Goal: Transaction & Acquisition: Purchase product/service

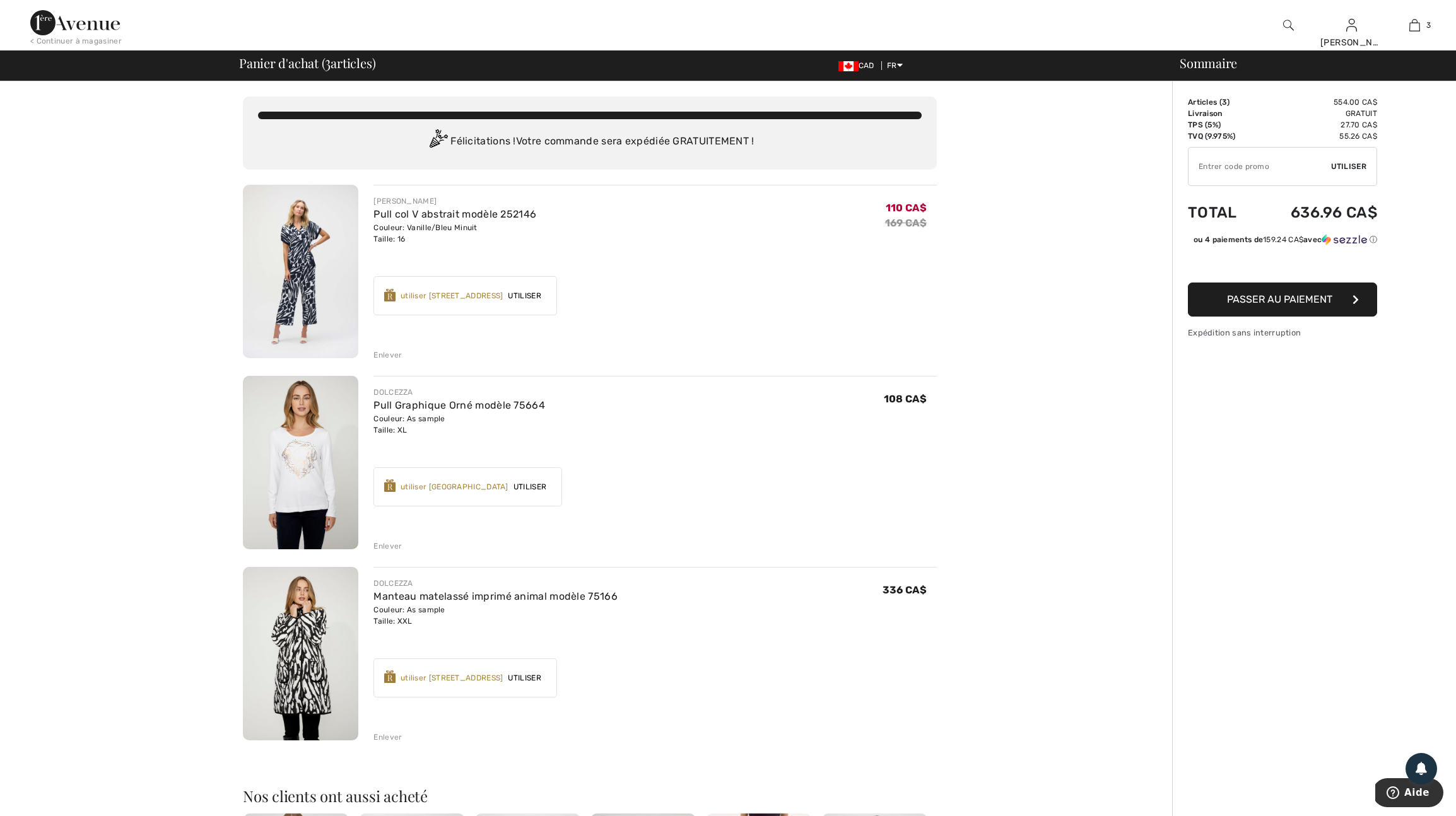
click at [452, 684] on div "utiliser 1100 Récompenses Avenue" at bounding box center [452, 677] width 103 height 11
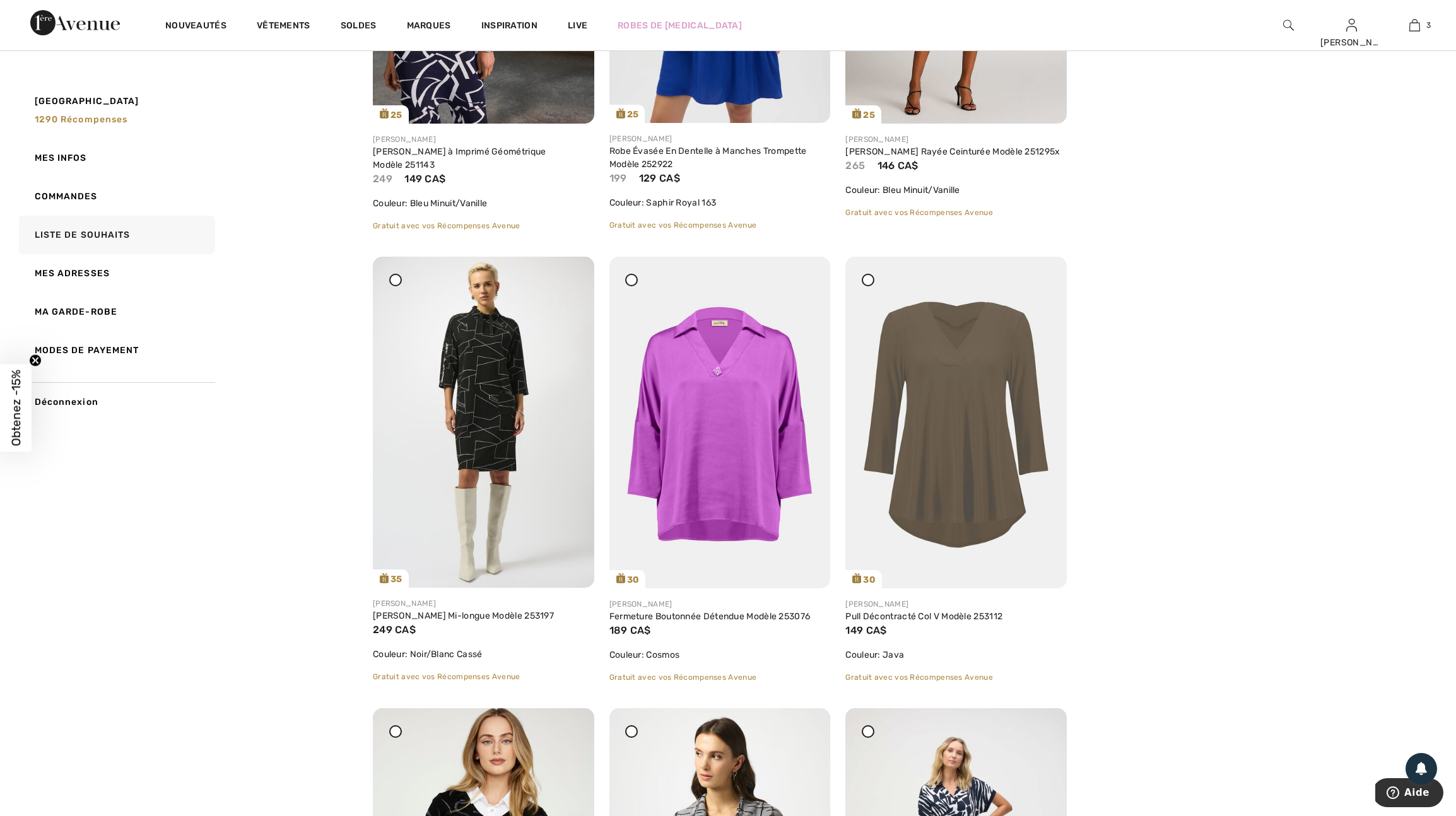
scroll to position [1333, 0]
click at [497, 460] on img at bounding box center [483, 421] width 221 height 331
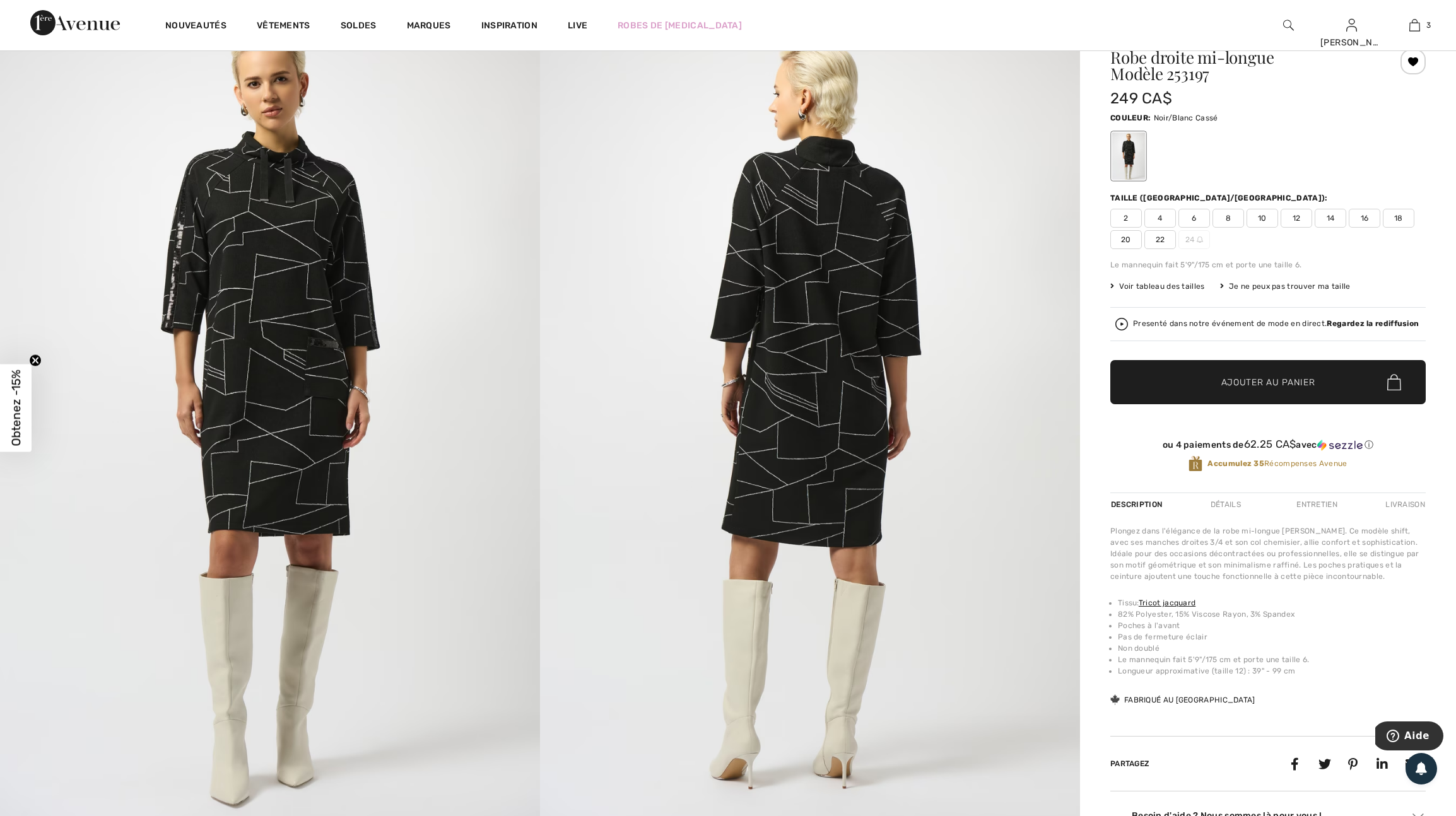
scroll to position [64, 0]
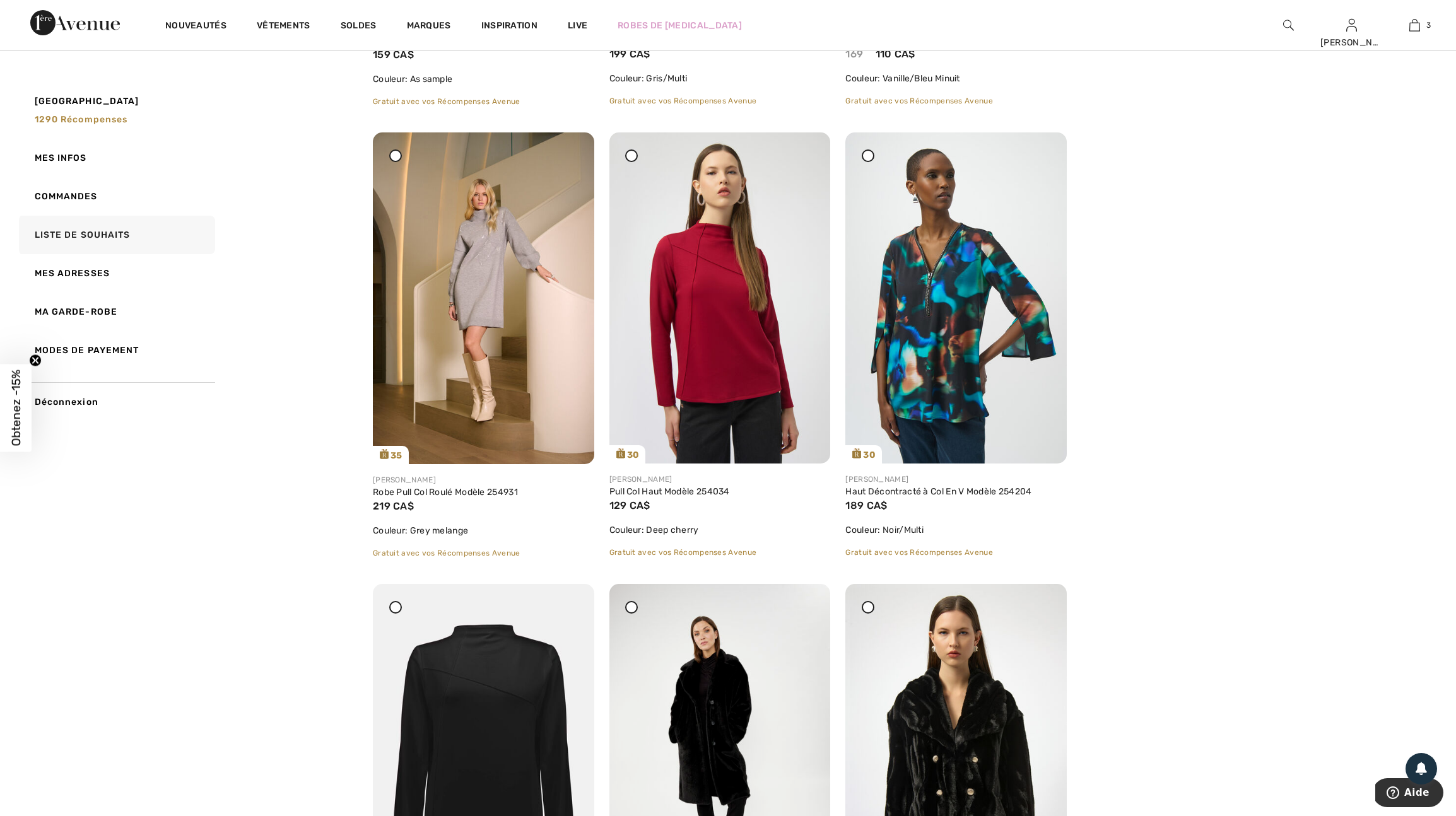
scroll to position [2357, 0]
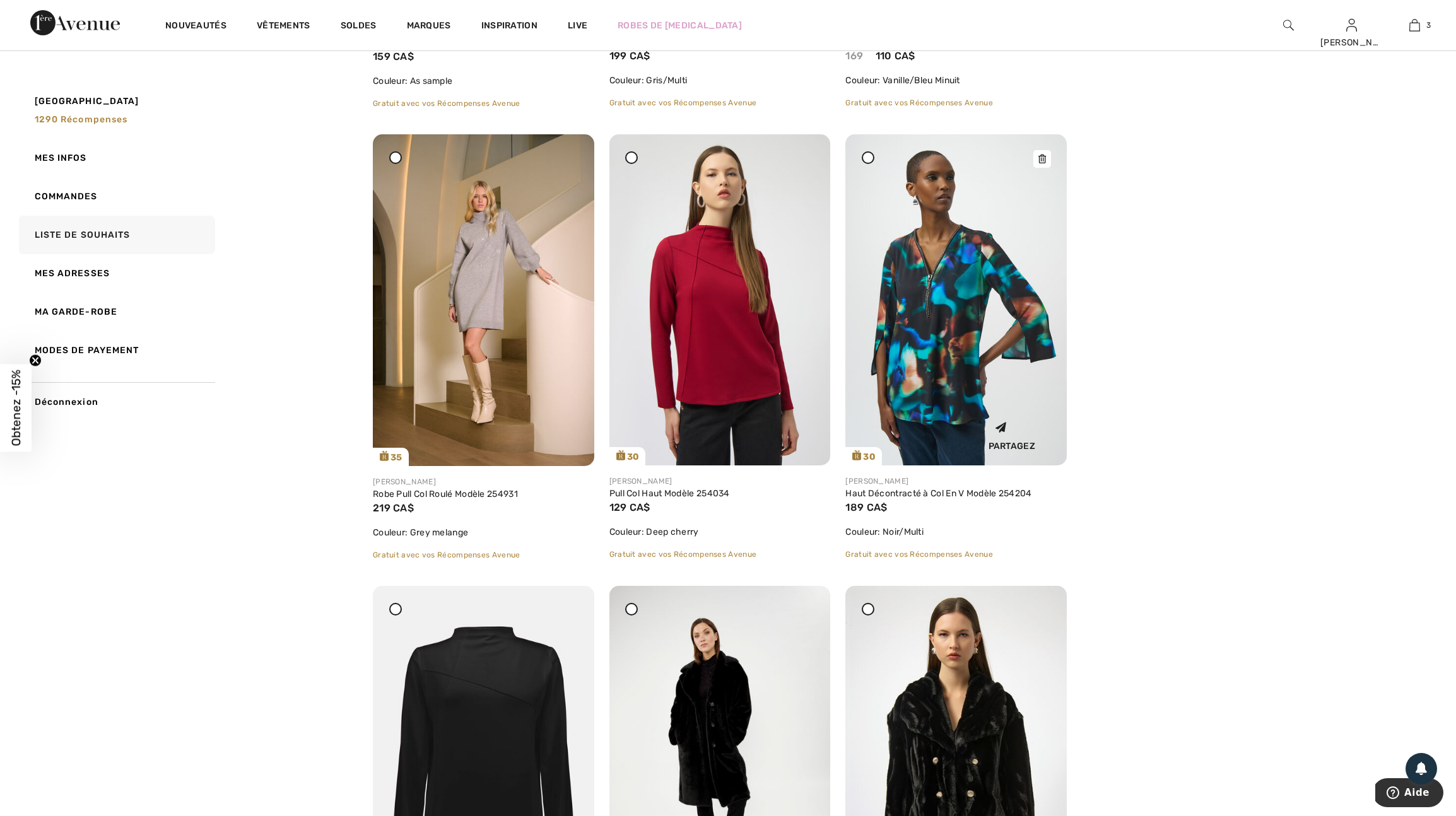
click at [1042, 163] on icon at bounding box center [1042, 158] width 8 height 9
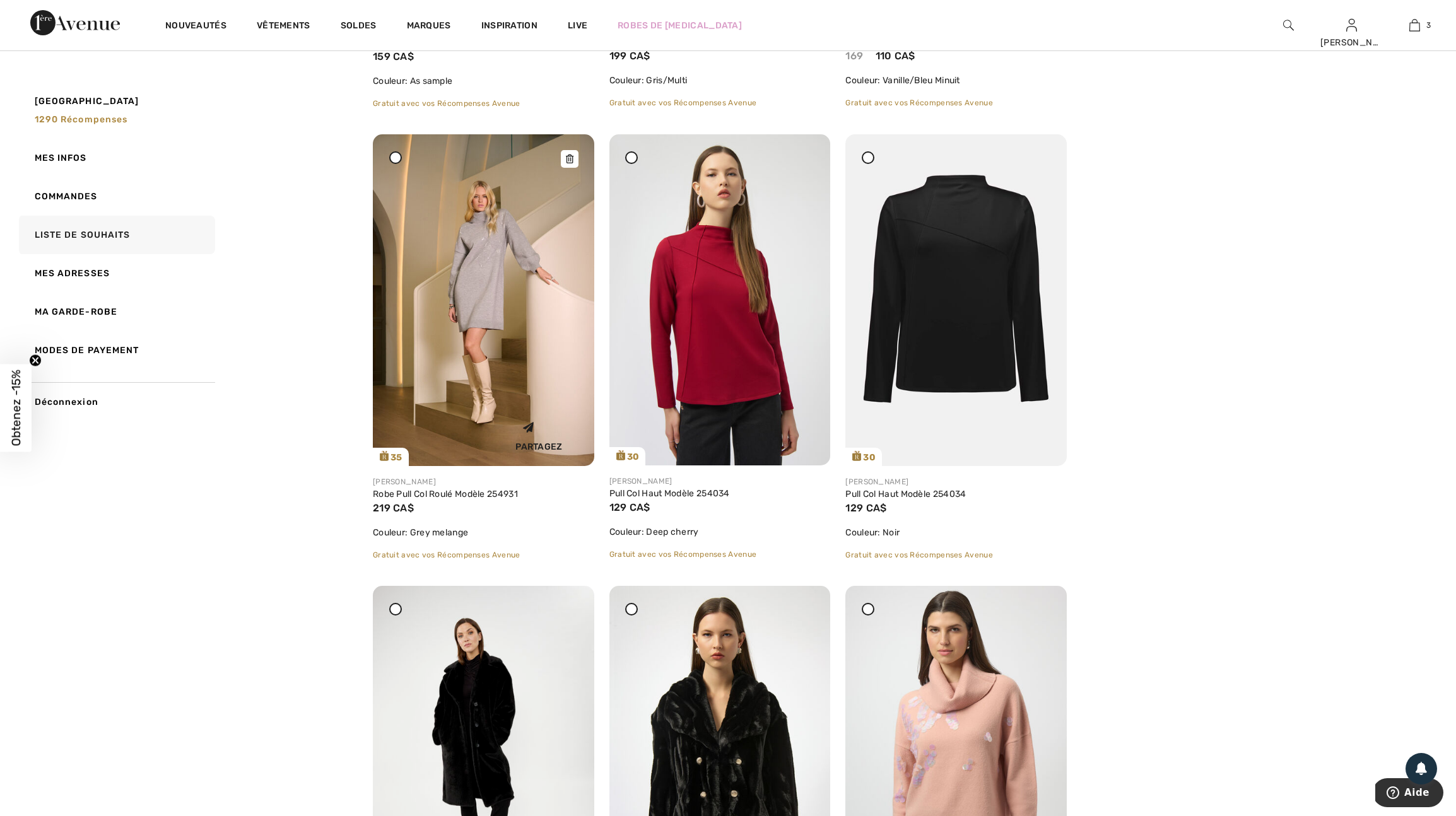
click at [569, 163] on icon at bounding box center [569, 158] width 8 height 9
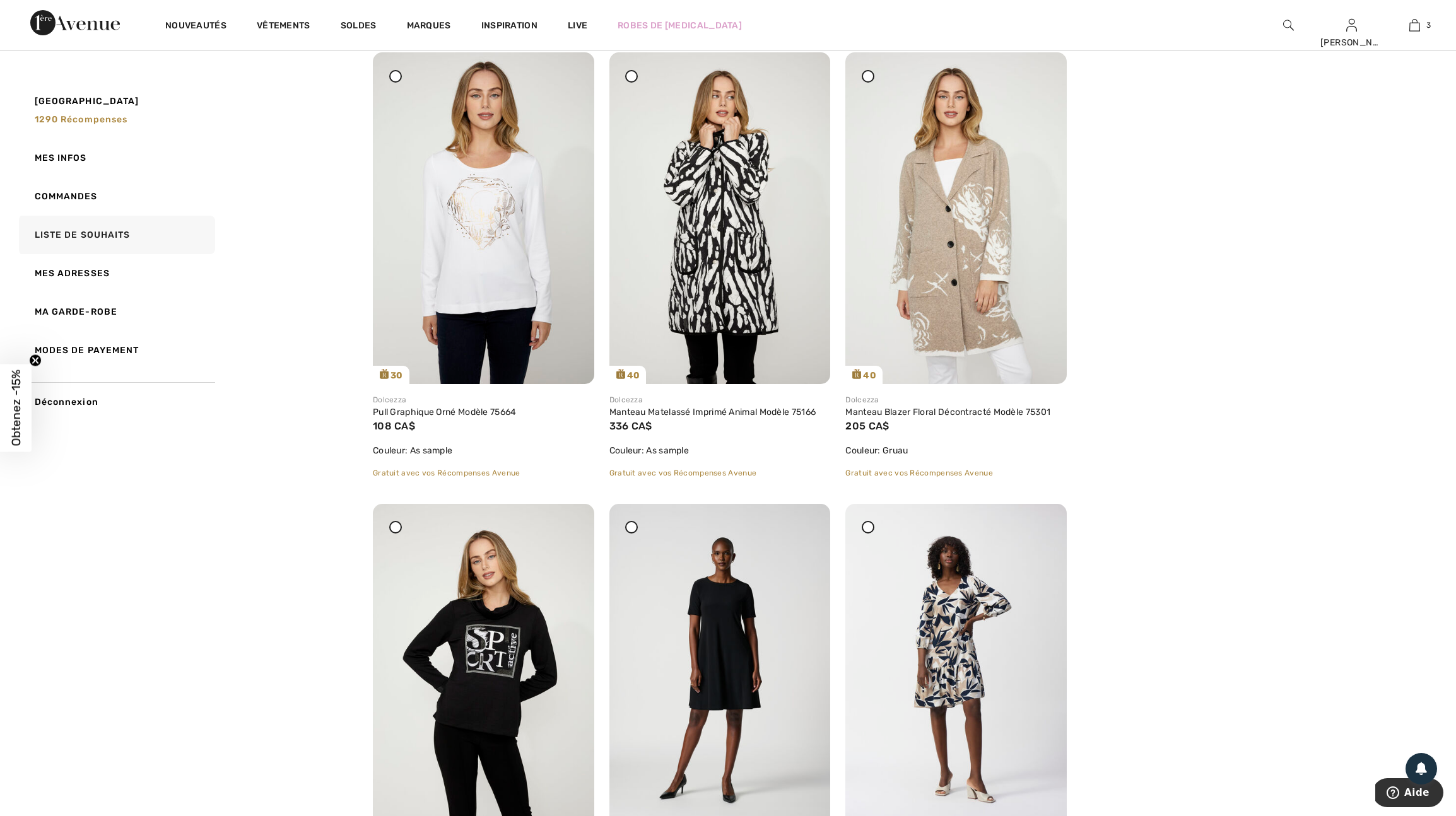
scroll to position [0, 0]
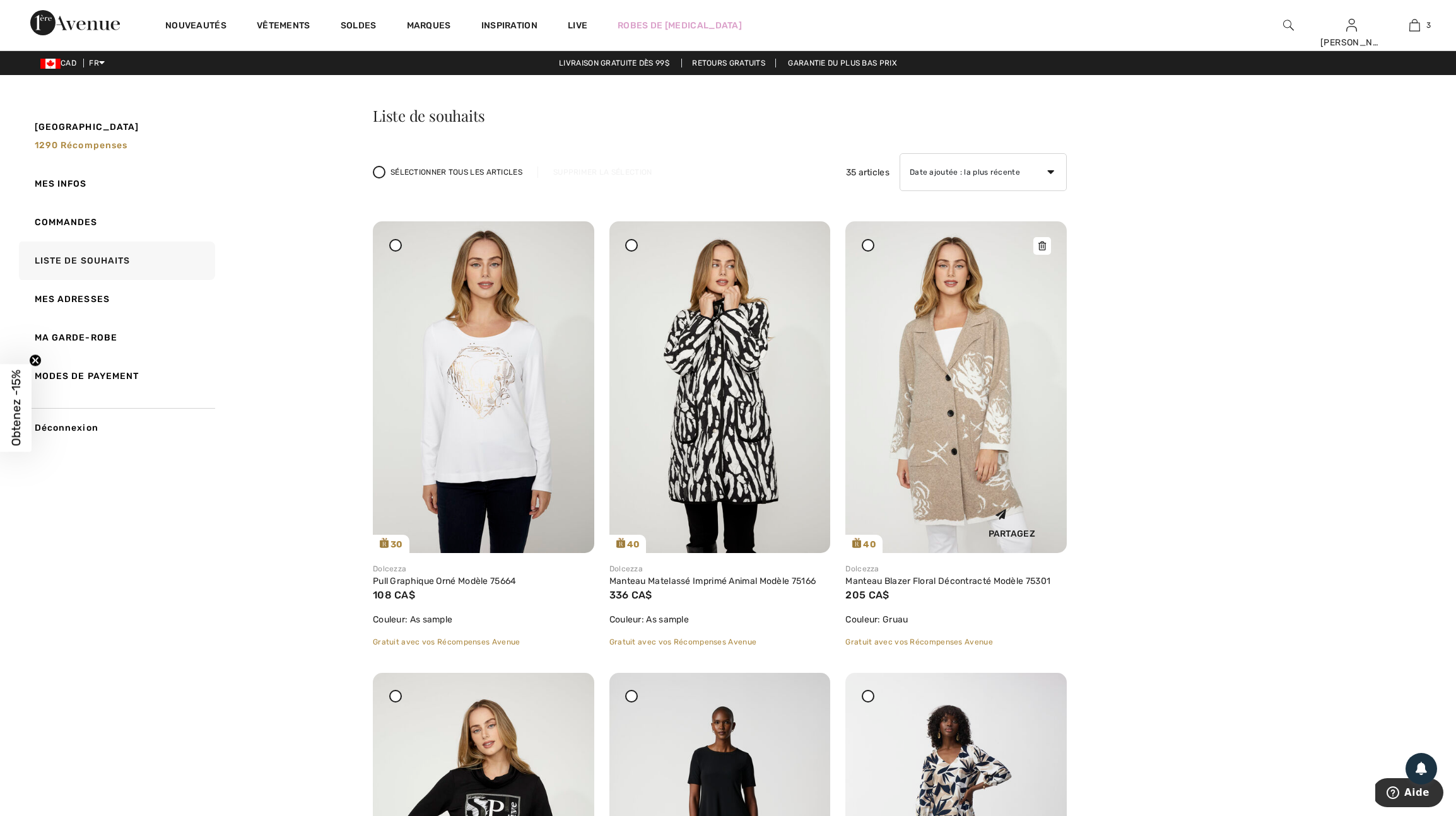
click at [1042, 250] on icon at bounding box center [1042, 245] width 8 height 9
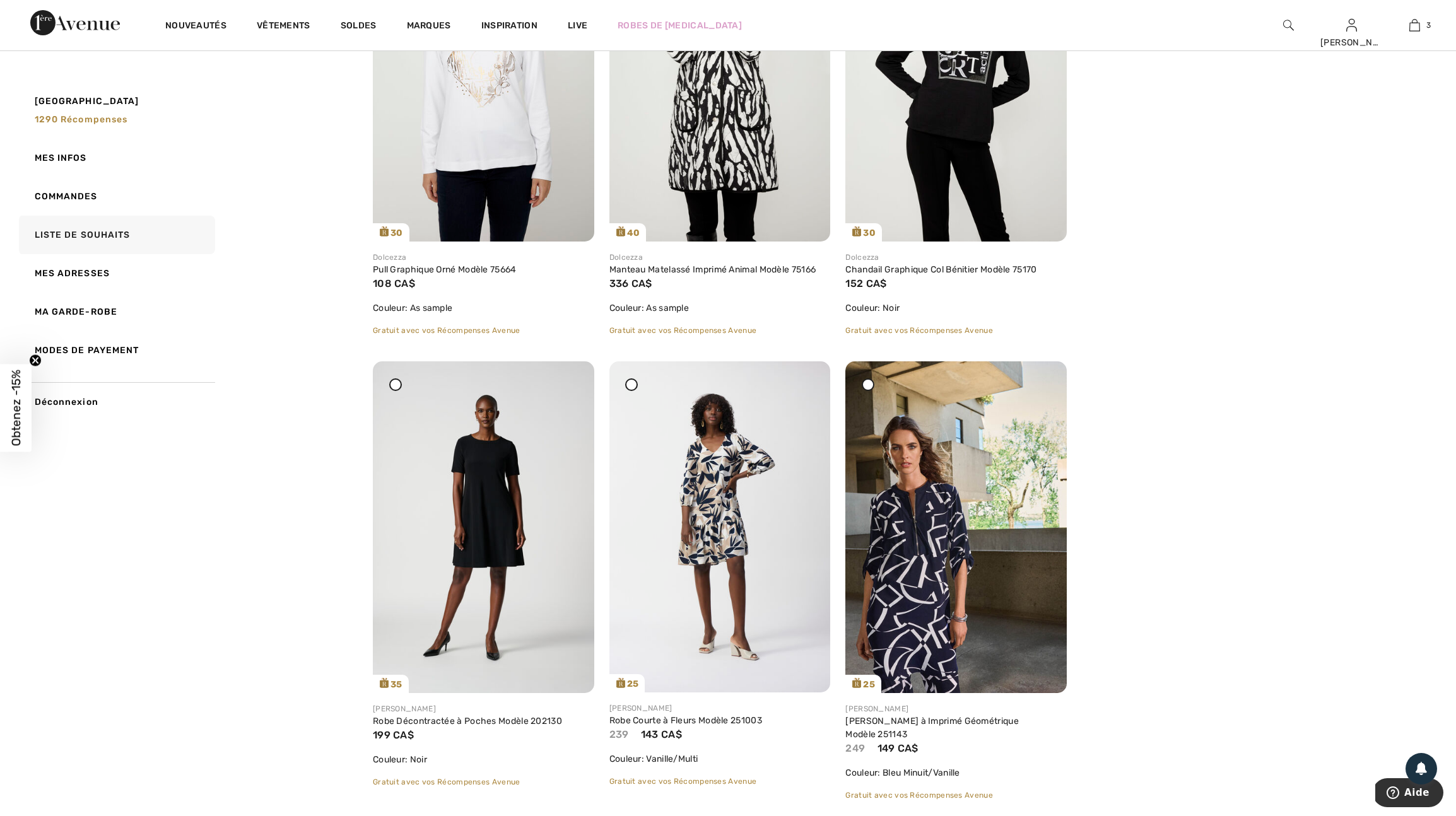
scroll to position [319, 0]
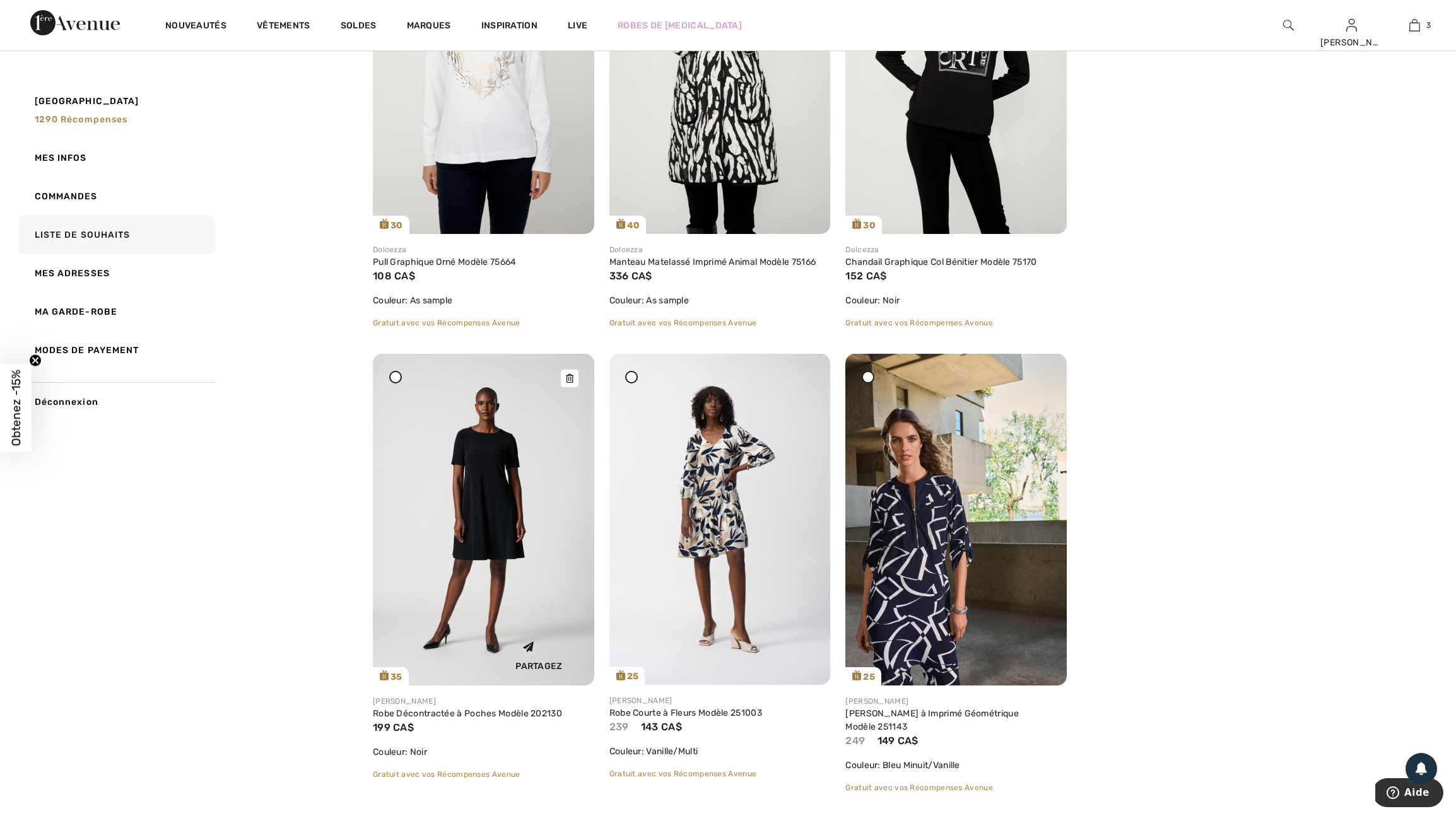
click at [569, 382] on icon at bounding box center [569, 377] width 8 height 9
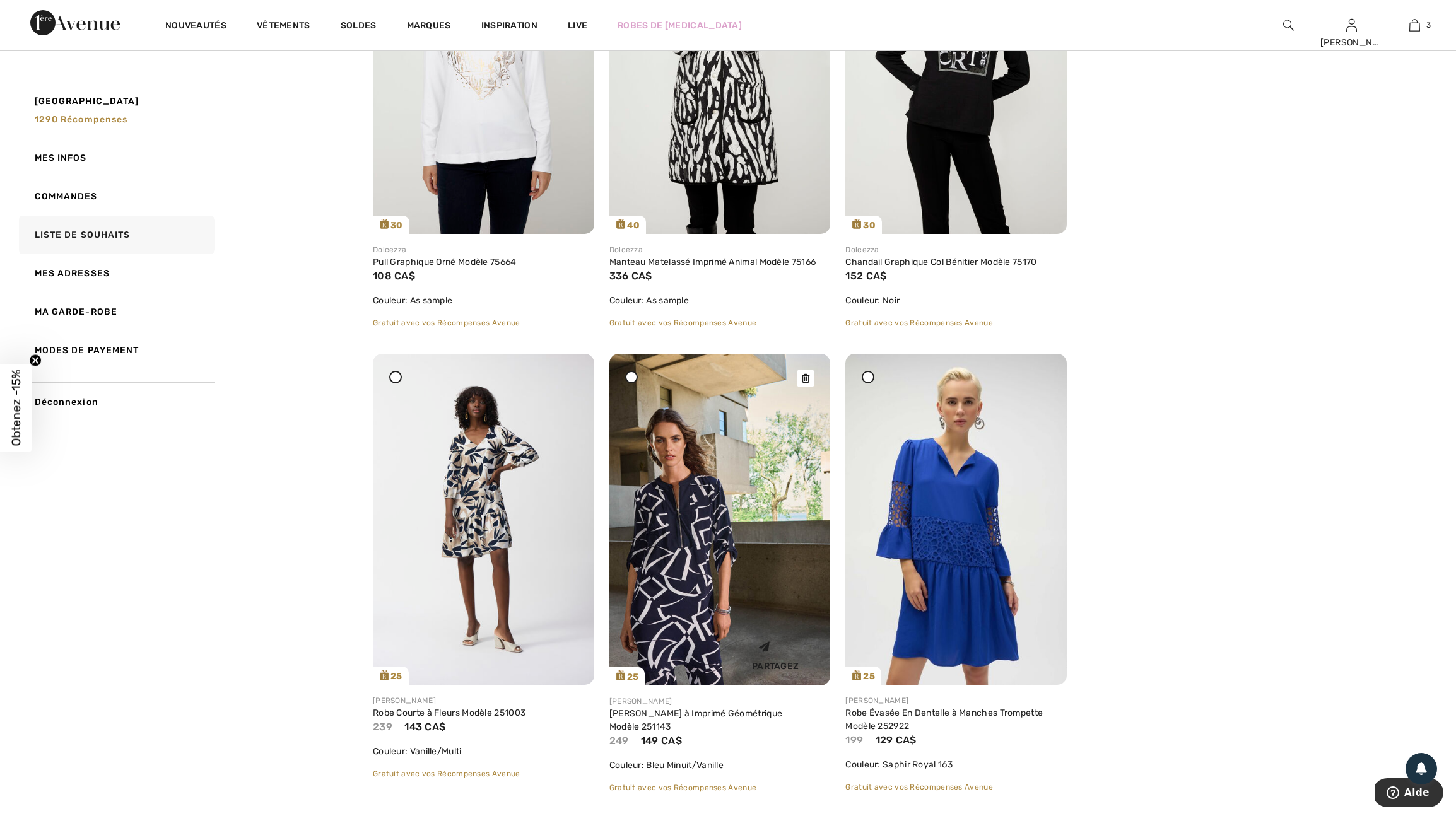
click at [807, 382] on icon at bounding box center [806, 377] width 8 height 9
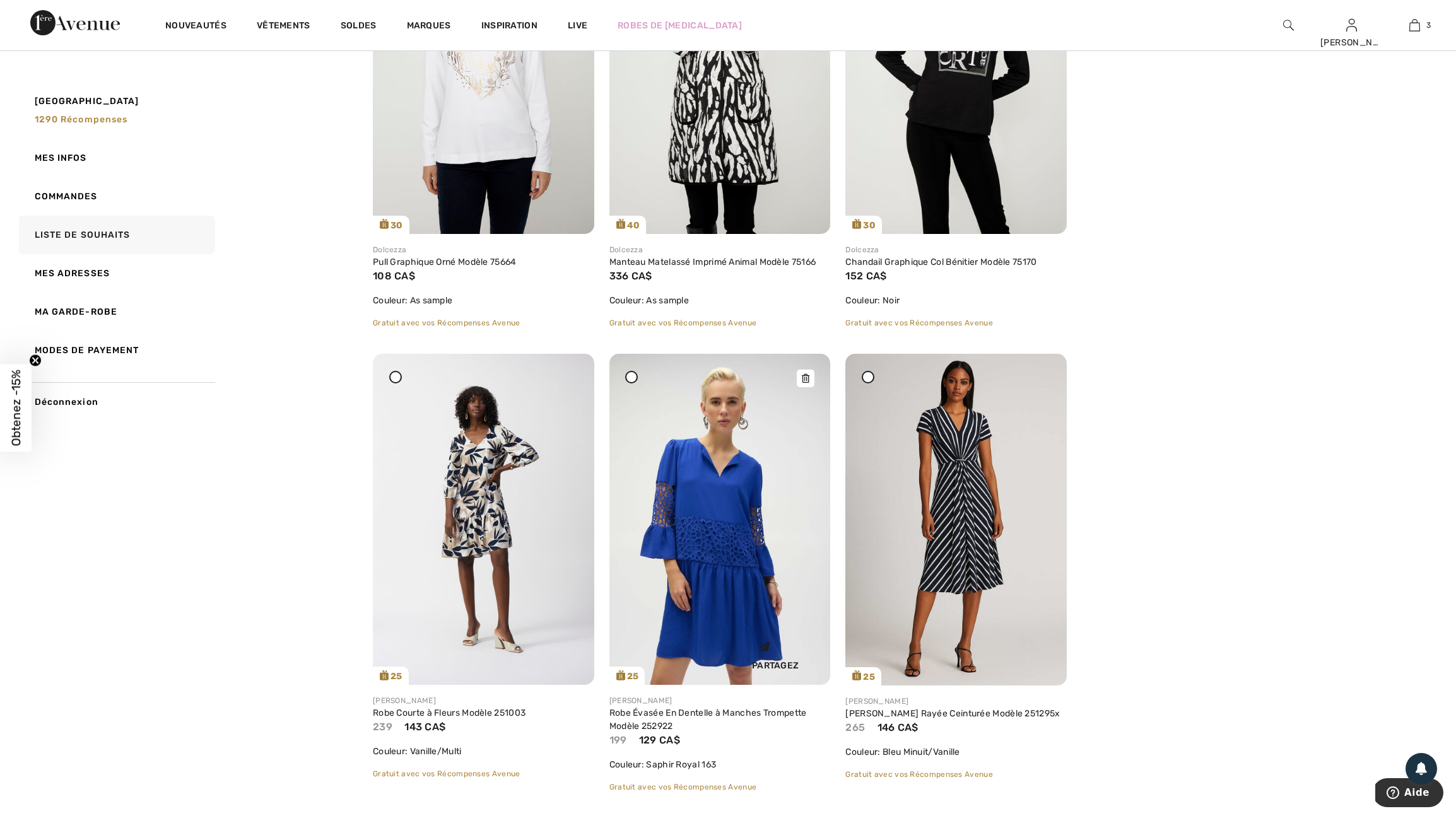
click at [807, 382] on icon at bounding box center [806, 377] width 8 height 9
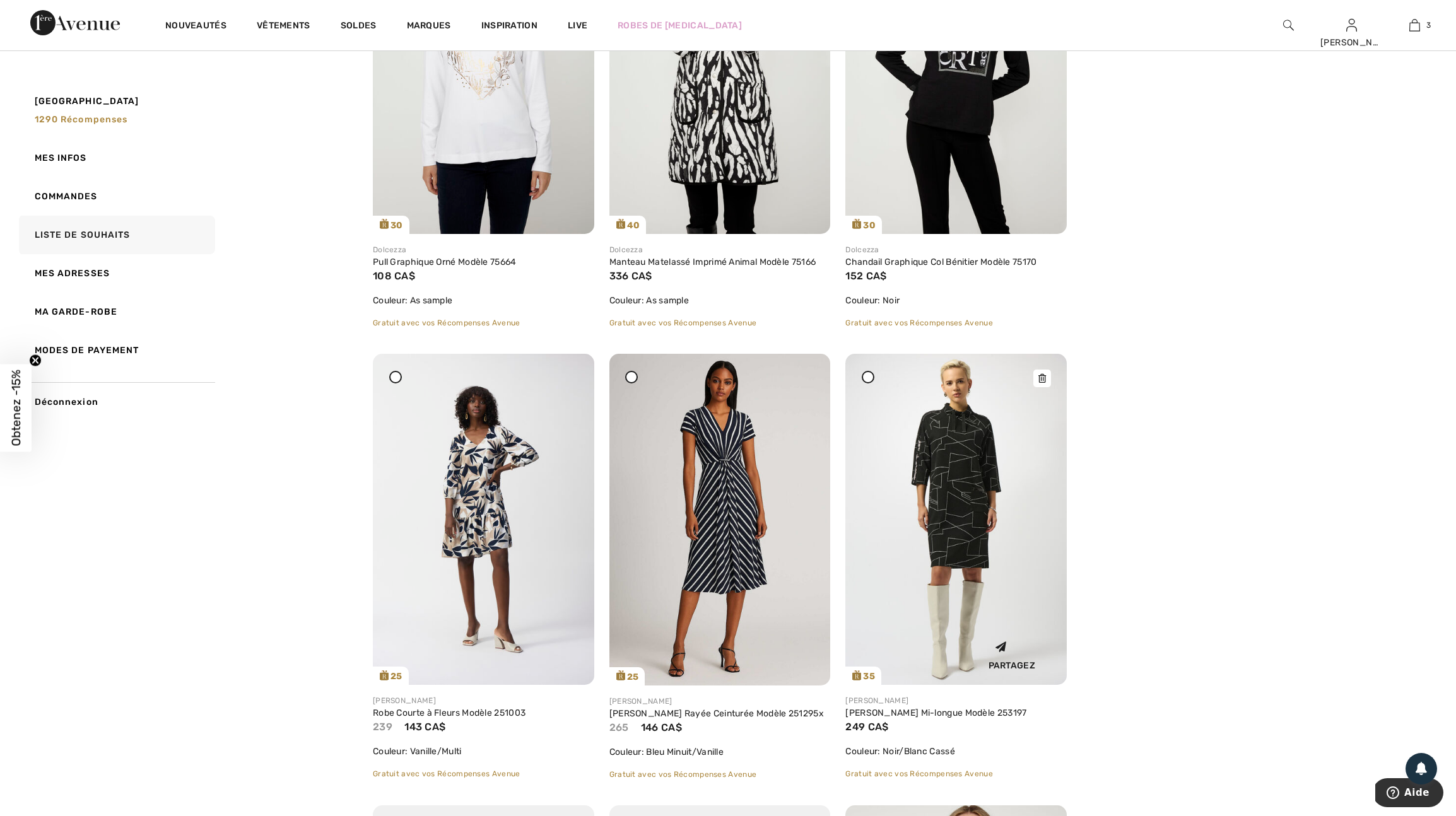
click at [1036, 387] on div at bounding box center [1042, 378] width 18 height 18
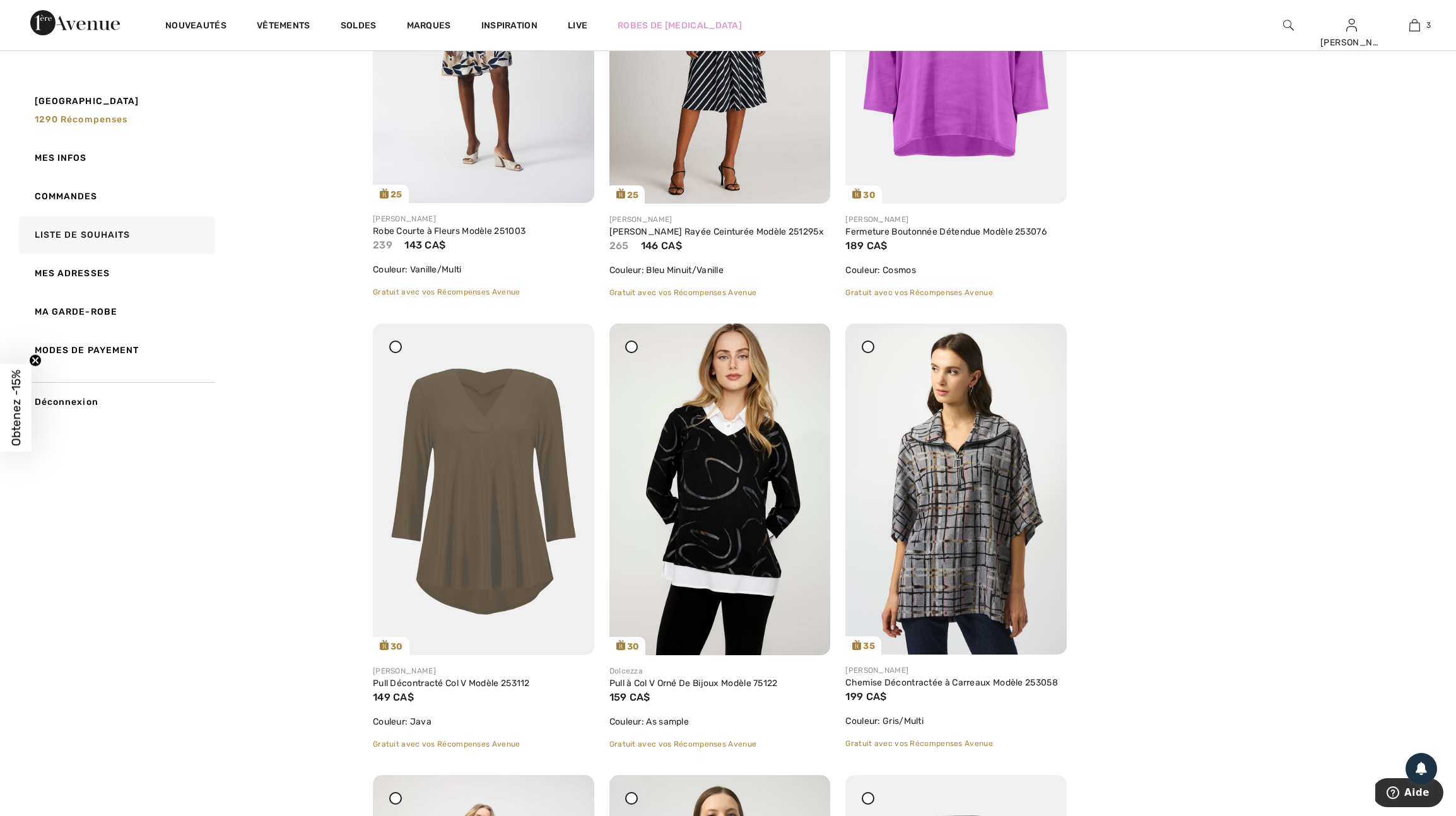
scroll to position [805, 0]
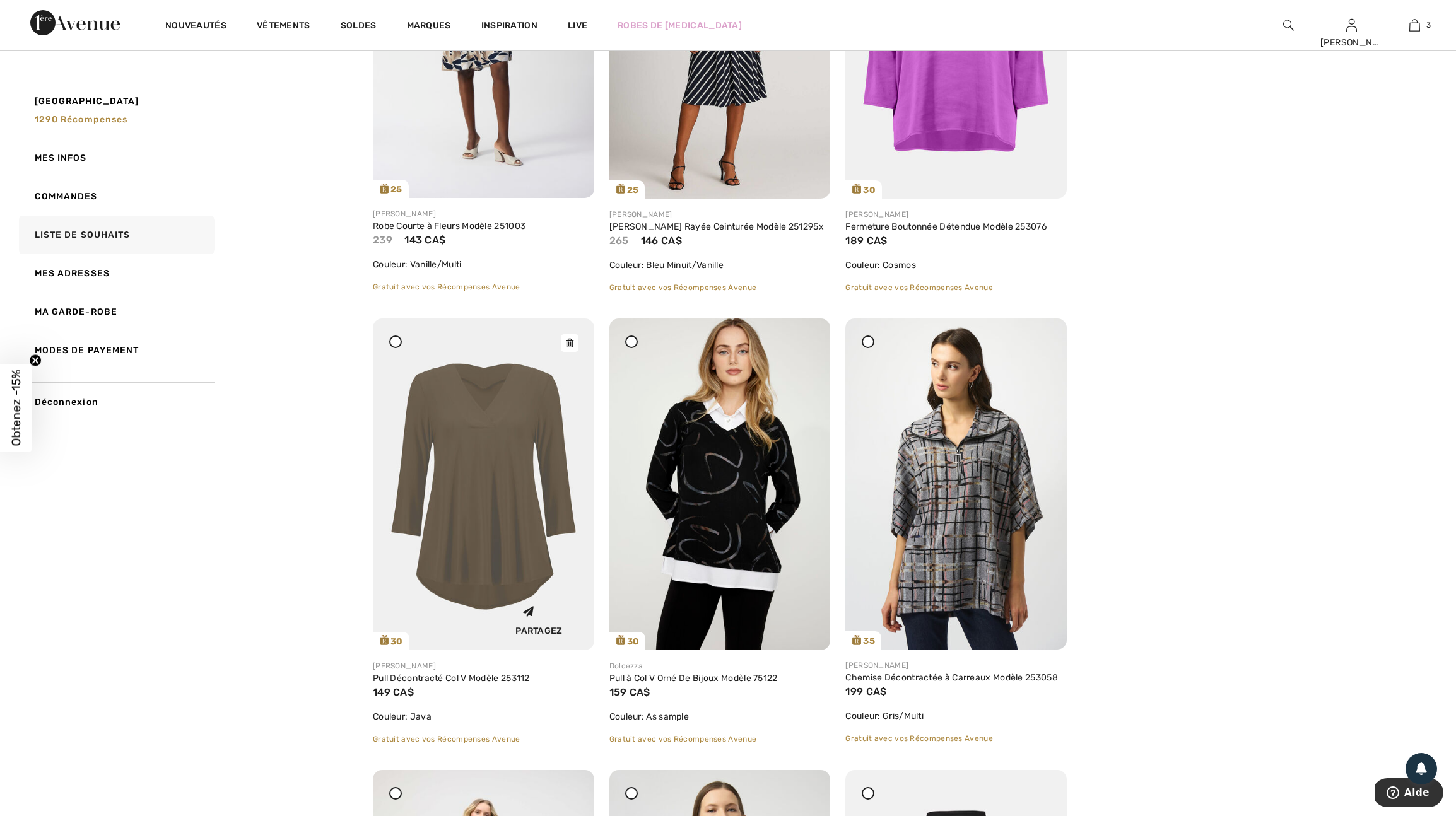
click at [499, 547] on img at bounding box center [483, 484] width 221 height 332
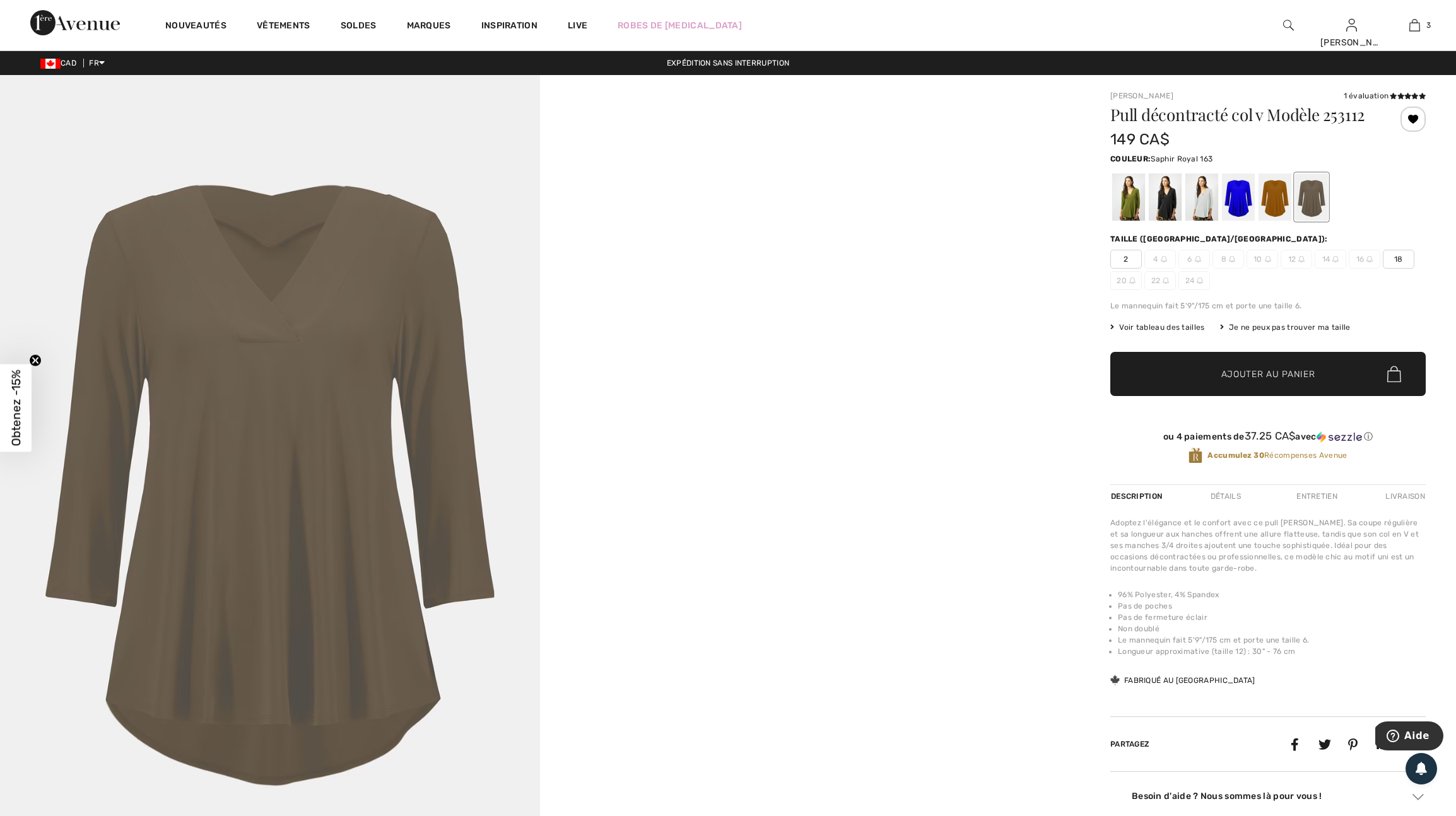
click at [1242, 220] on div at bounding box center [1238, 197] width 33 height 47
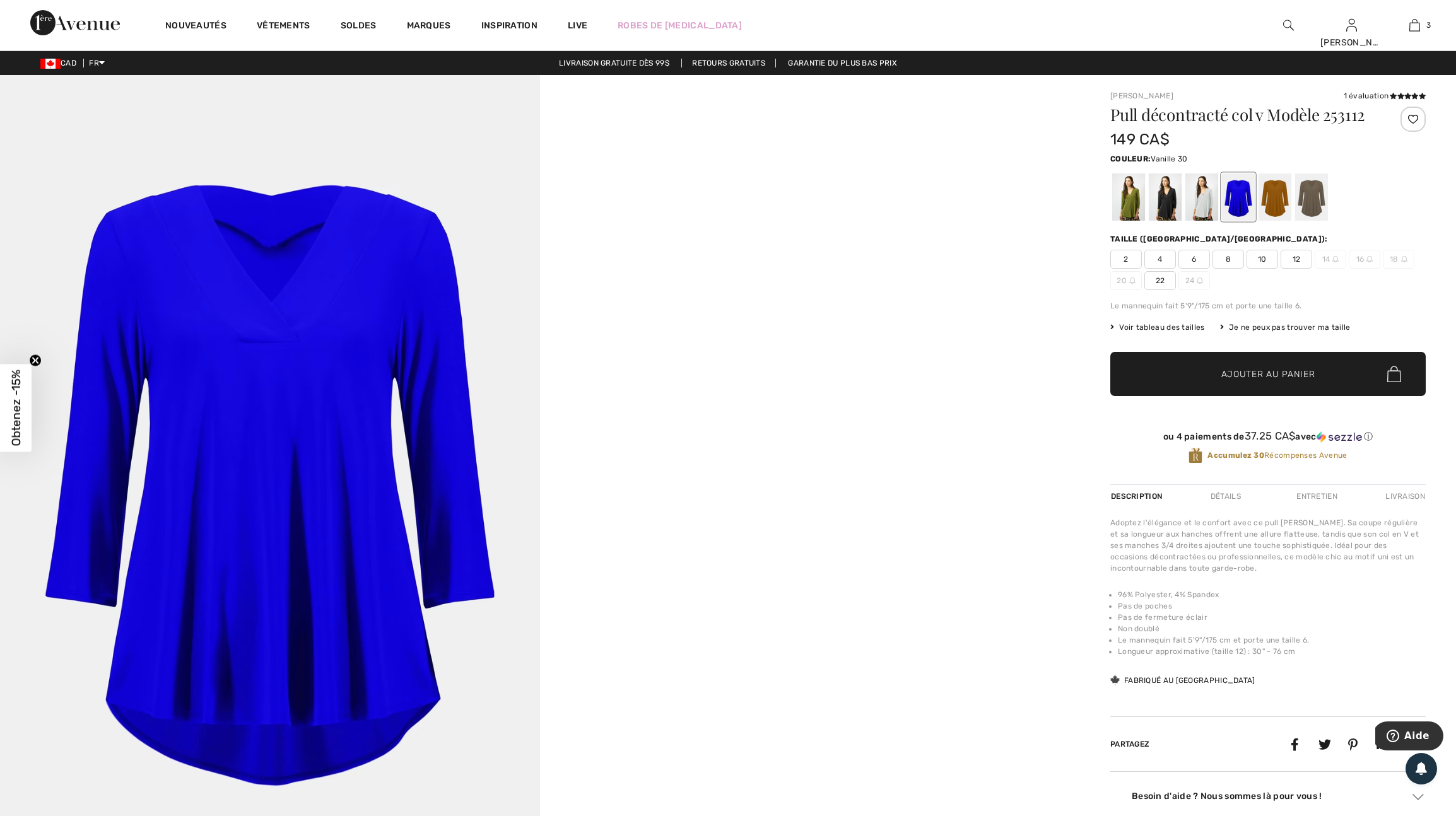
click at [1209, 220] on div at bounding box center [1201, 197] width 33 height 47
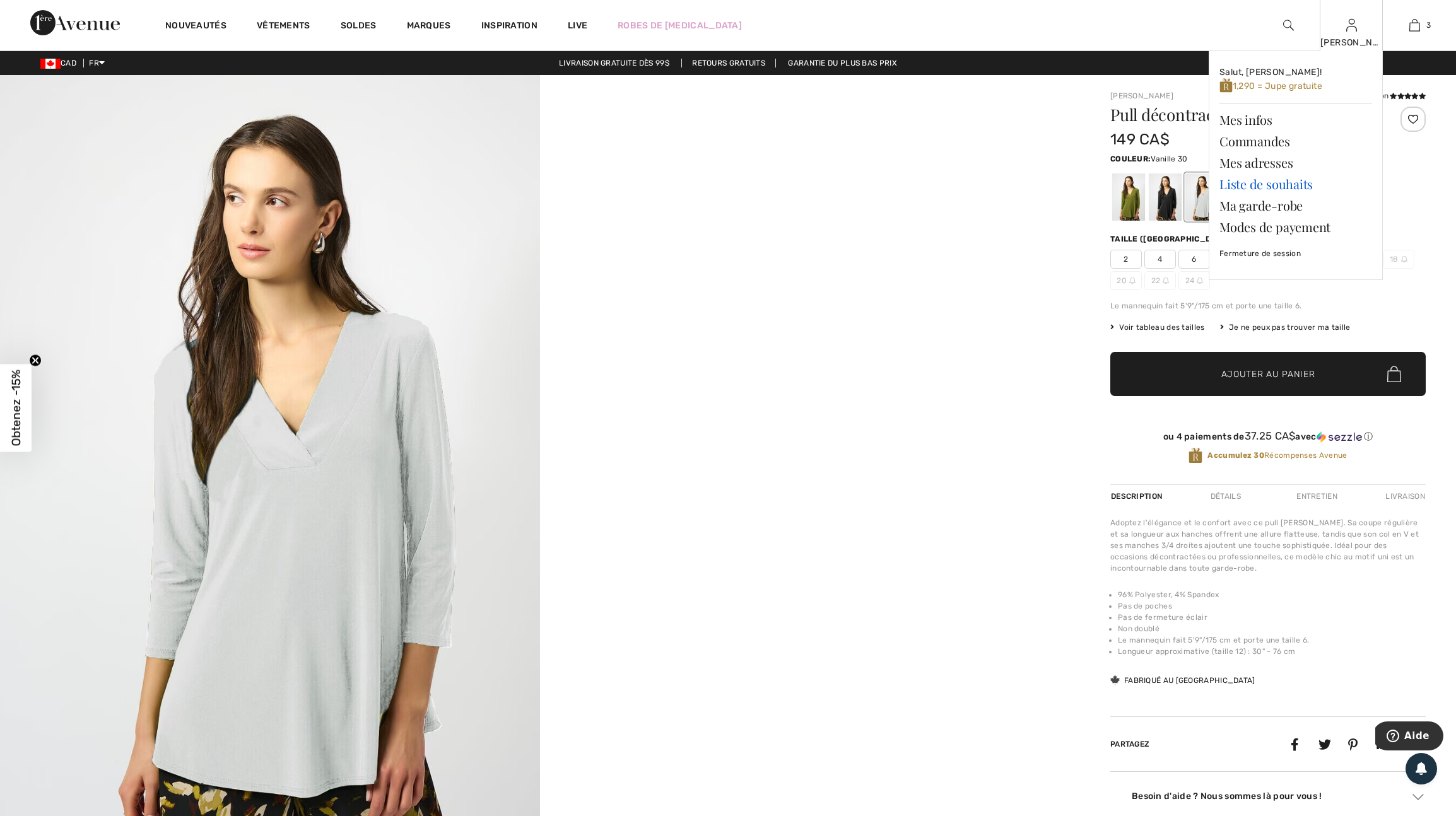
click at [1275, 188] on link "Liste de souhaits" at bounding box center [1295, 184] width 152 height 22
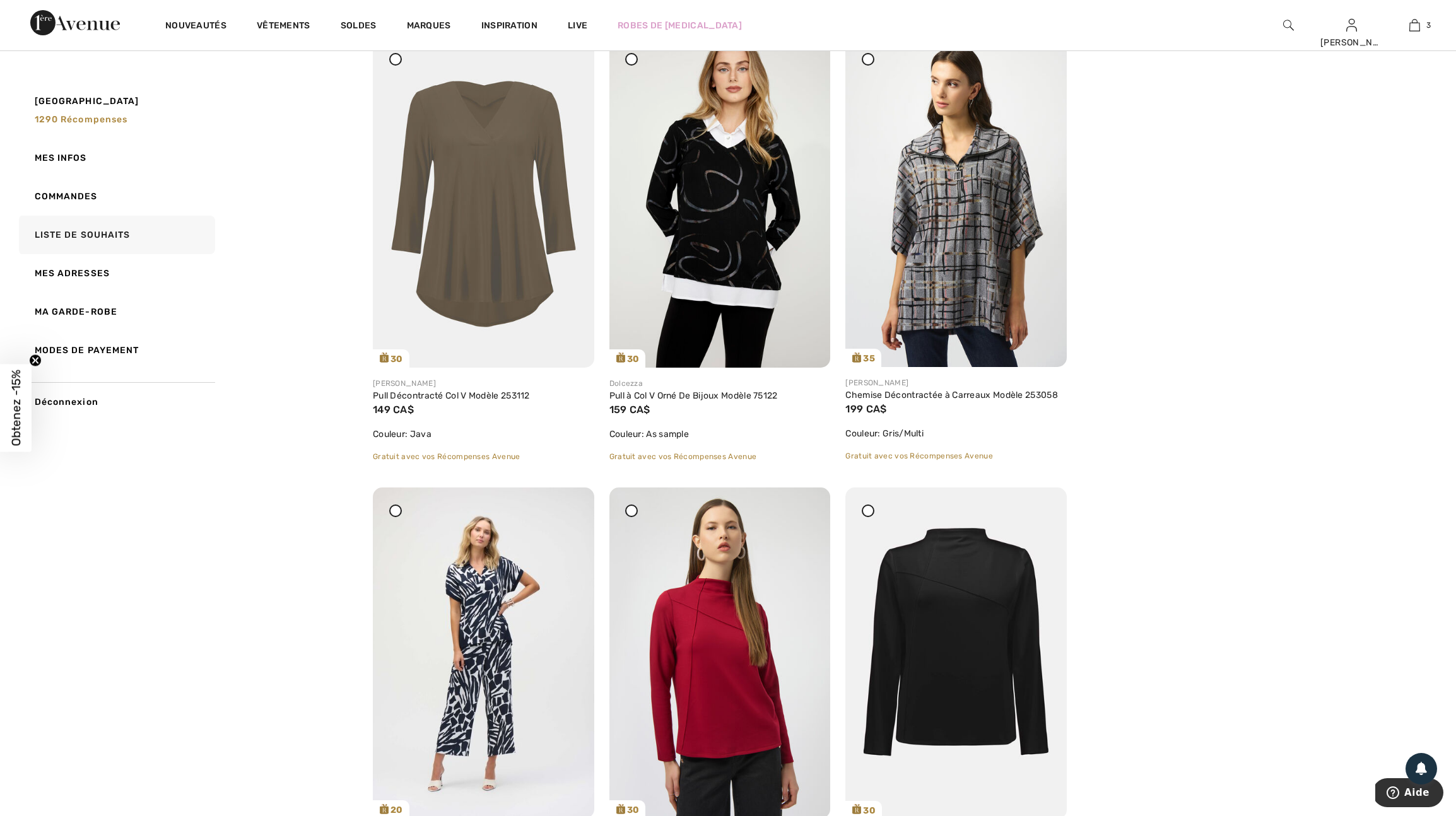
scroll to position [1092, 0]
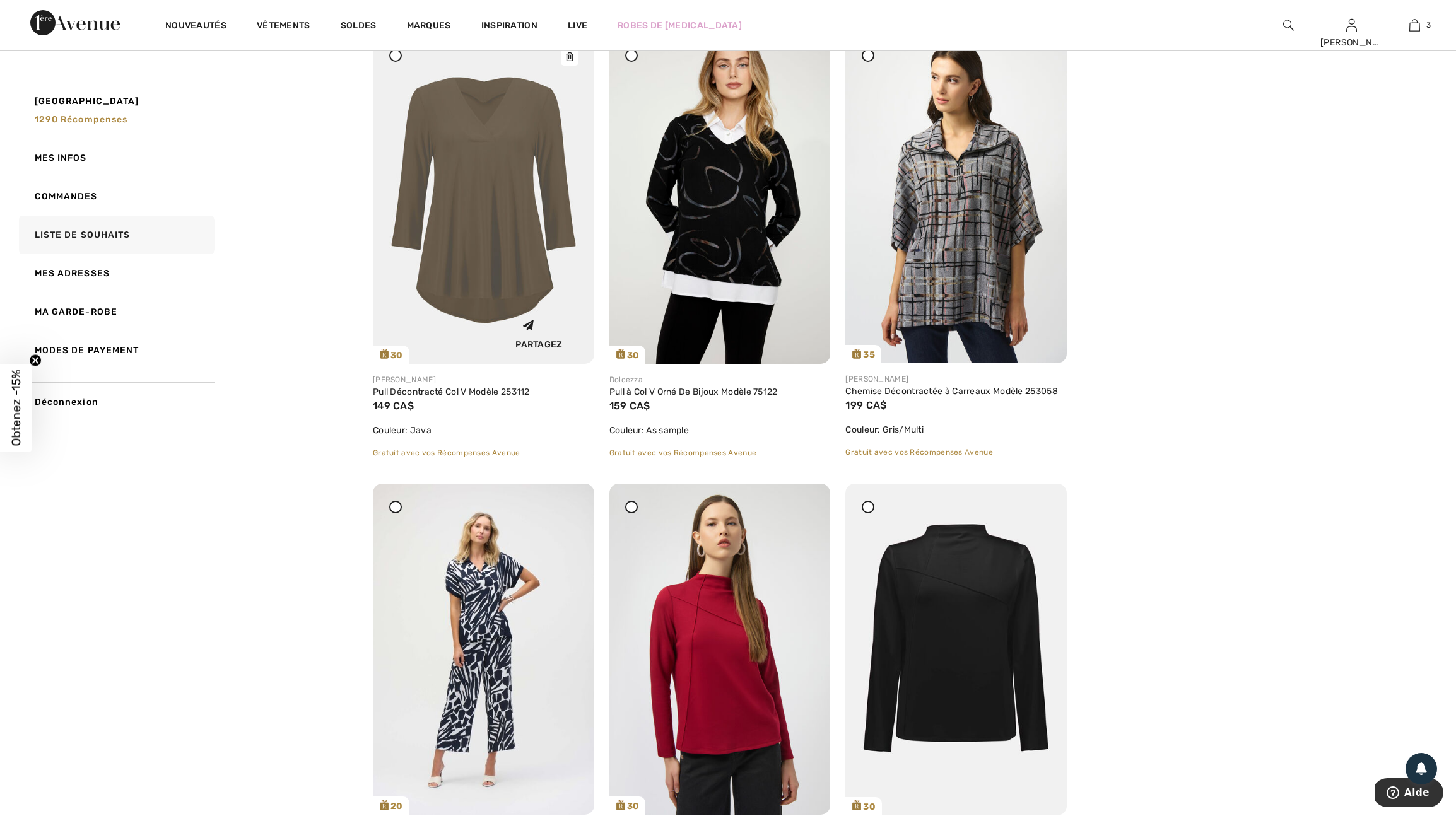
click at [573, 65] on div at bounding box center [569, 56] width 18 height 18
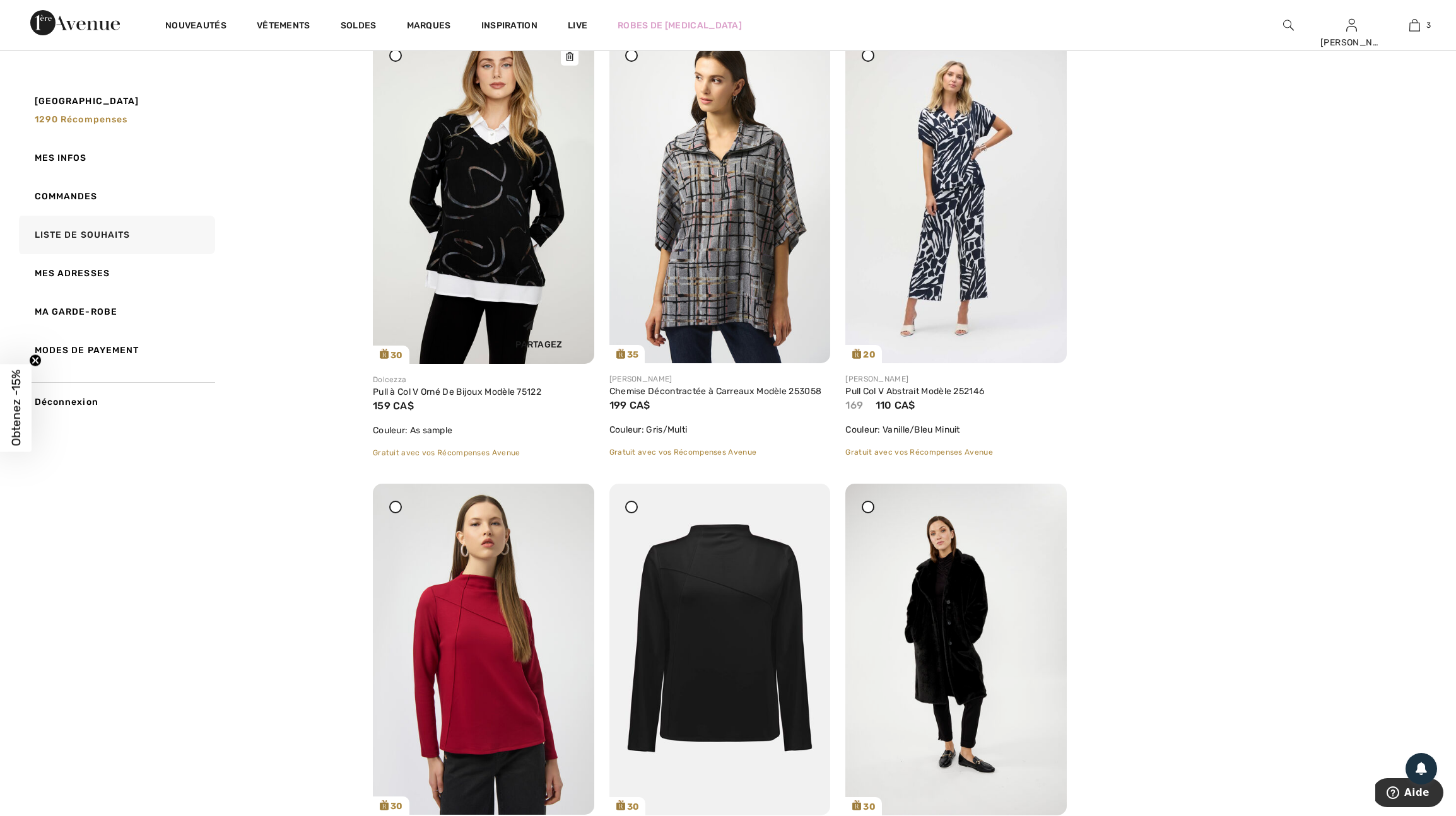
click at [567, 61] on icon at bounding box center [569, 56] width 8 height 9
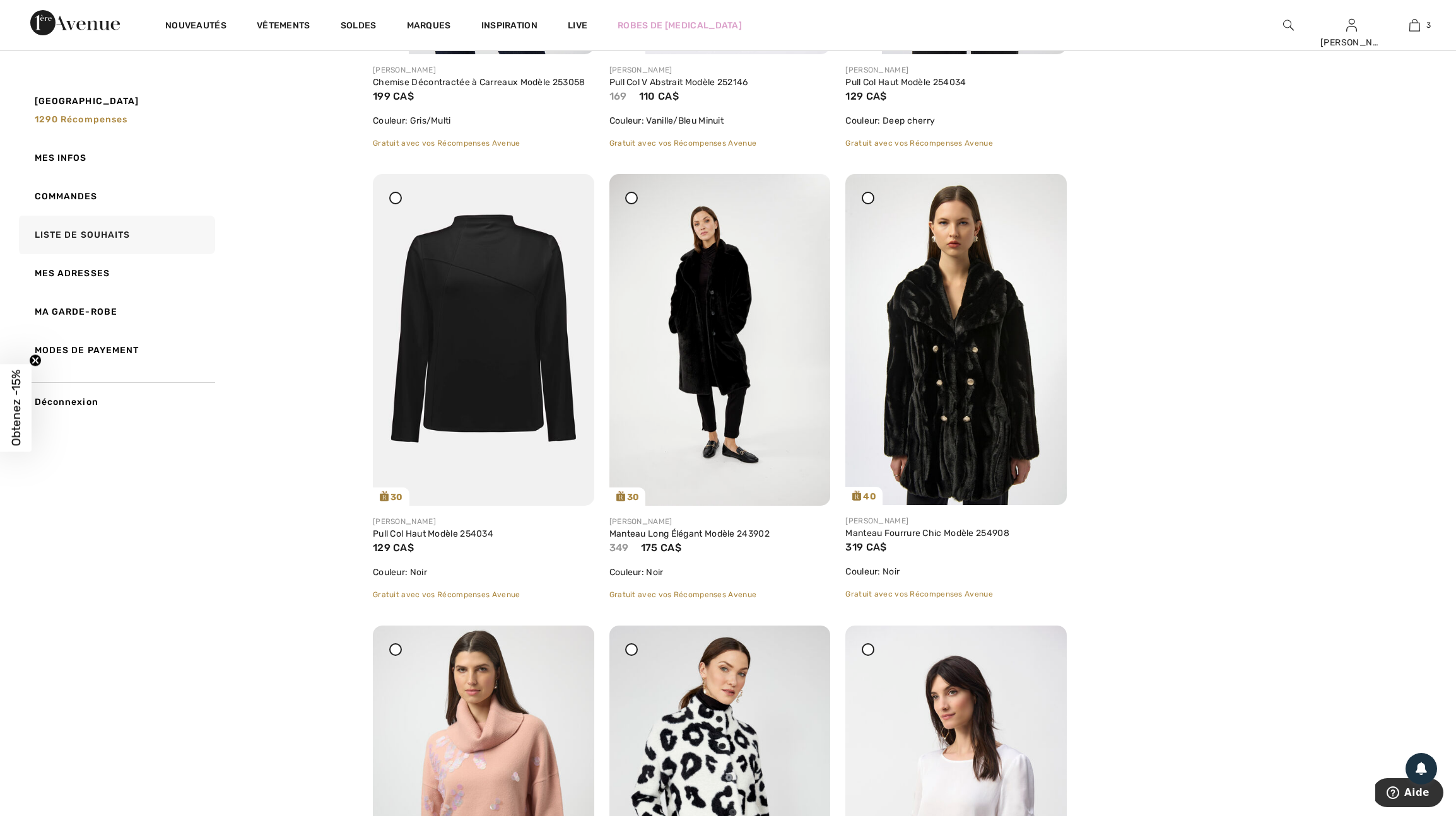
scroll to position [1408, 0]
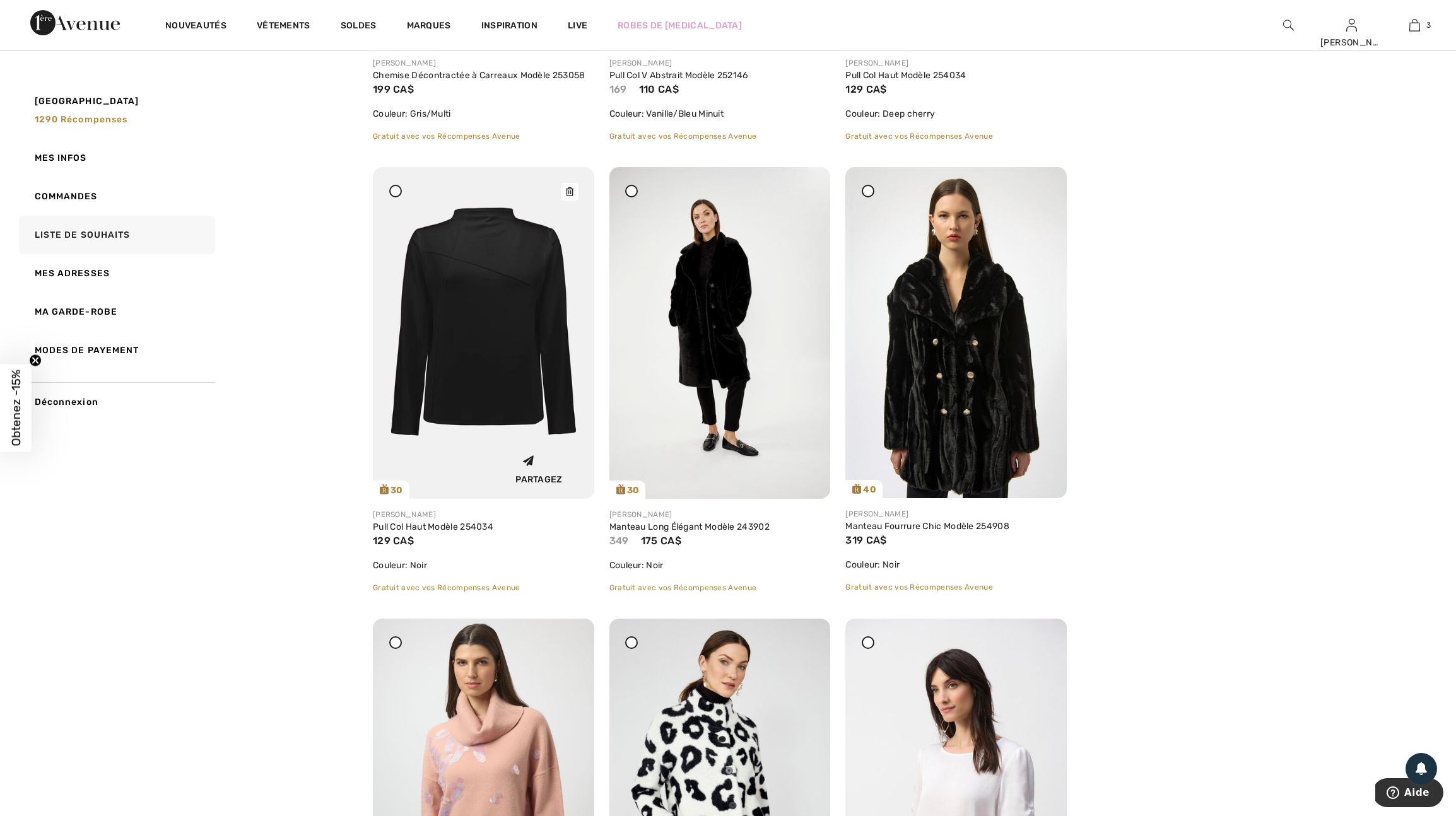
click at [567, 196] on icon at bounding box center [569, 192] width 8 height 9
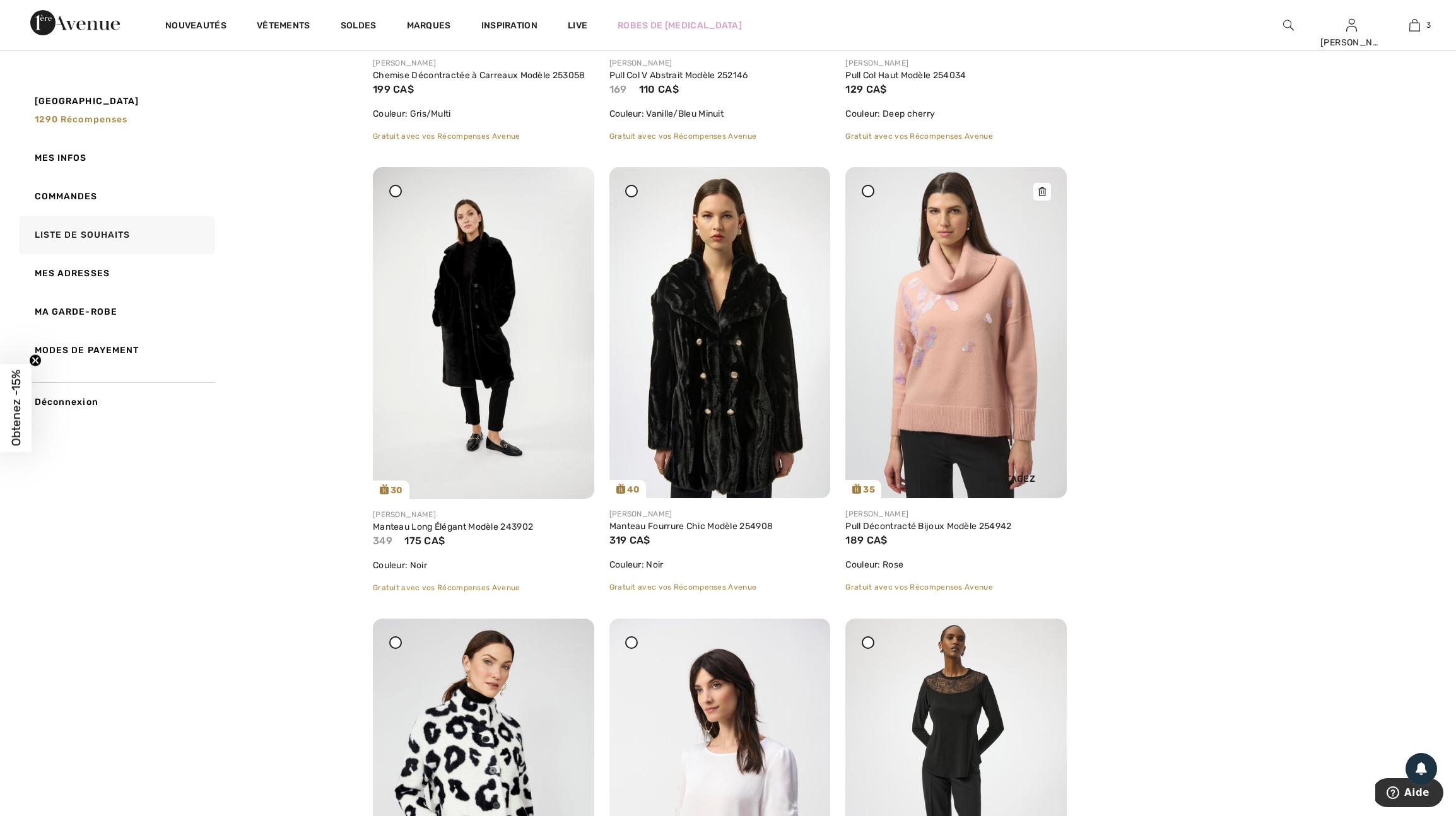
click at [1040, 196] on icon at bounding box center [1042, 192] width 8 height 9
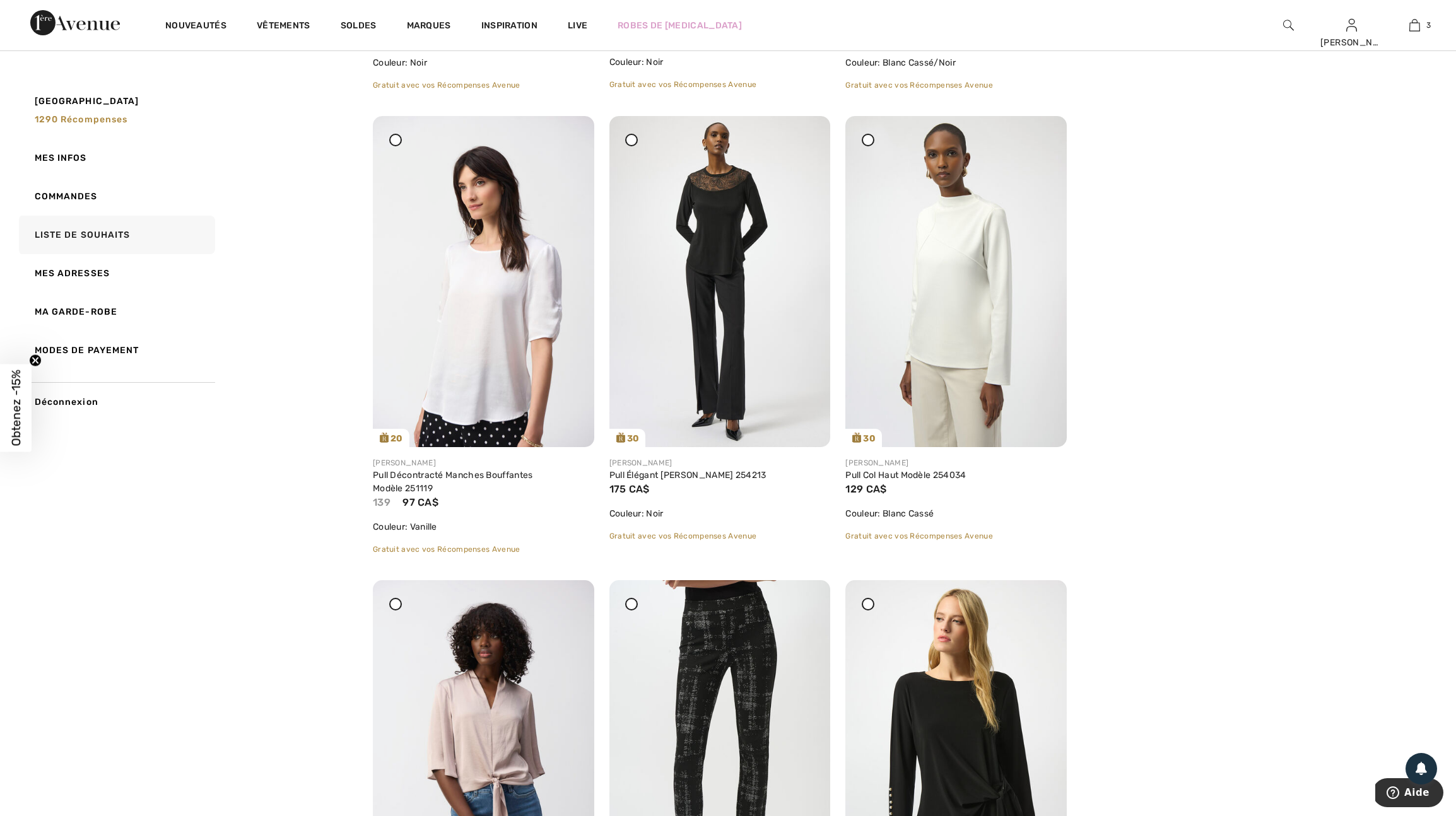
scroll to position [1911, 0]
drag, startPoint x: 570, startPoint y: 224, endPoint x: 619, endPoint y: 278, distance: 72.9
click at [610, 269] on div "30 Partagez Dolcezza Pull Graphique Orné Modèle 75664 108 CA$ Couleur: As sampl…" at bounding box center [719, 354] width 709 height 4086
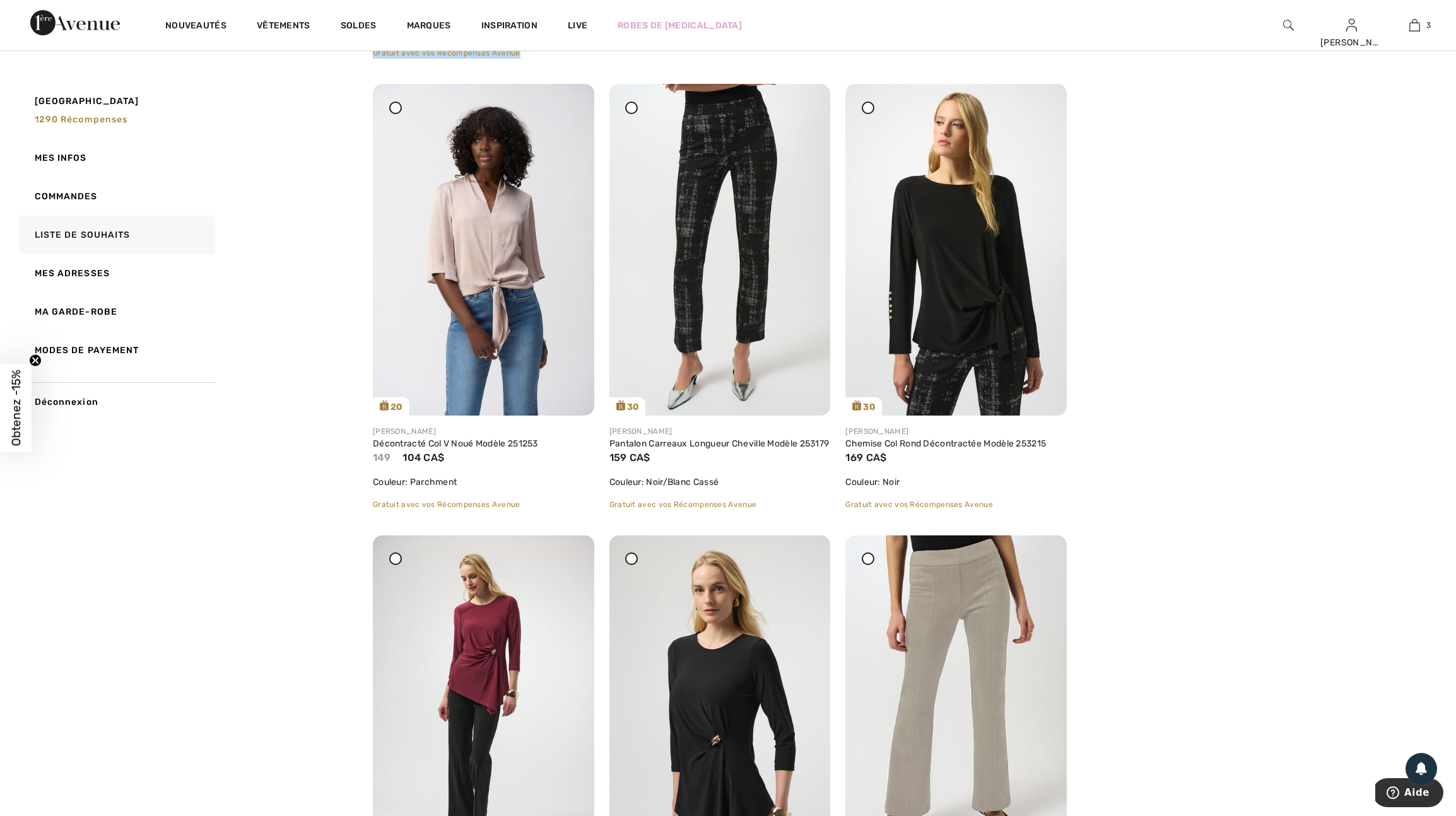
scroll to position [2416, 0]
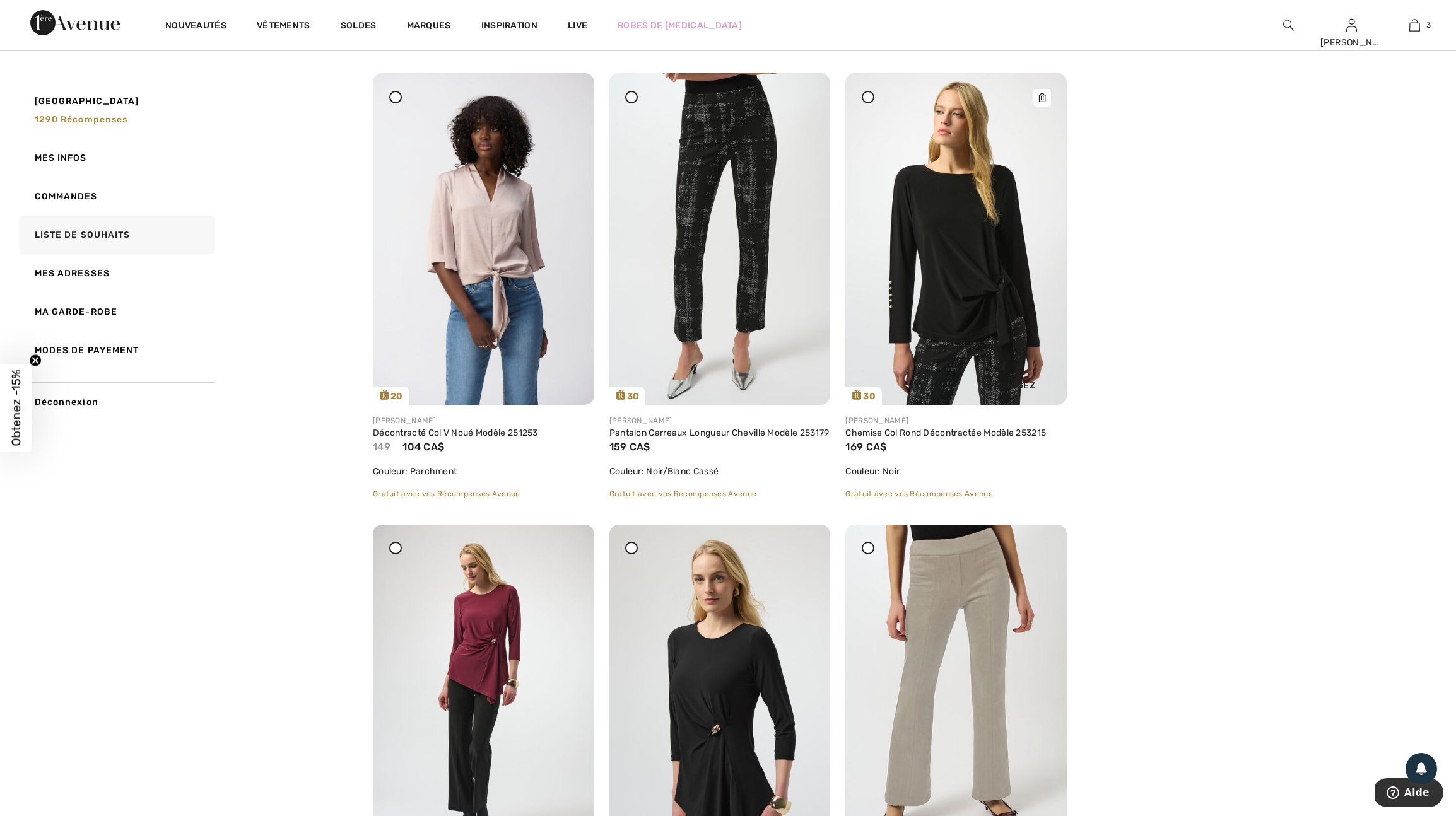
click at [1041, 102] on icon at bounding box center [1042, 97] width 8 height 9
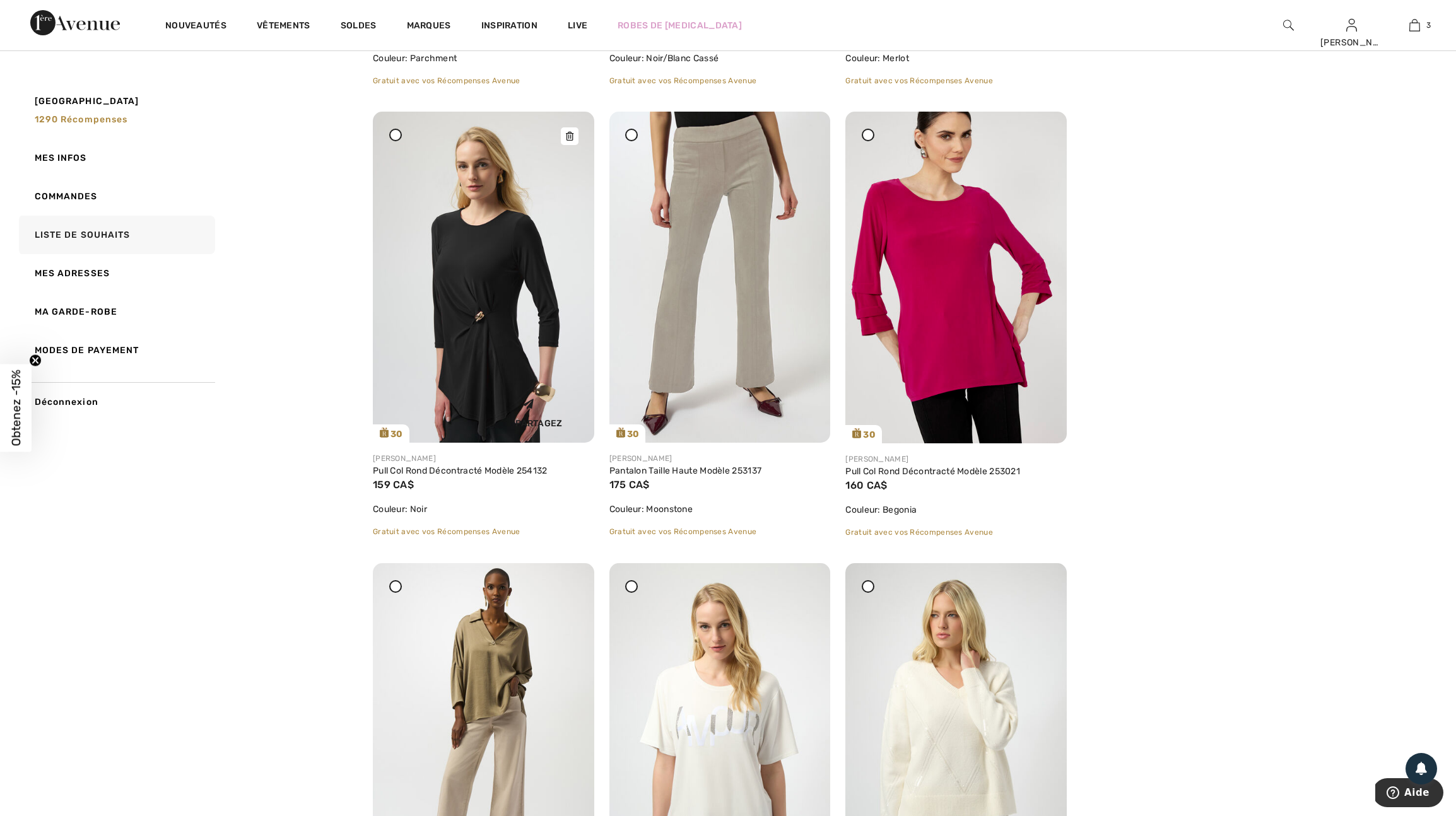
scroll to position [2827, 0]
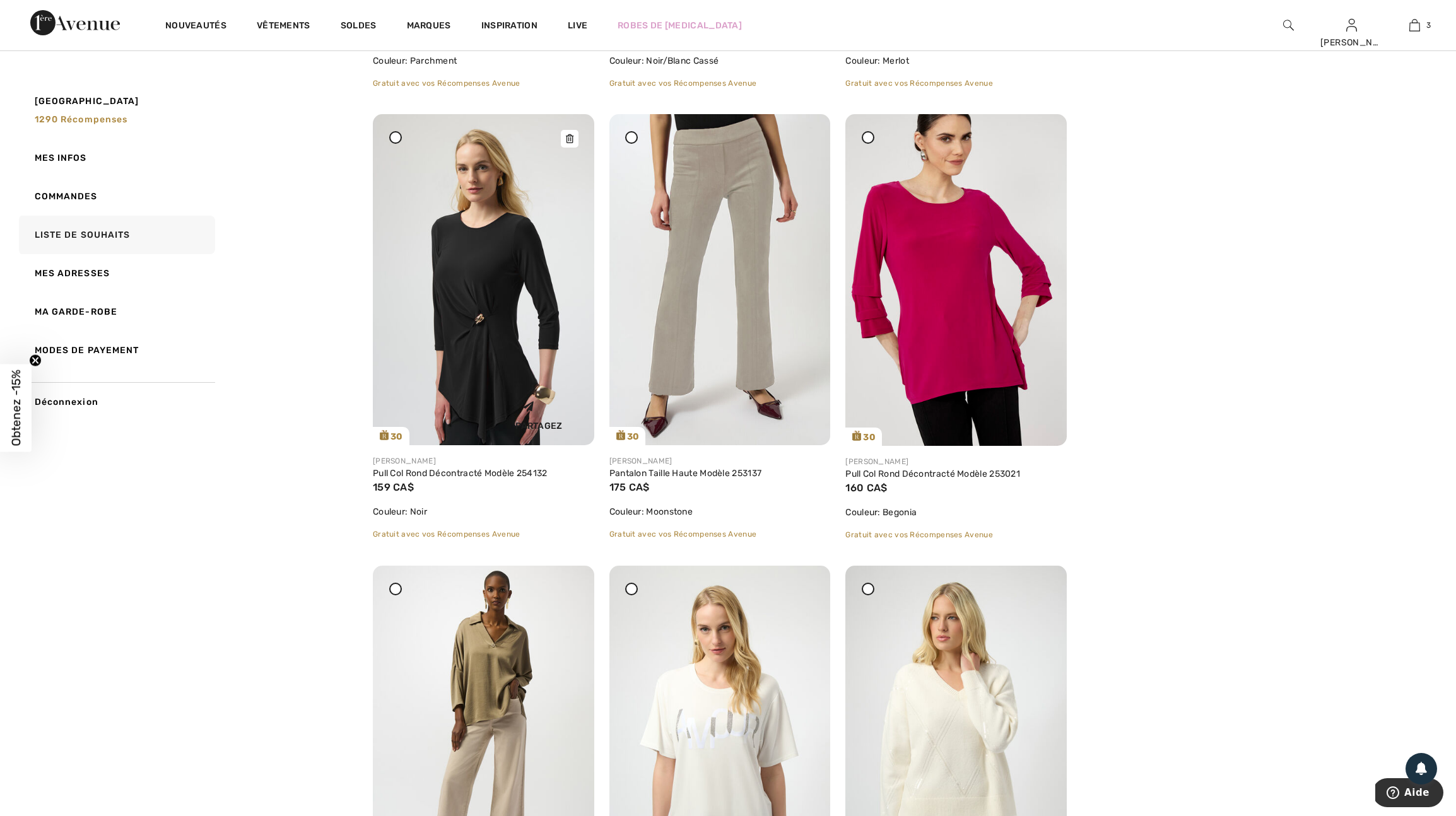
click at [569, 143] on icon at bounding box center [569, 138] width 8 height 9
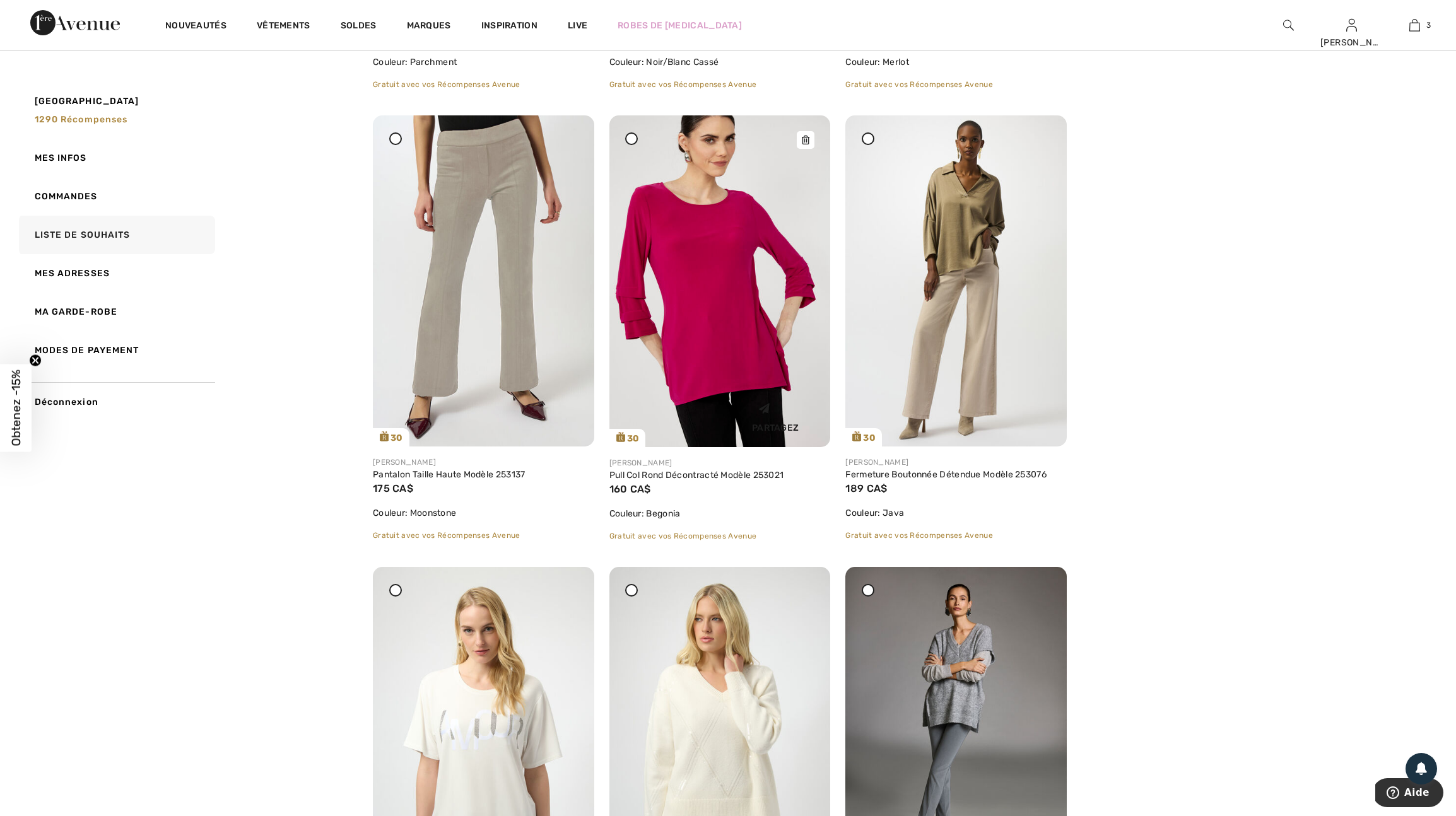
click at [808, 144] on icon at bounding box center [806, 139] width 8 height 9
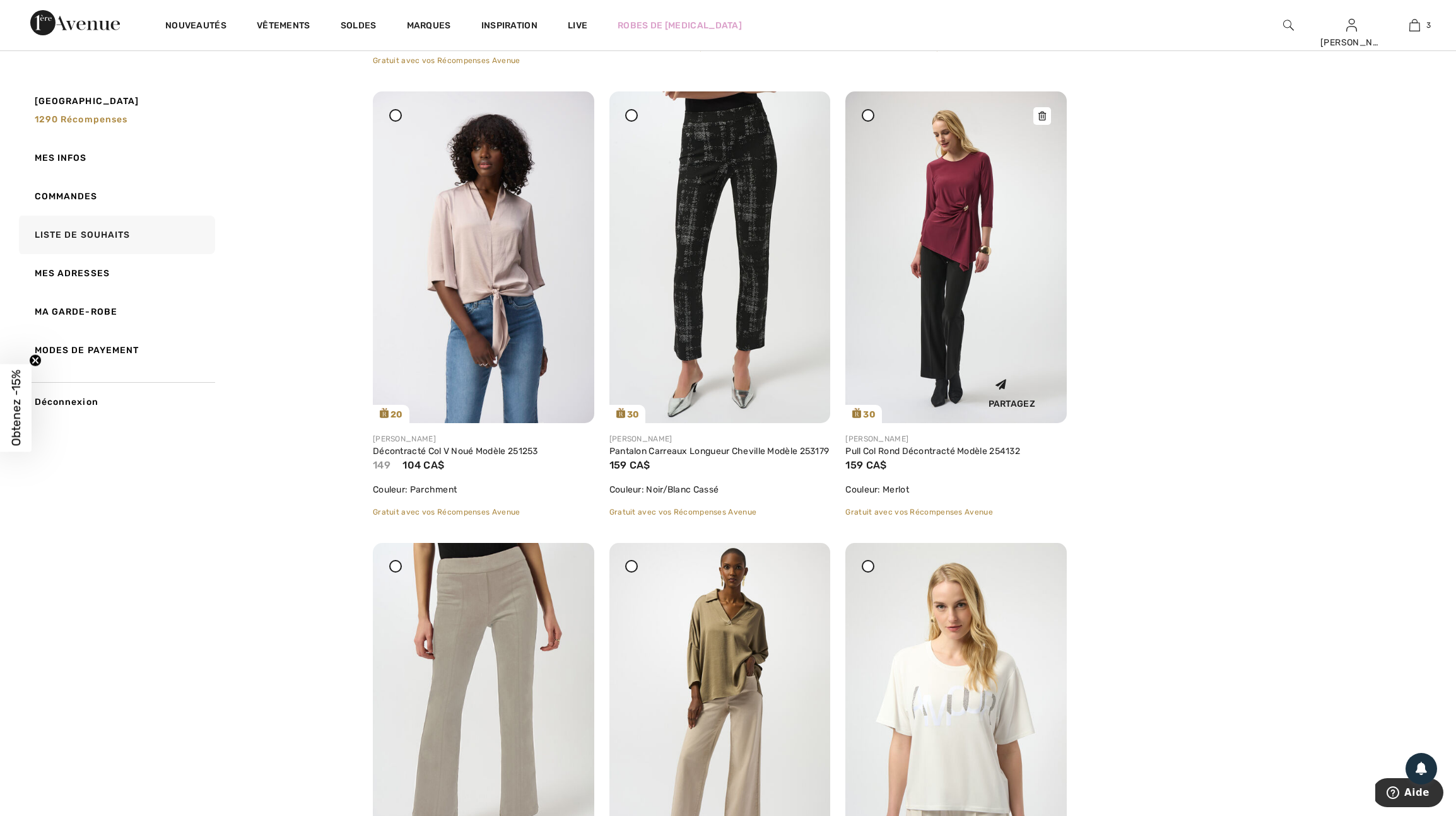
scroll to position [2398, 0]
click at [1042, 125] on div at bounding box center [1042, 117] width 18 height 18
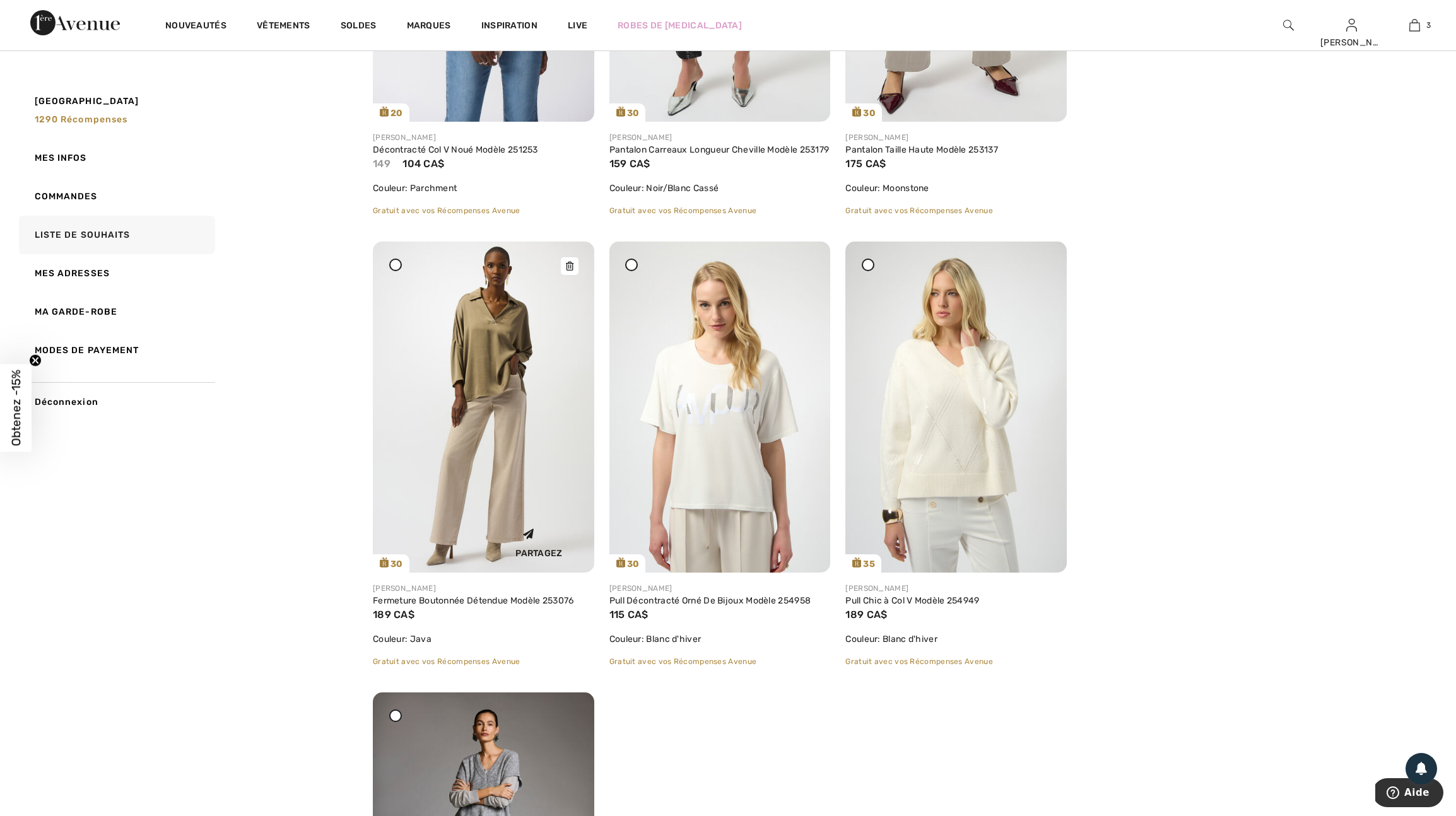
scroll to position [2698, 0]
click at [567, 273] on icon at bounding box center [569, 268] width 8 height 9
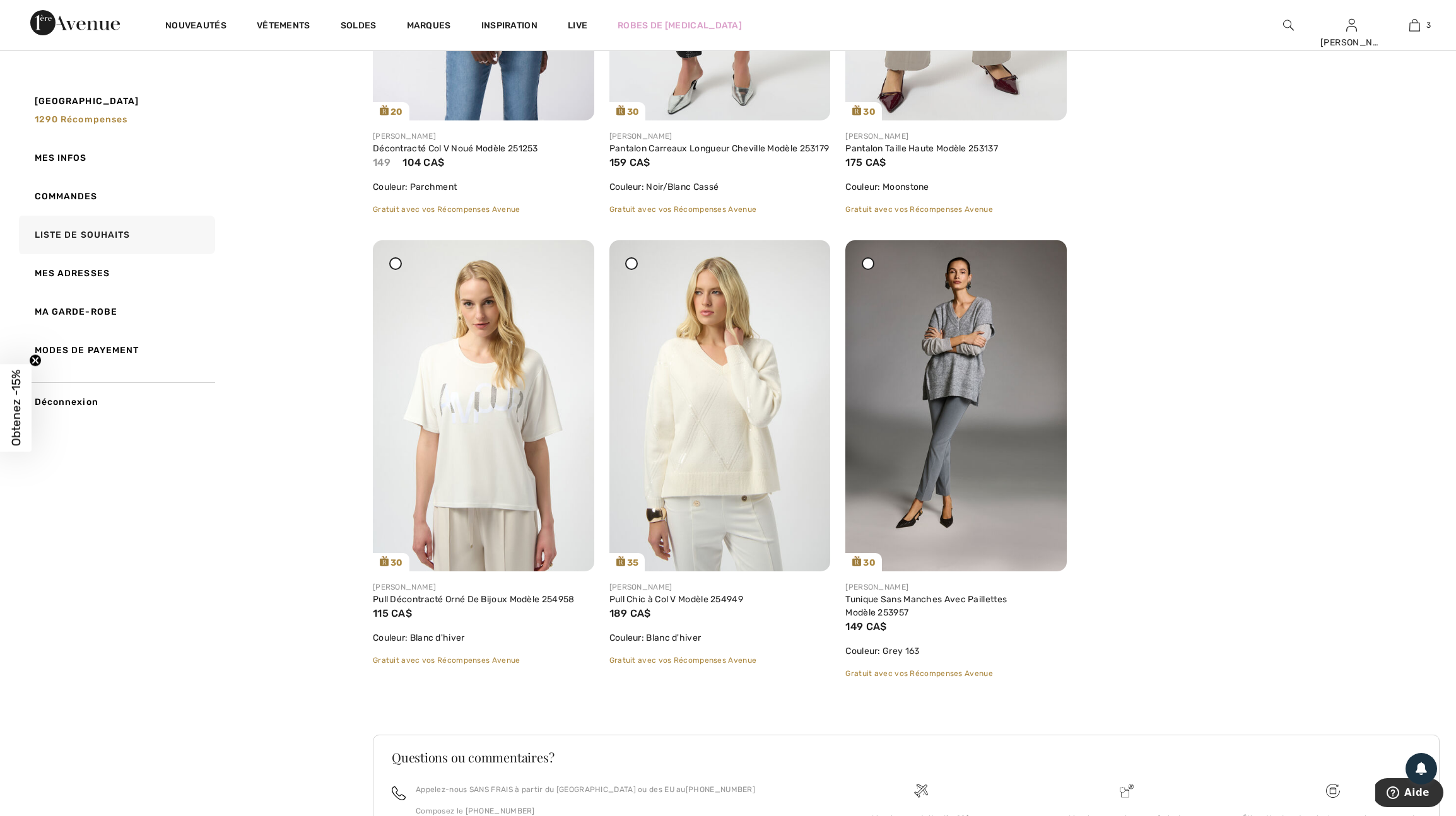
scroll to position [2702, 0]
click at [568, 269] on icon at bounding box center [569, 264] width 8 height 9
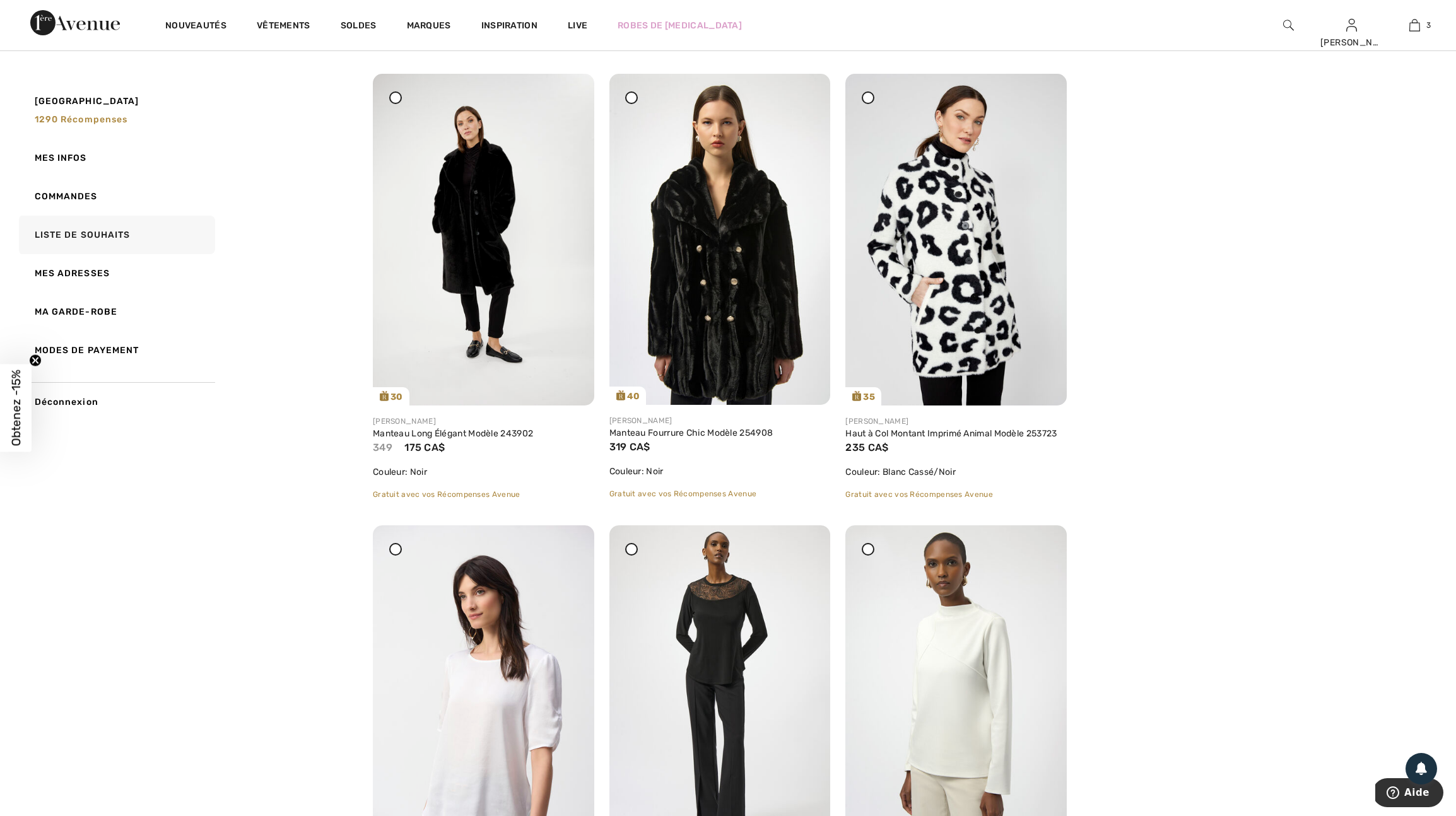
scroll to position [1504, 0]
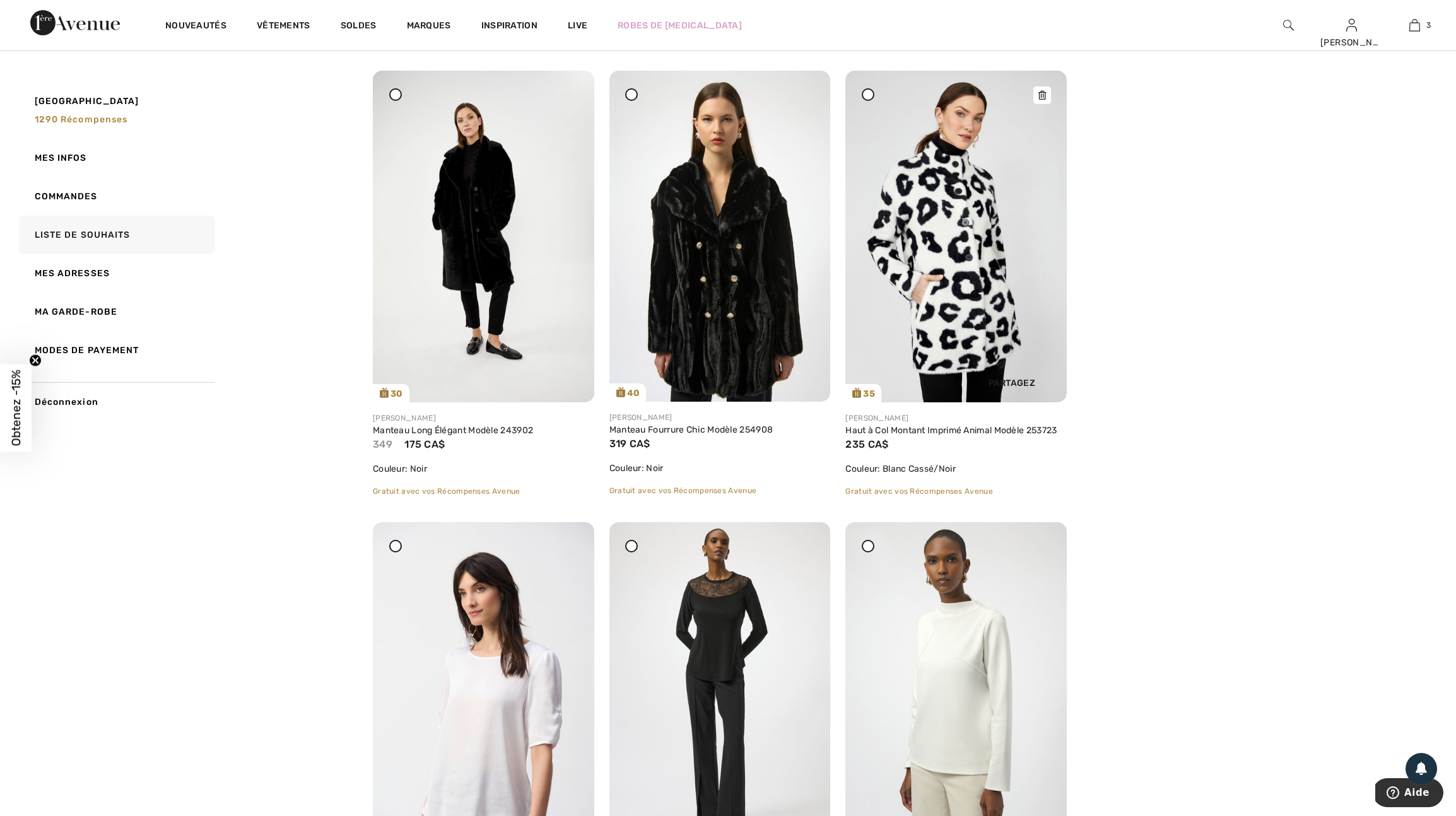
click at [1041, 100] on icon at bounding box center [1042, 95] width 8 height 9
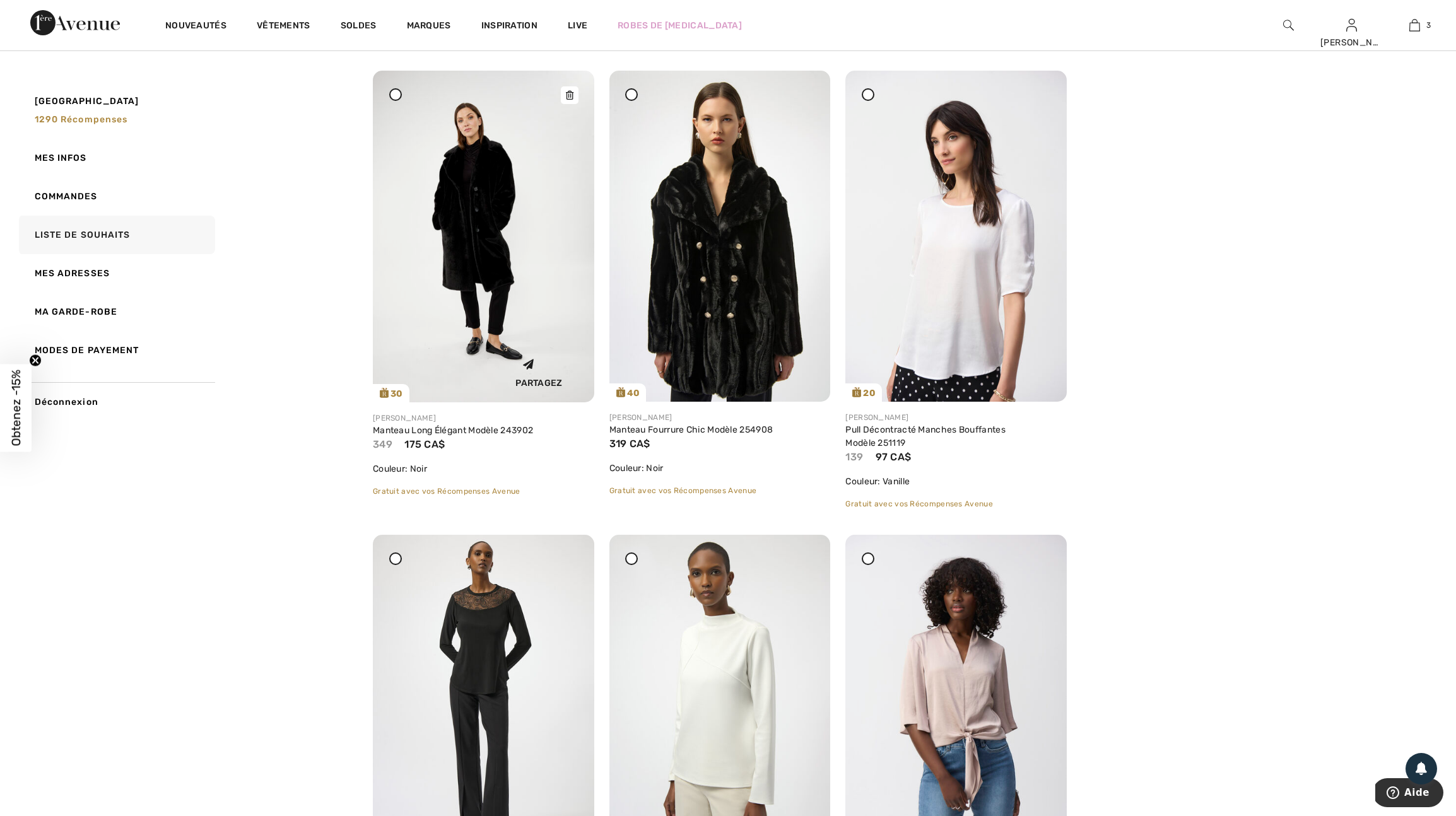
click at [472, 293] on img at bounding box center [483, 236] width 221 height 332
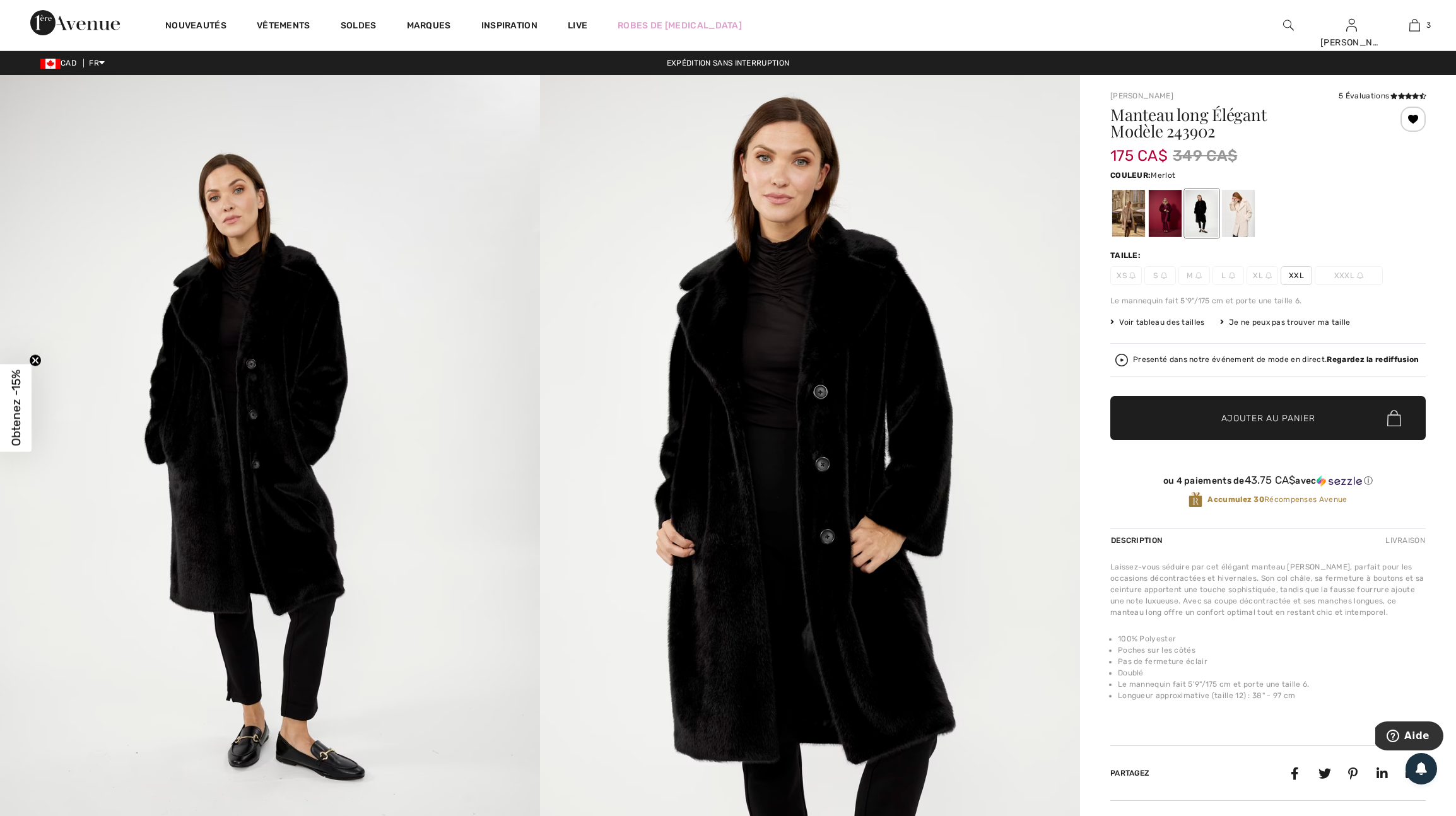
click at [1171, 223] on div at bounding box center [1164, 213] width 33 height 47
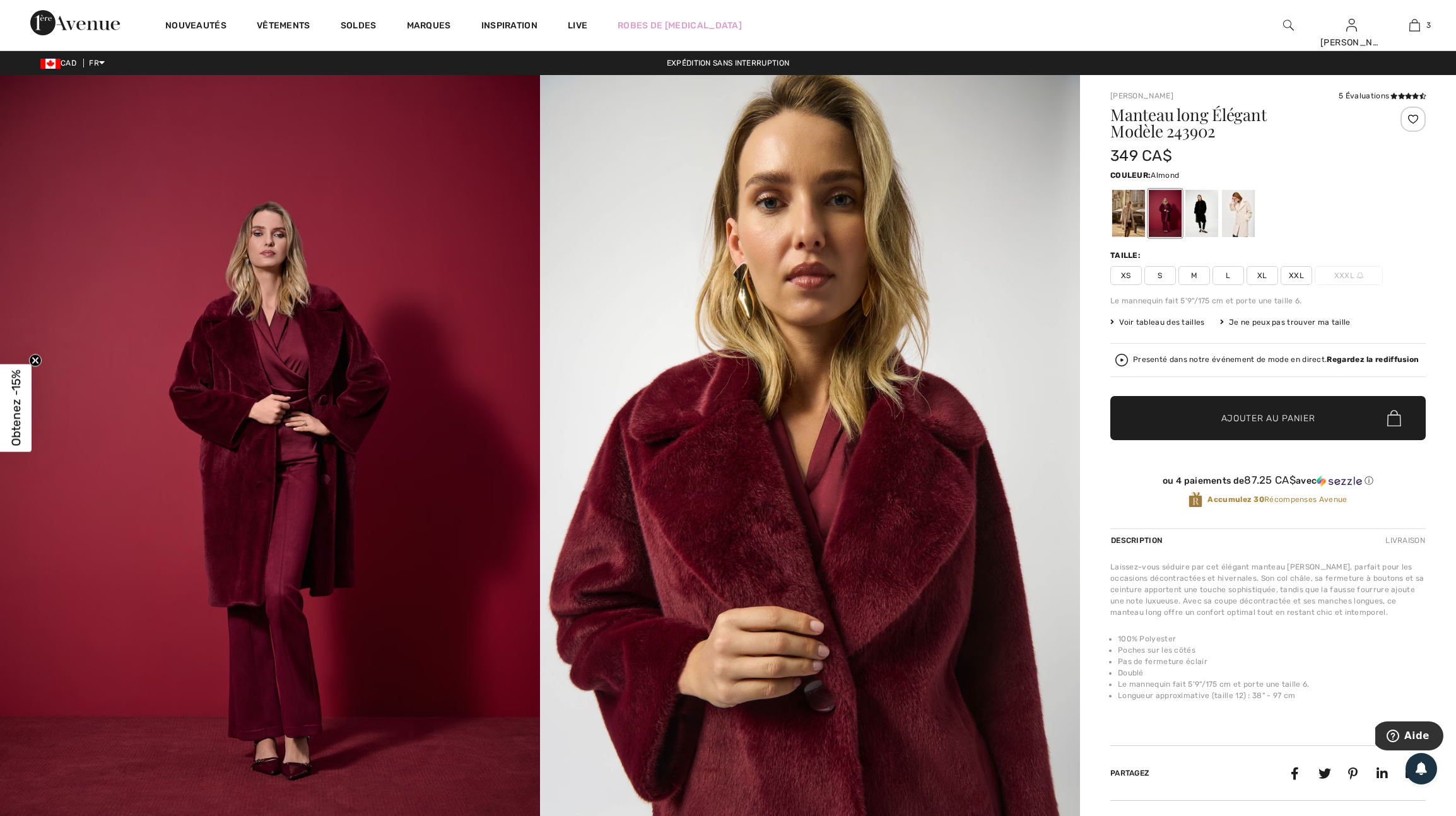
click at [1132, 217] on div at bounding box center [1128, 213] width 33 height 47
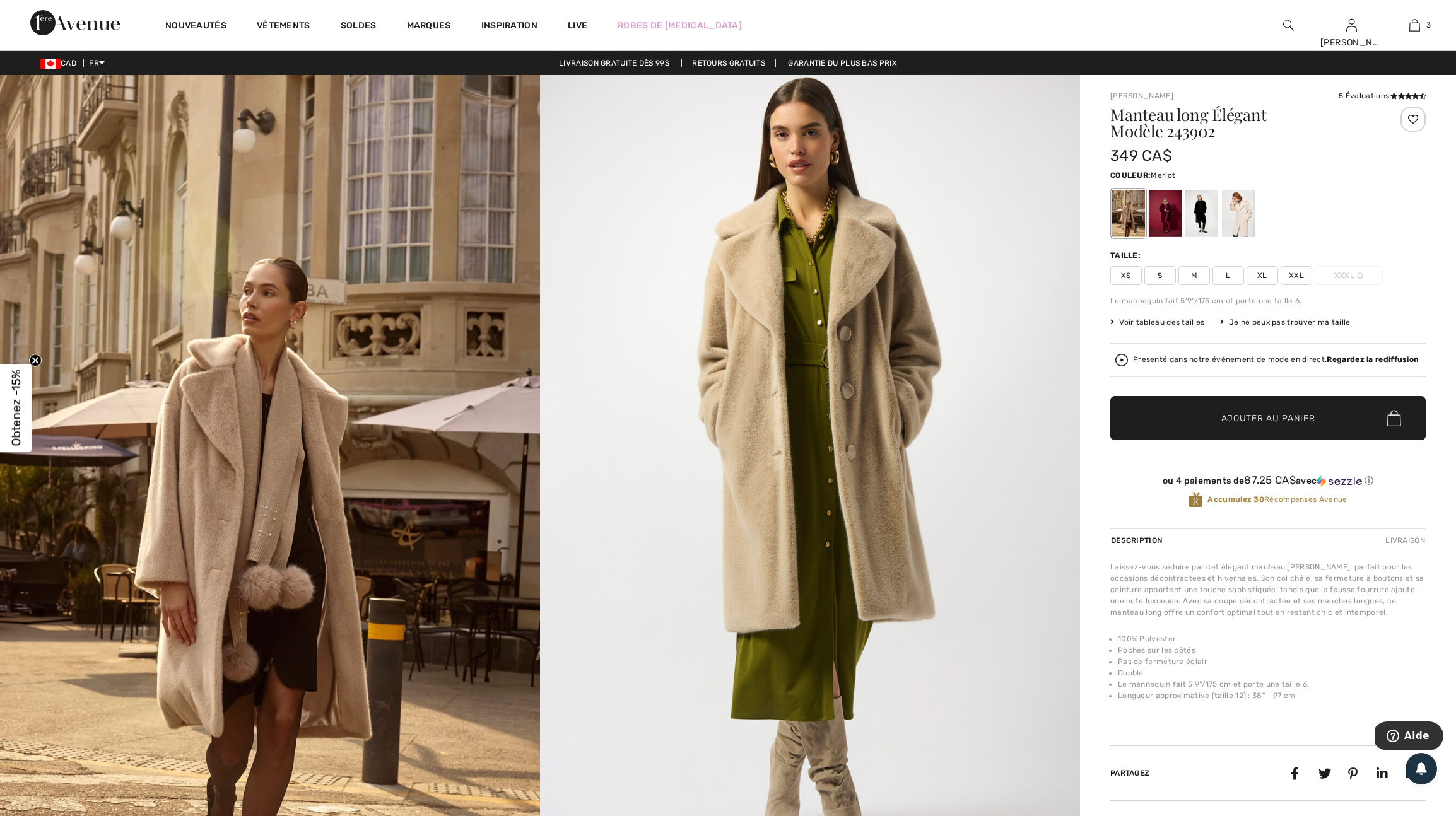
click at [1176, 224] on div at bounding box center [1164, 213] width 33 height 47
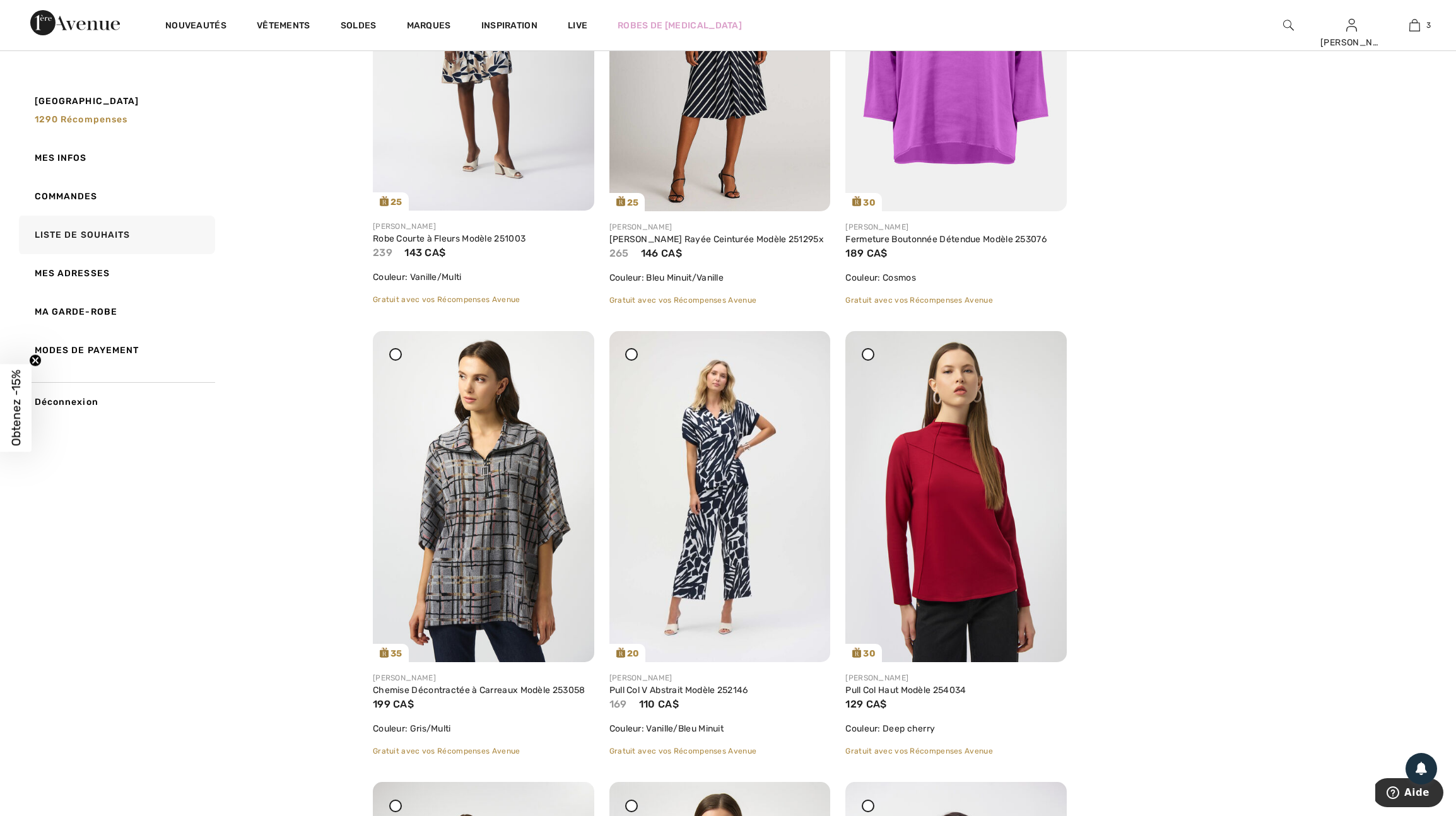
scroll to position [684, 0]
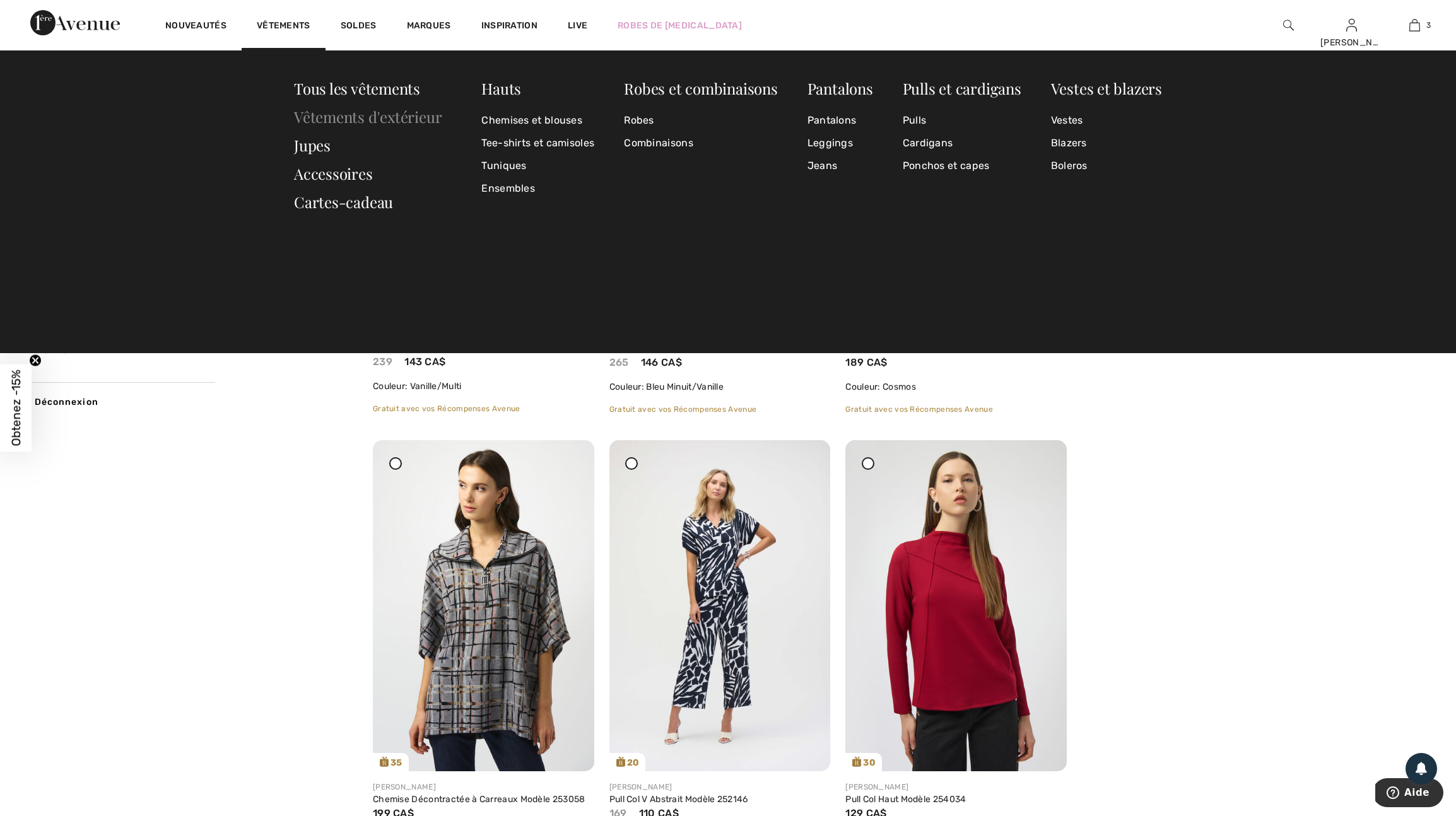
click at [345, 114] on link "Vêtements d'extérieur" at bounding box center [367, 117] width 147 height 20
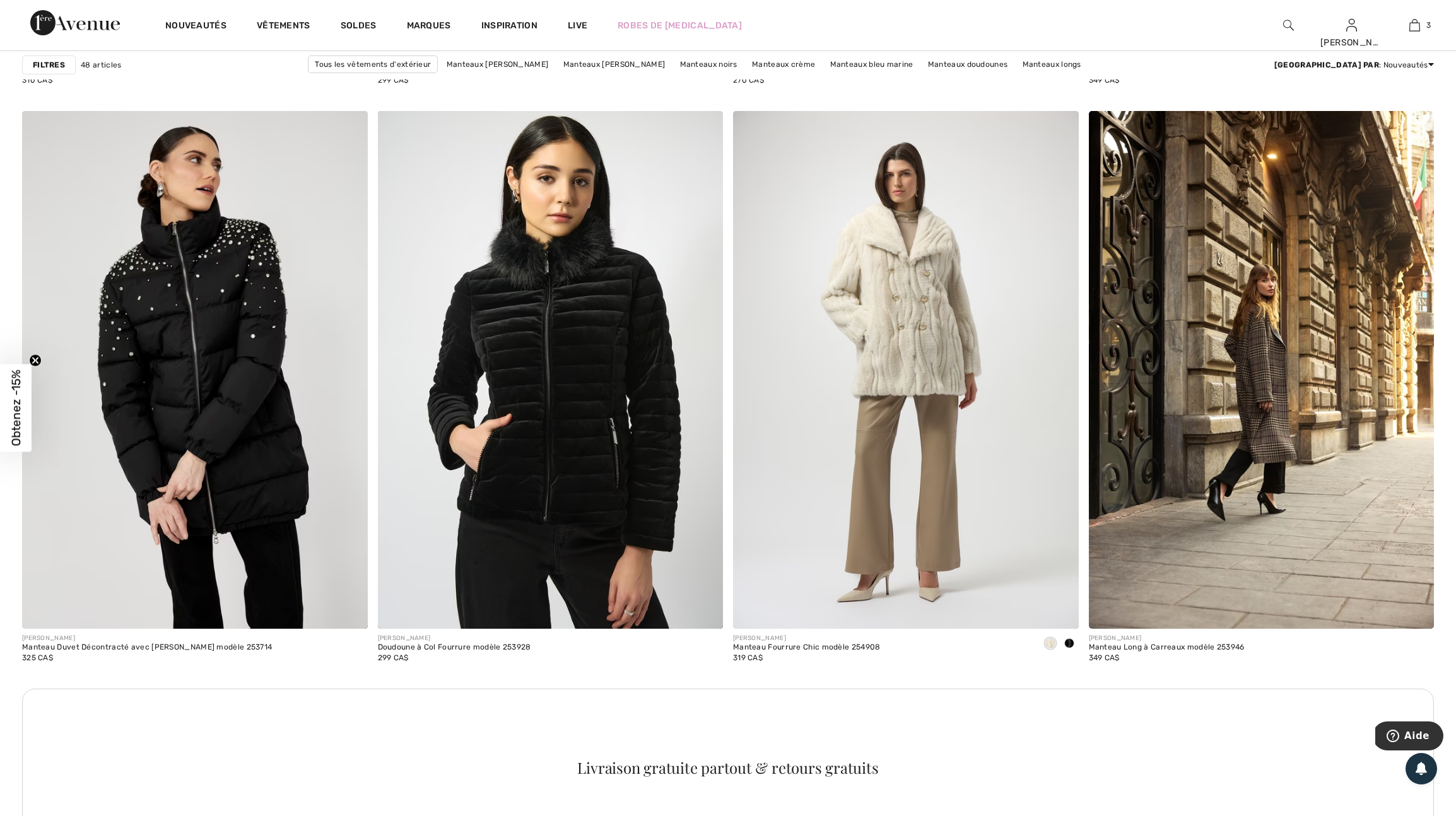
scroll to position [1820, 0]
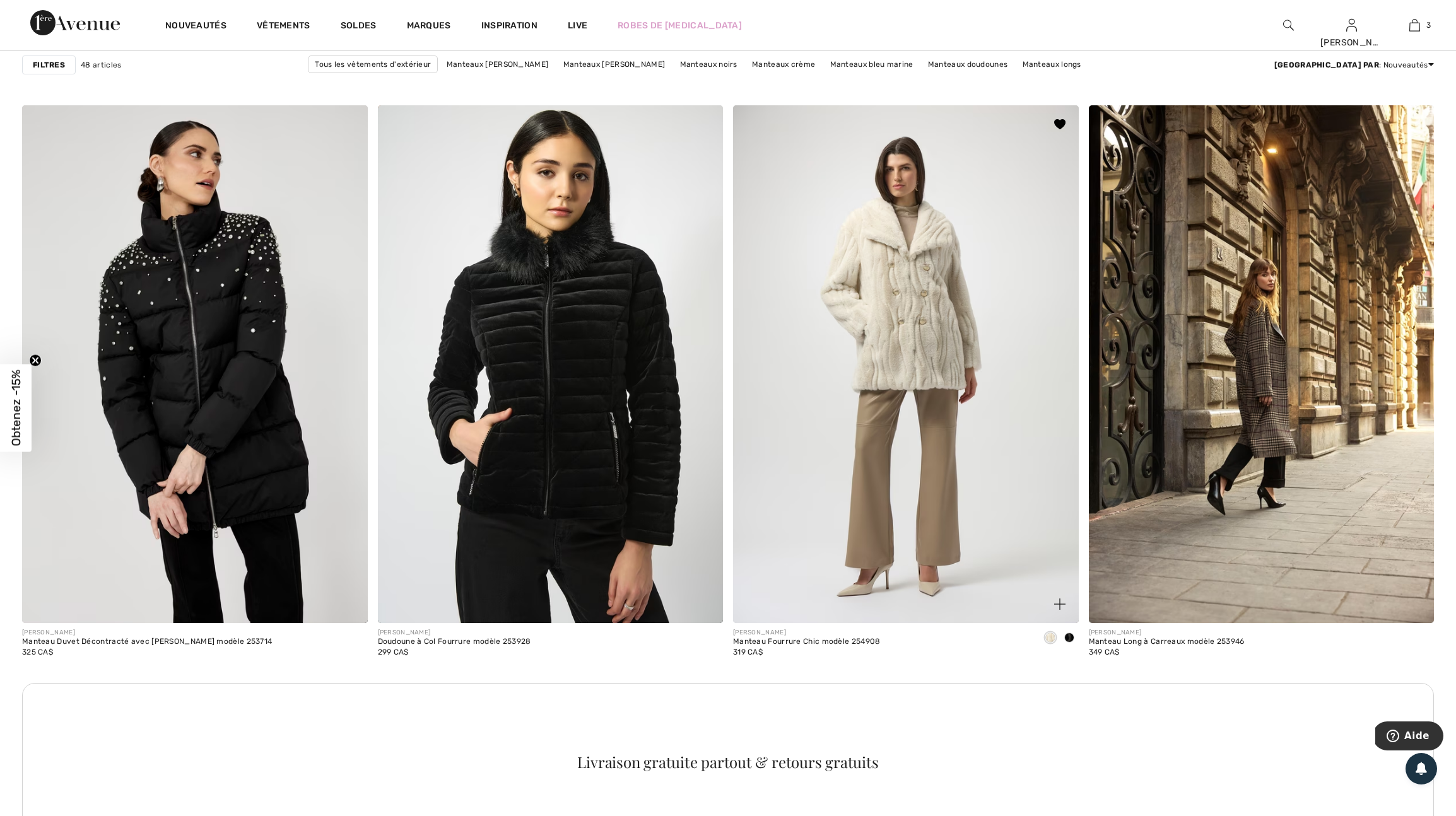
click at [1066, 642] on span at bounding box center [1069, 637] width 10 height 10
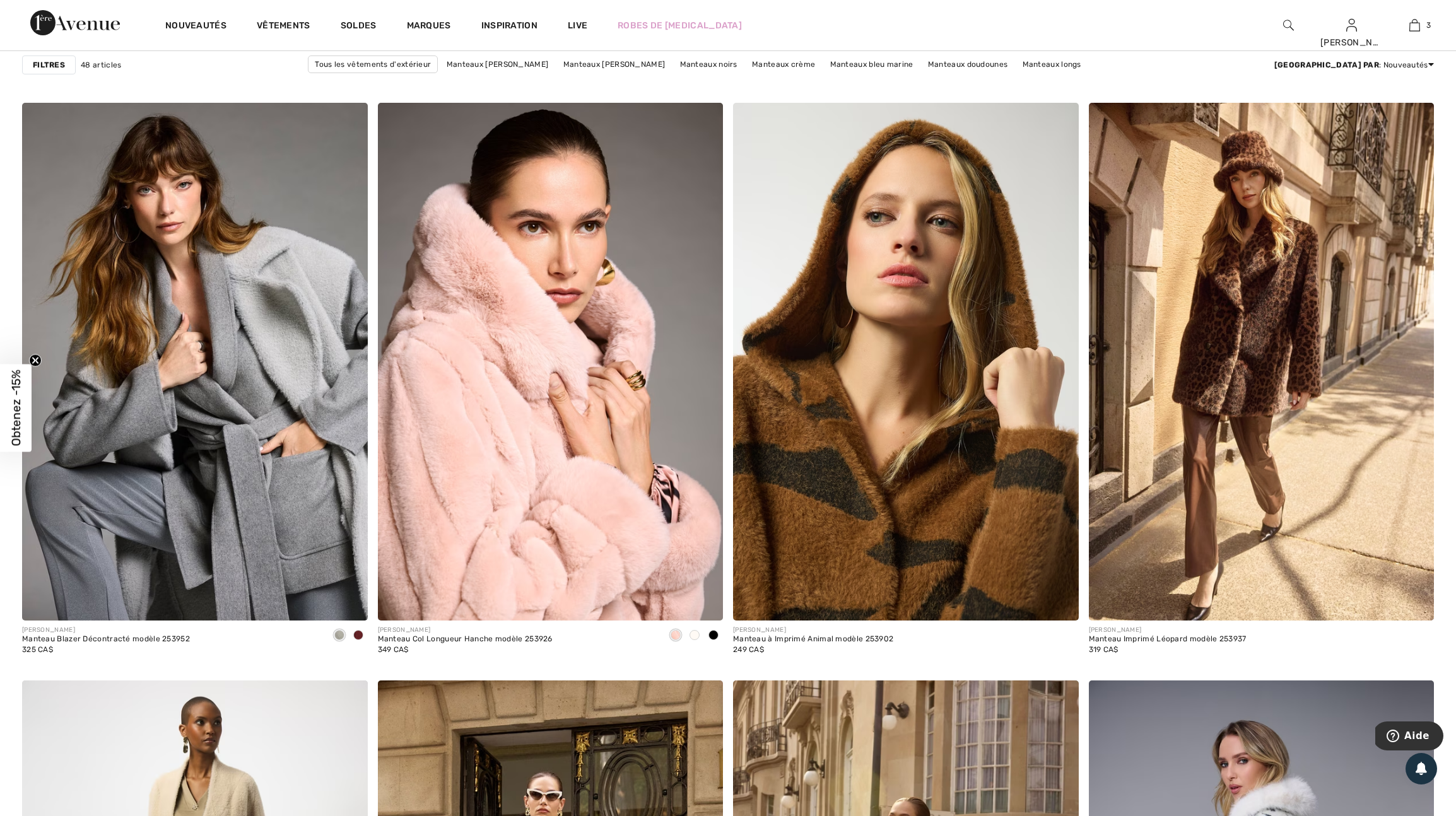
scroll to position [2619, 0]
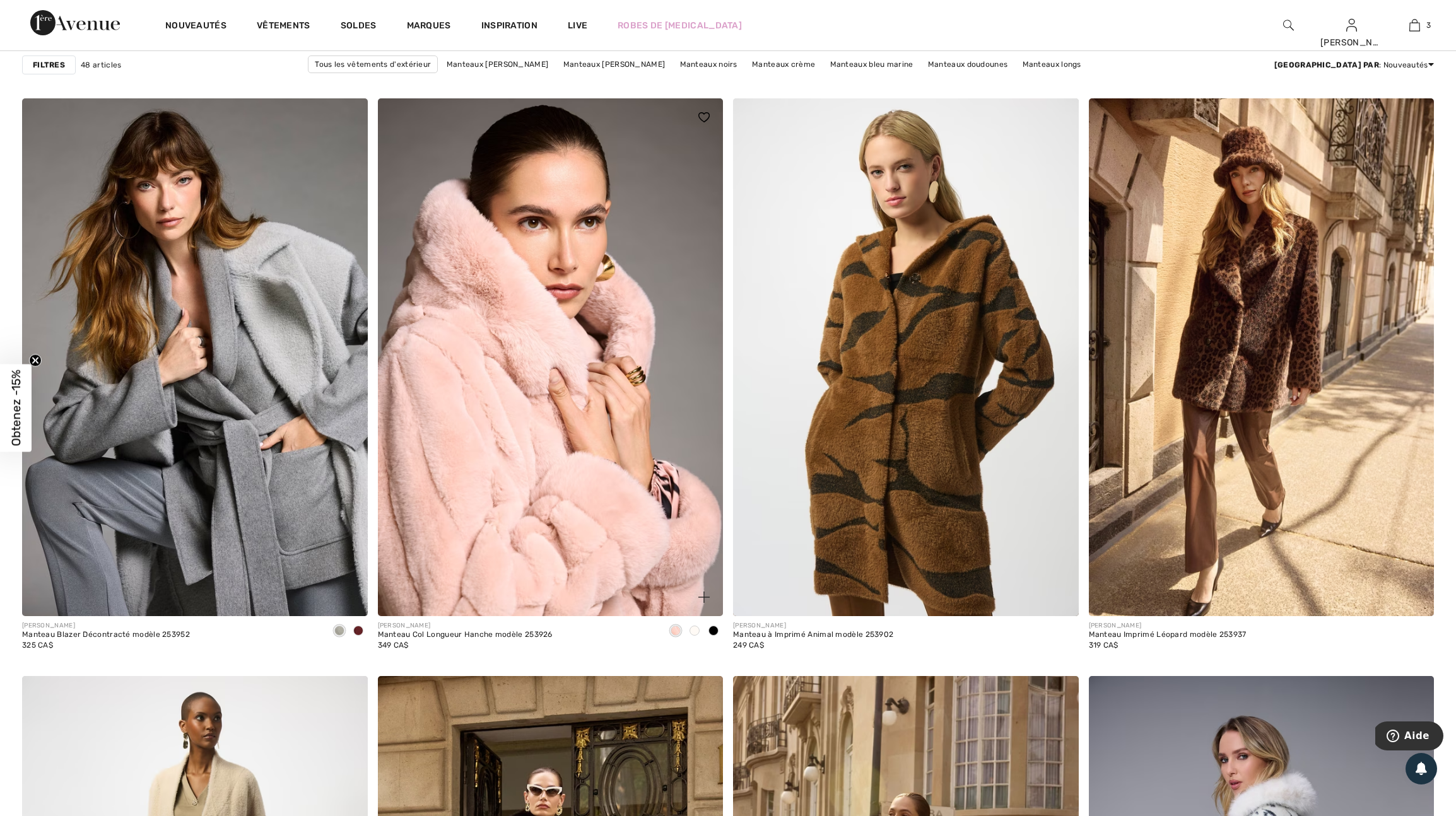
click at [714, 635] on span at bounding box center [714, 630] width 10 height 10
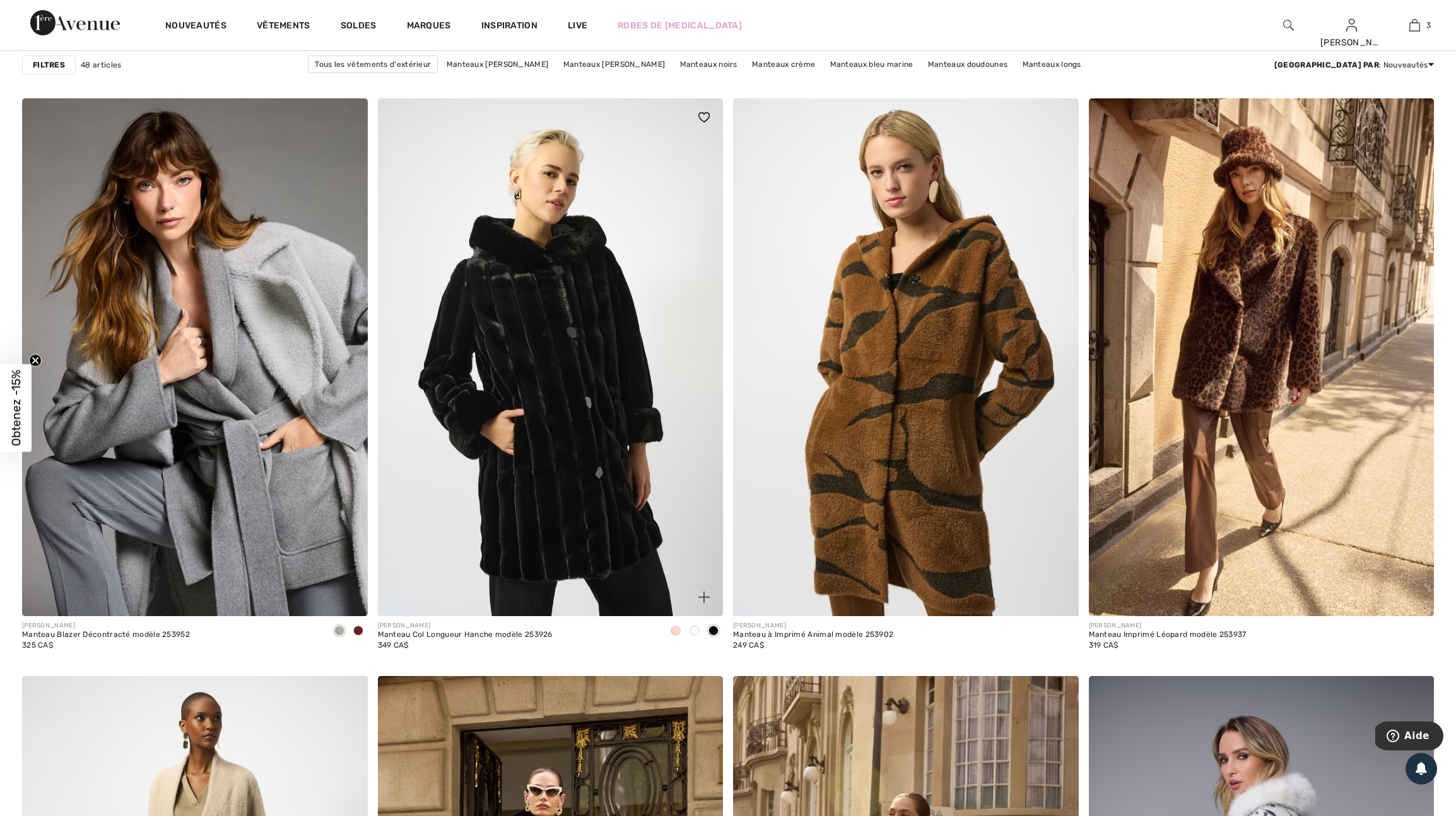
click at [689, 635] on span at bounding box center [694, 630] width 10 height 10
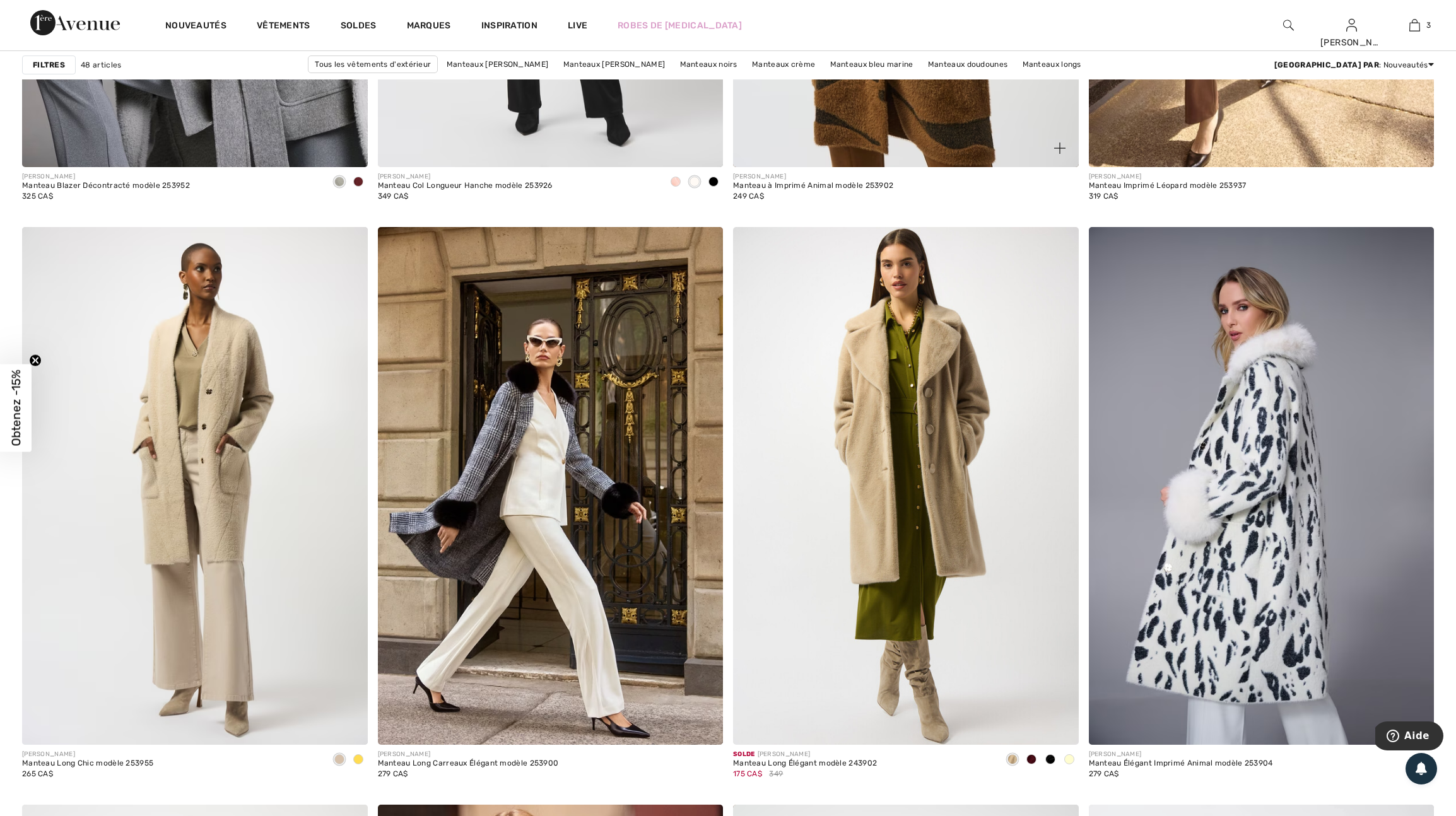
scroll to position [3070, 0]
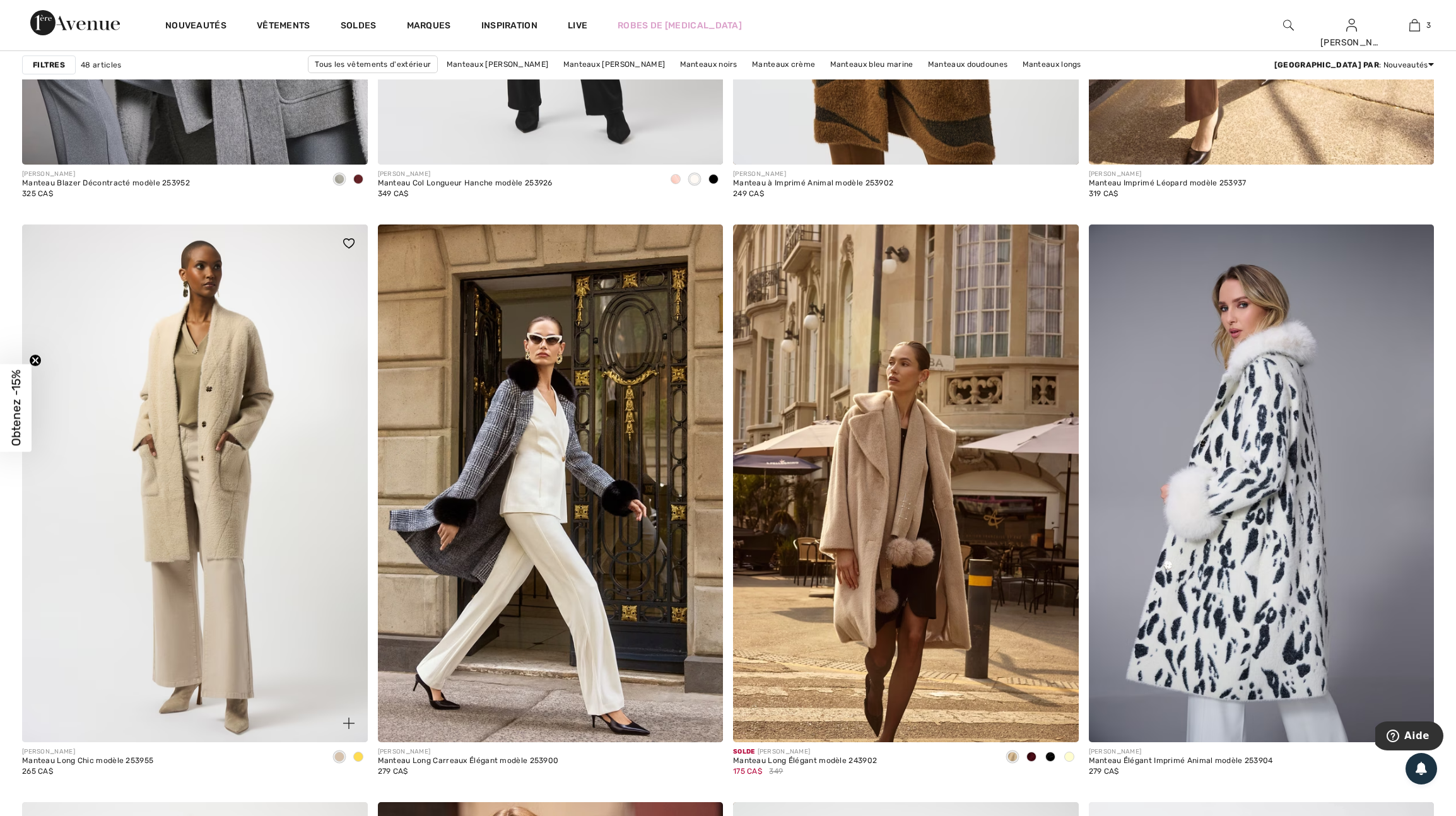
click at [354, 762] on span at bounding box center [358, 757] width 10 height 10
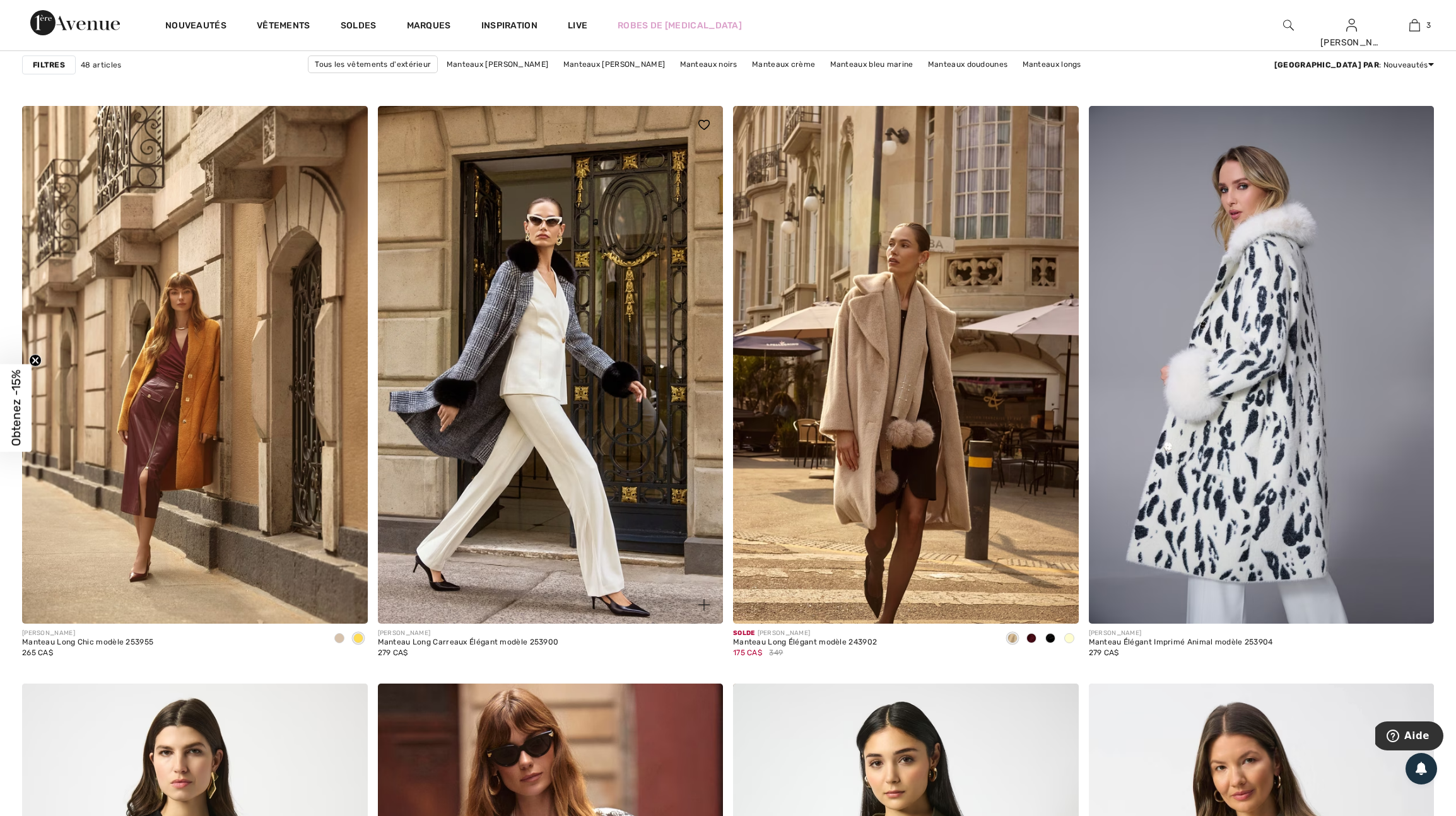
scroll to position [3188, 0]
click at [1055, 617] on span at bounding box center [1060, 606] width 26 height 26
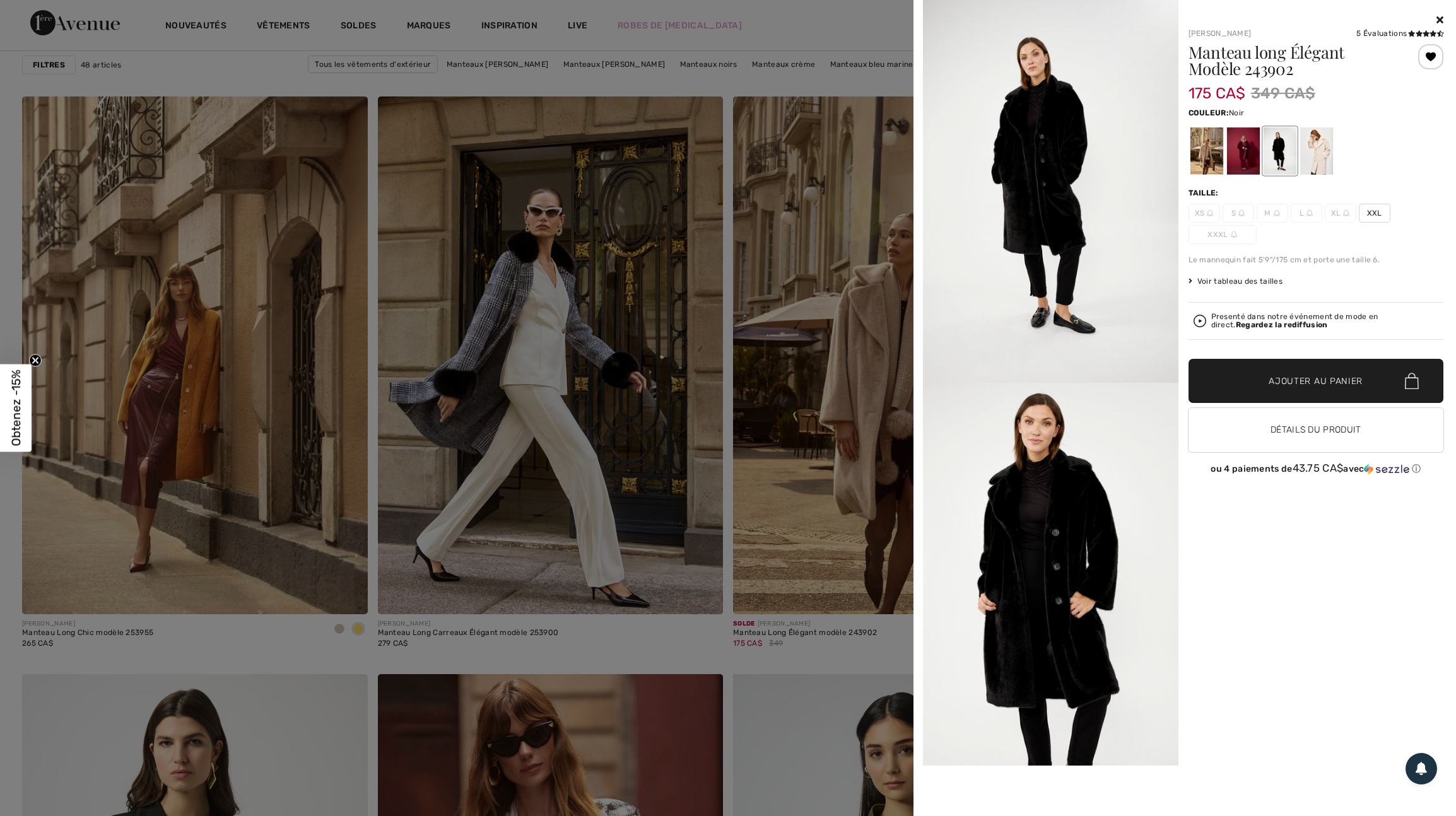
scroll to position [3197, 0]
click at [1327, 157] on div at bounding box center [1315, 151] width 33 height 47
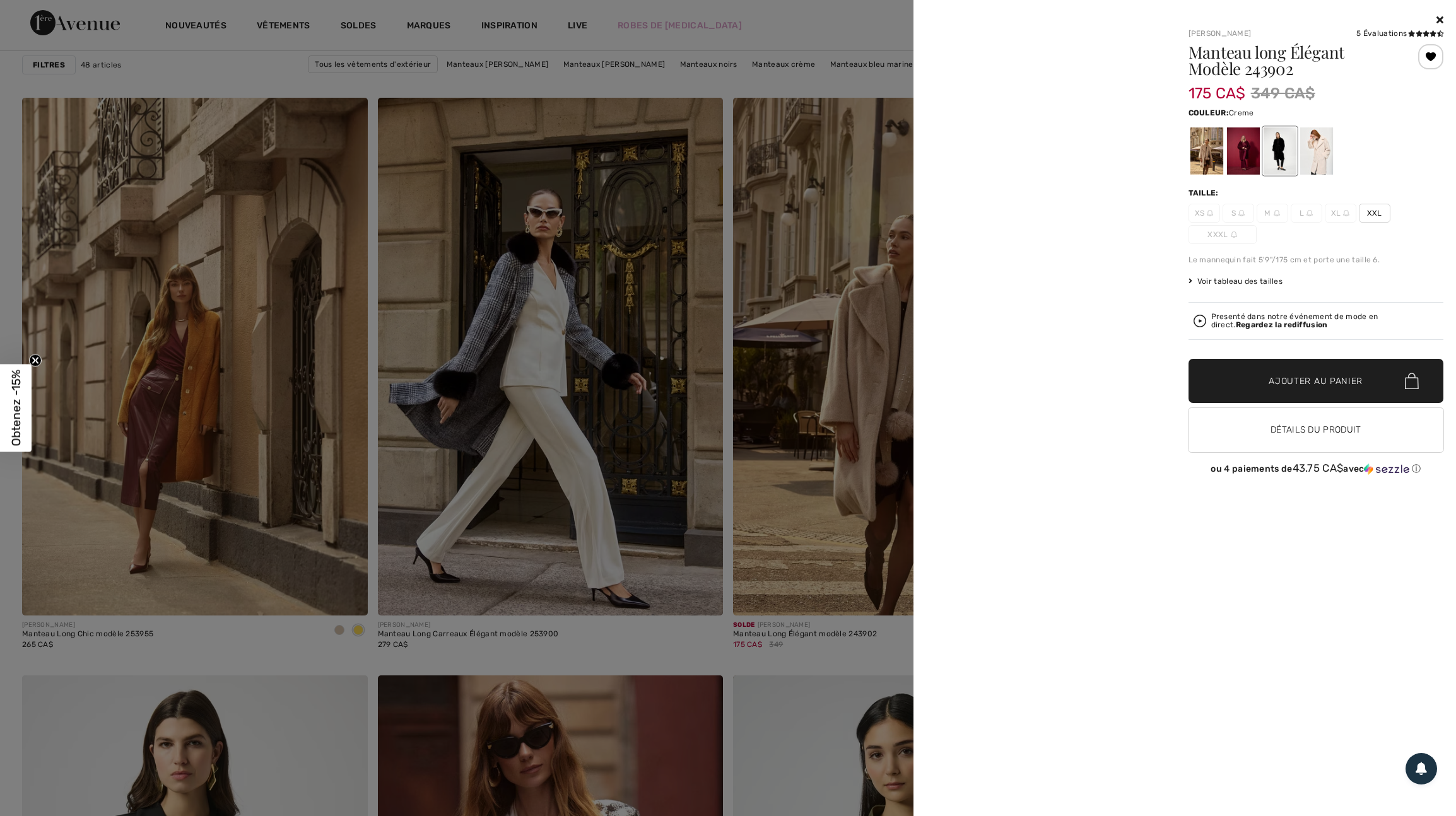
scroll to position [3199, 0]
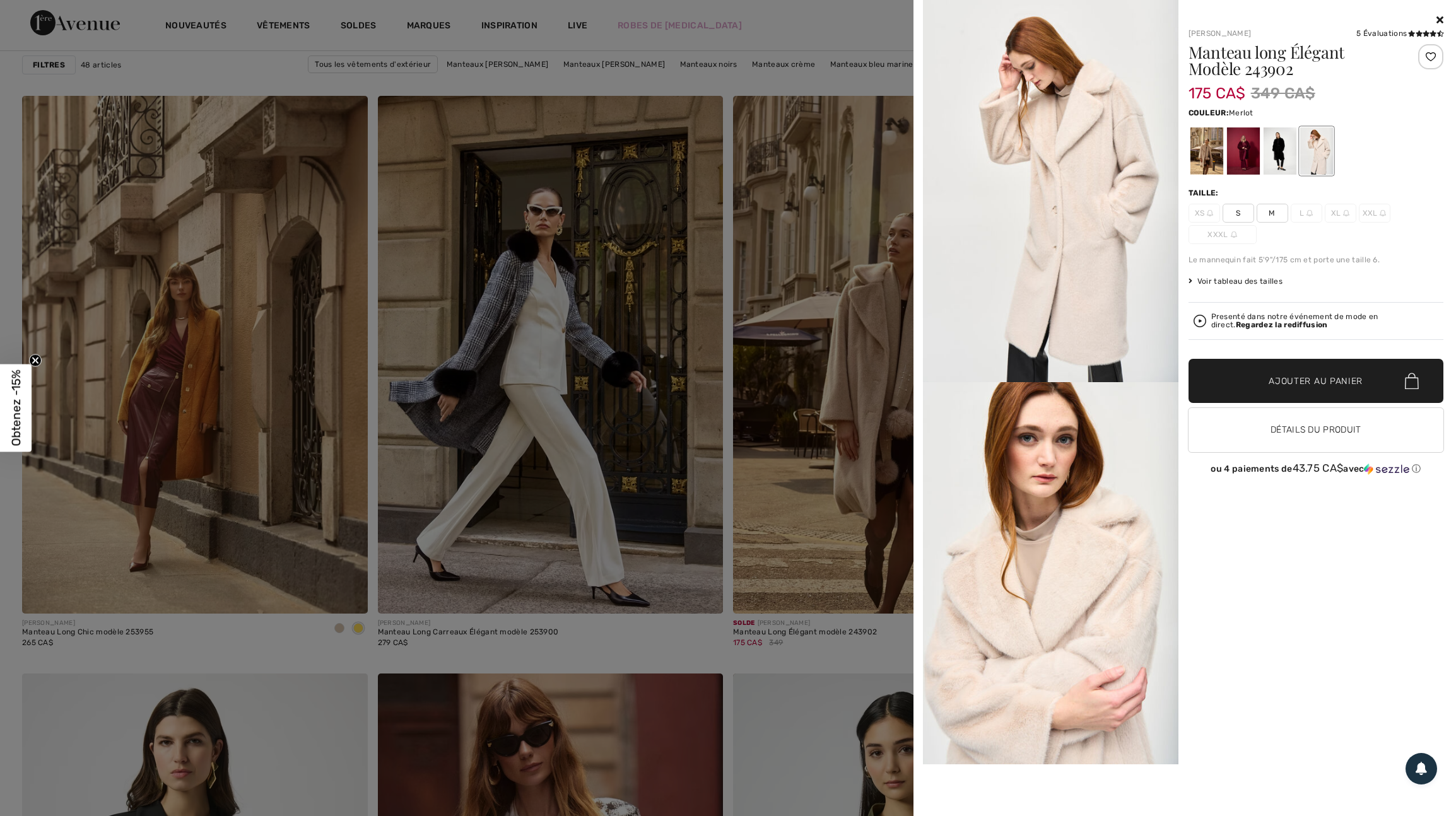
click at [1246, 154] on div at bounding box center [1242, 151] width 33 height 47
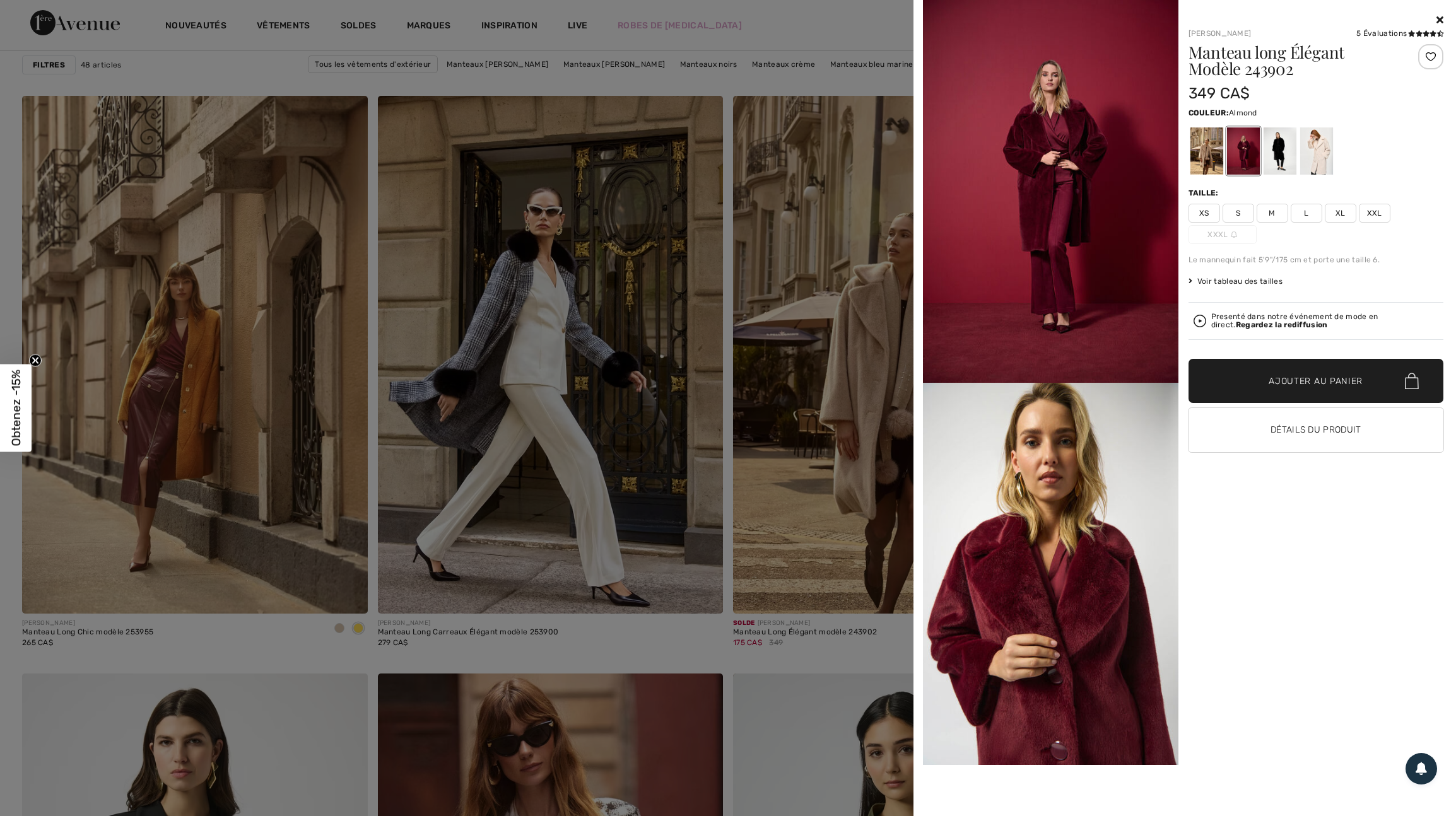
click at [1212, 153] on div at bounding box center [1205, 151] width 33 height 47
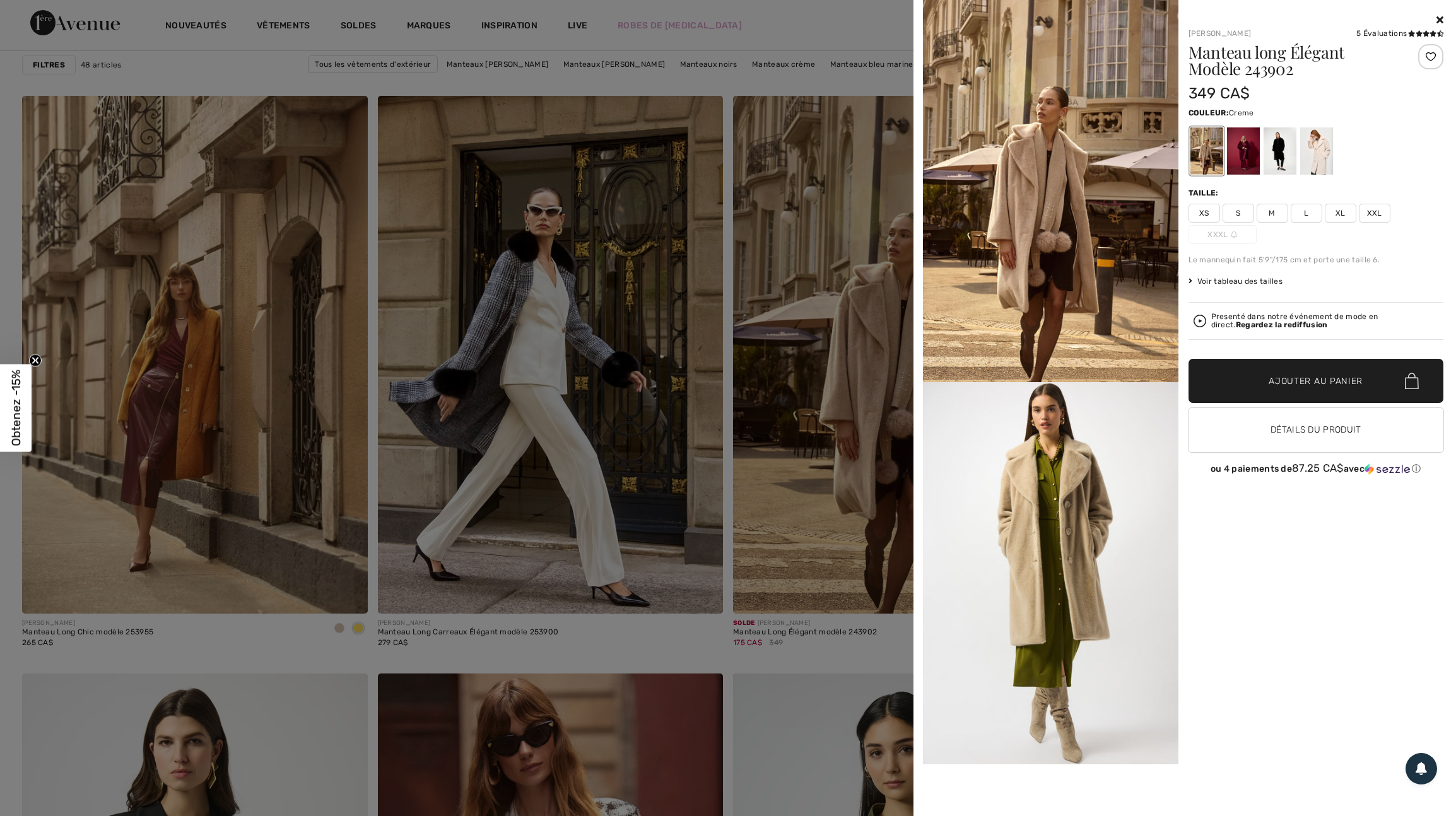
click at [1319, 156] on div at bounding box center [1315, 151] width 33 height 47
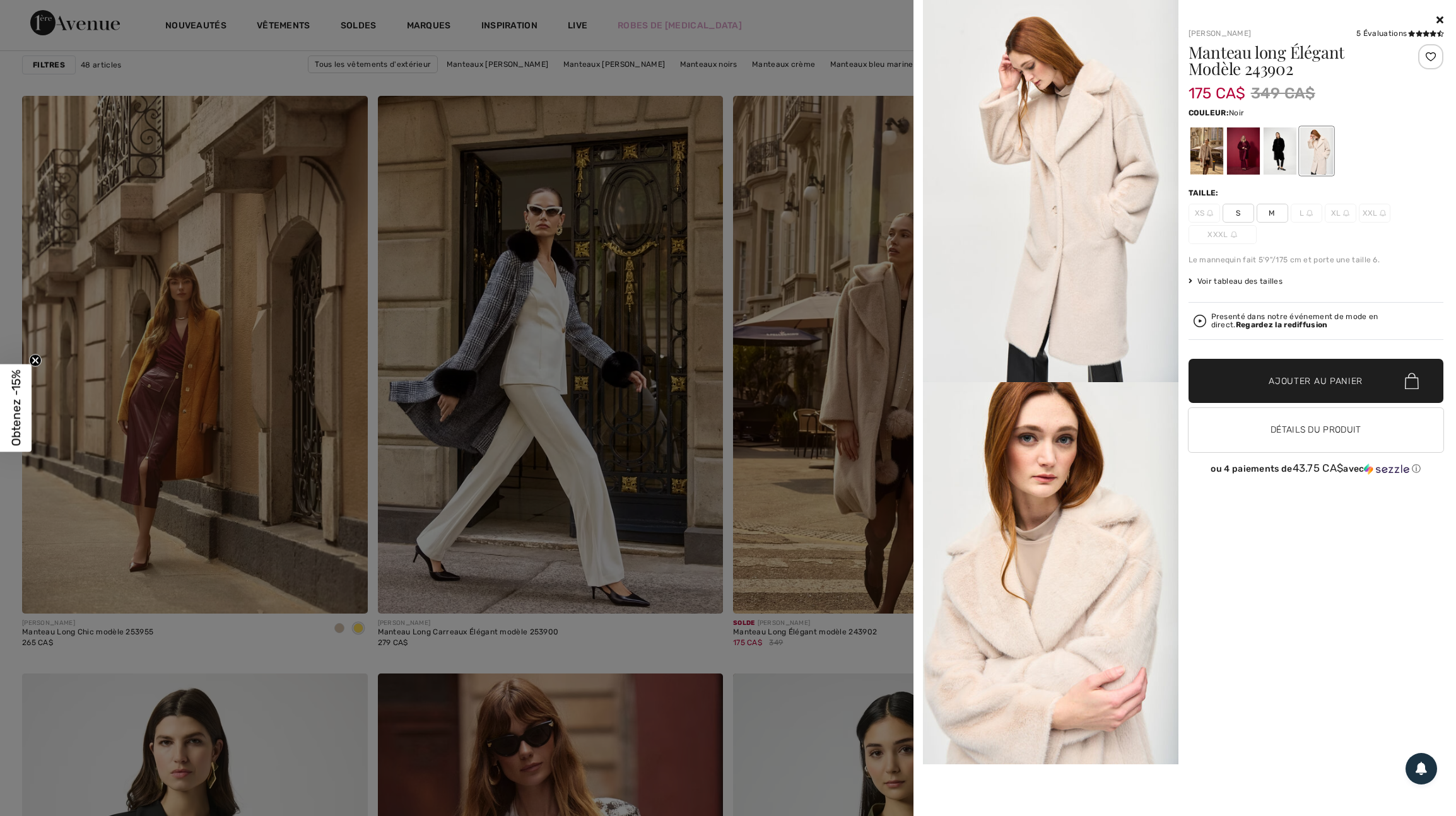
click at [1283, 154] on div at bounding box center [1278, 151] width 33 height 47
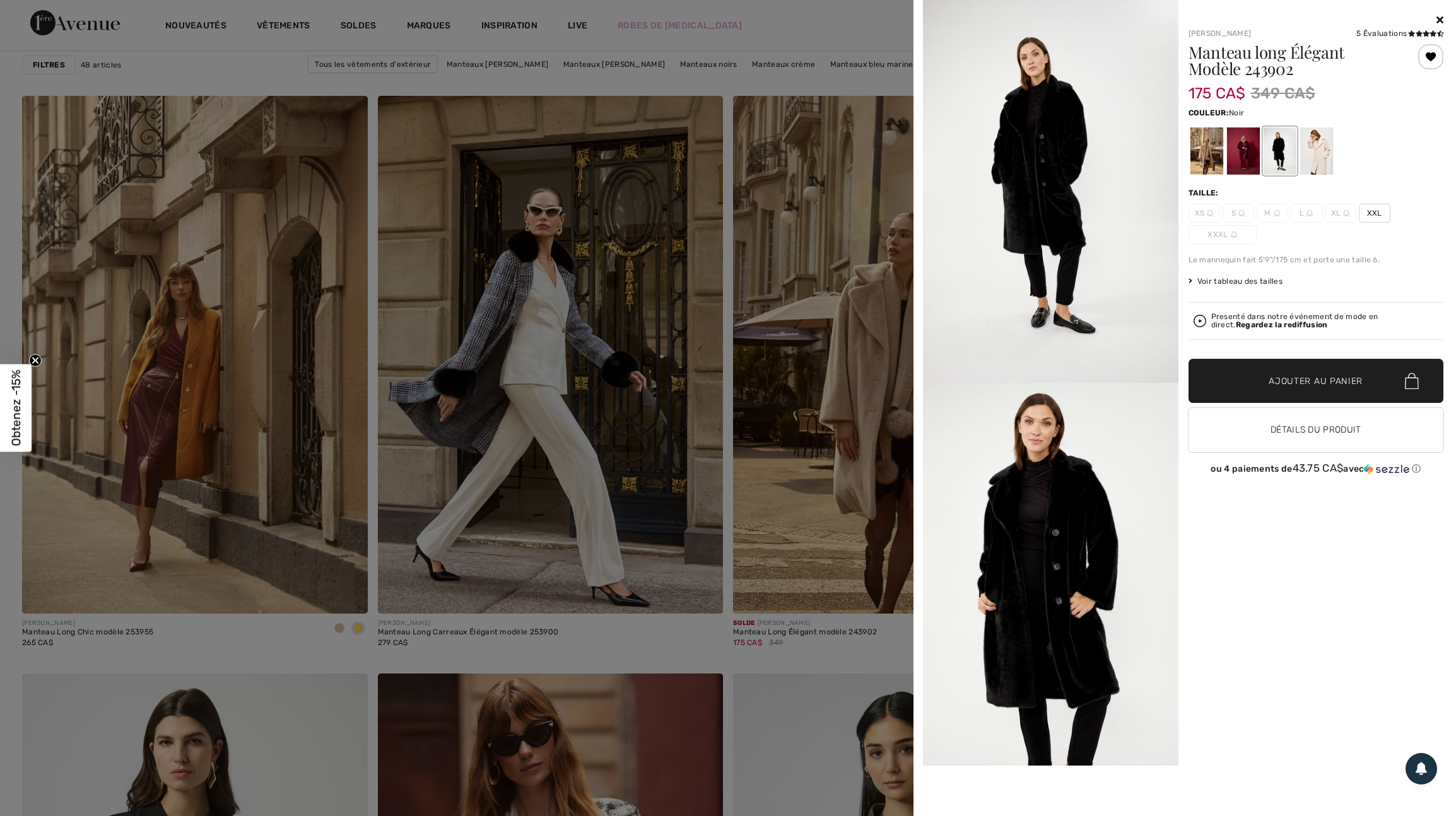
click at [830, 321] on div at bounding box center [728, 408] width 1456 height 816
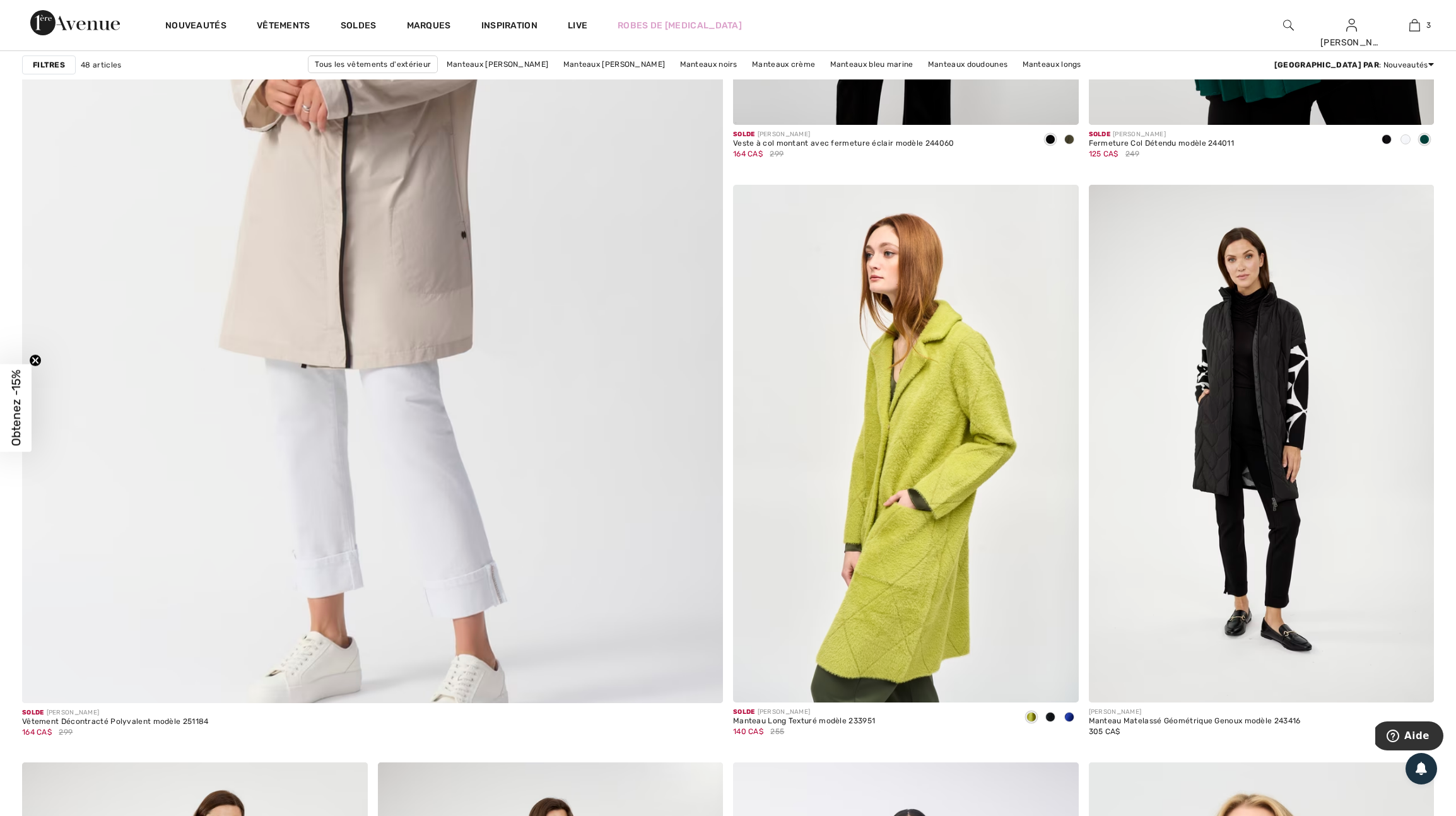
scroll to position [5092, 0]
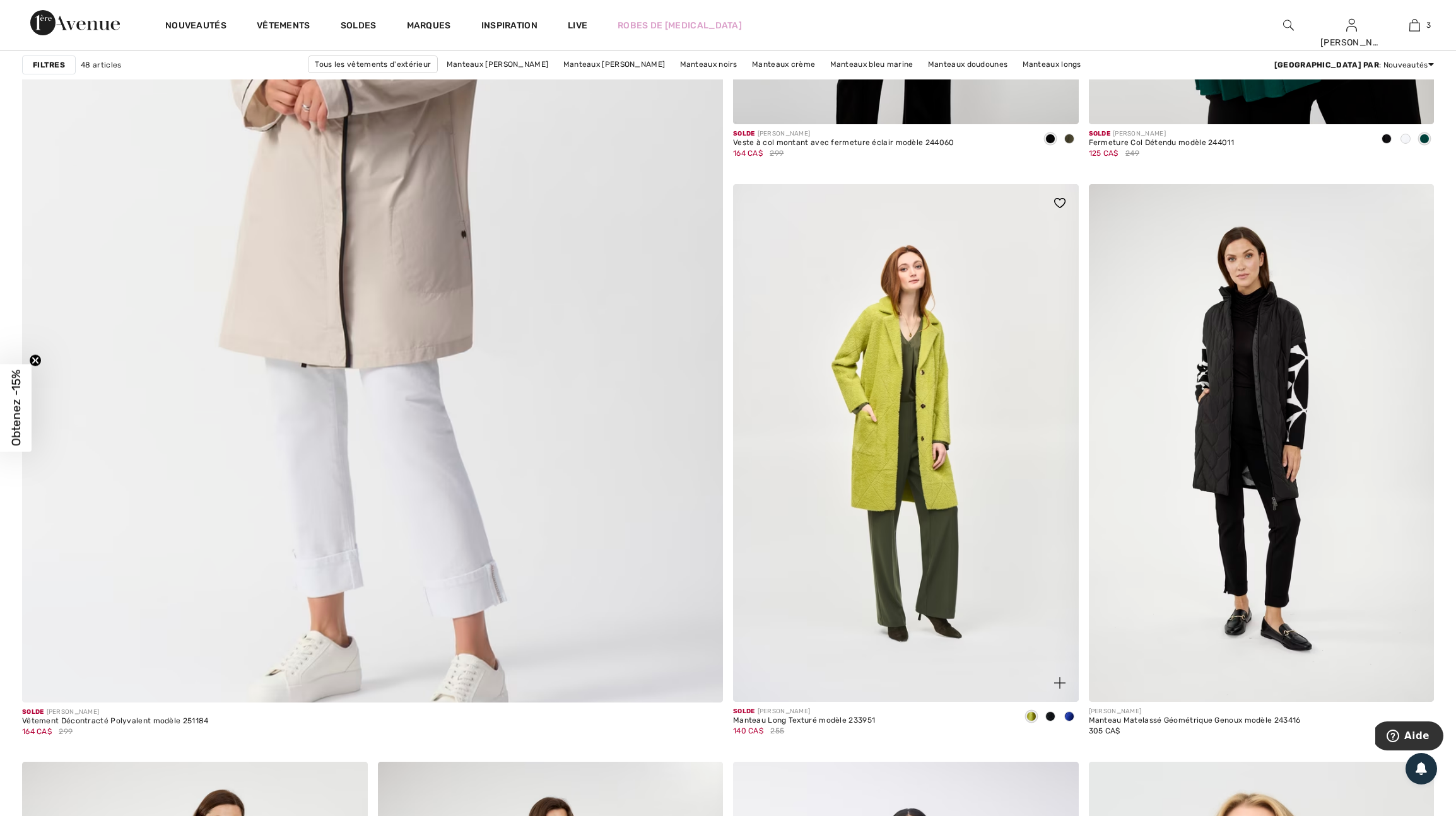
click at [1057, 689] on img at bounding box center [1059, 682] width 11 height 11
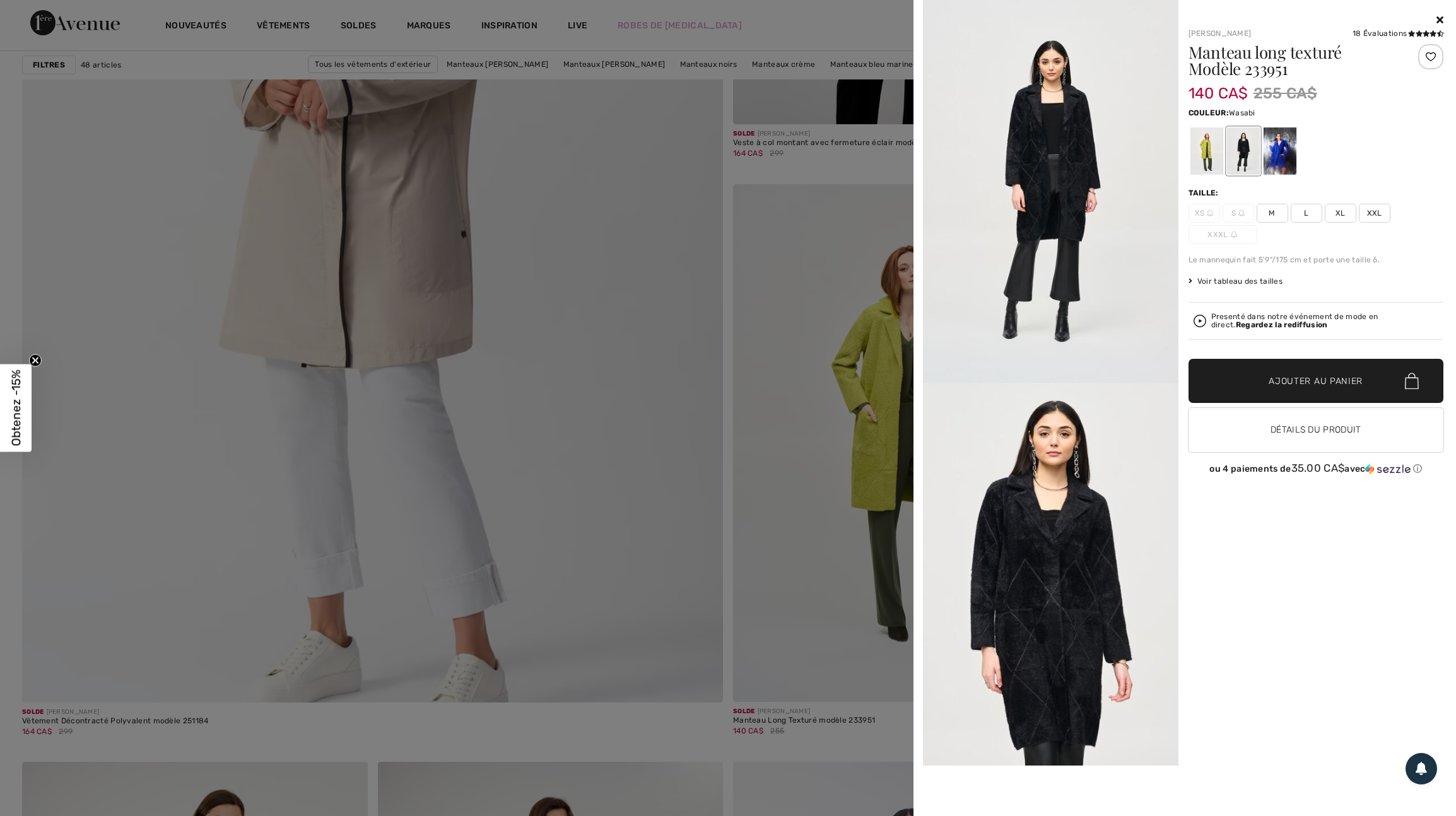
click at [1208, 152] on div at bounding box center [1205, 151] width 33 height 47
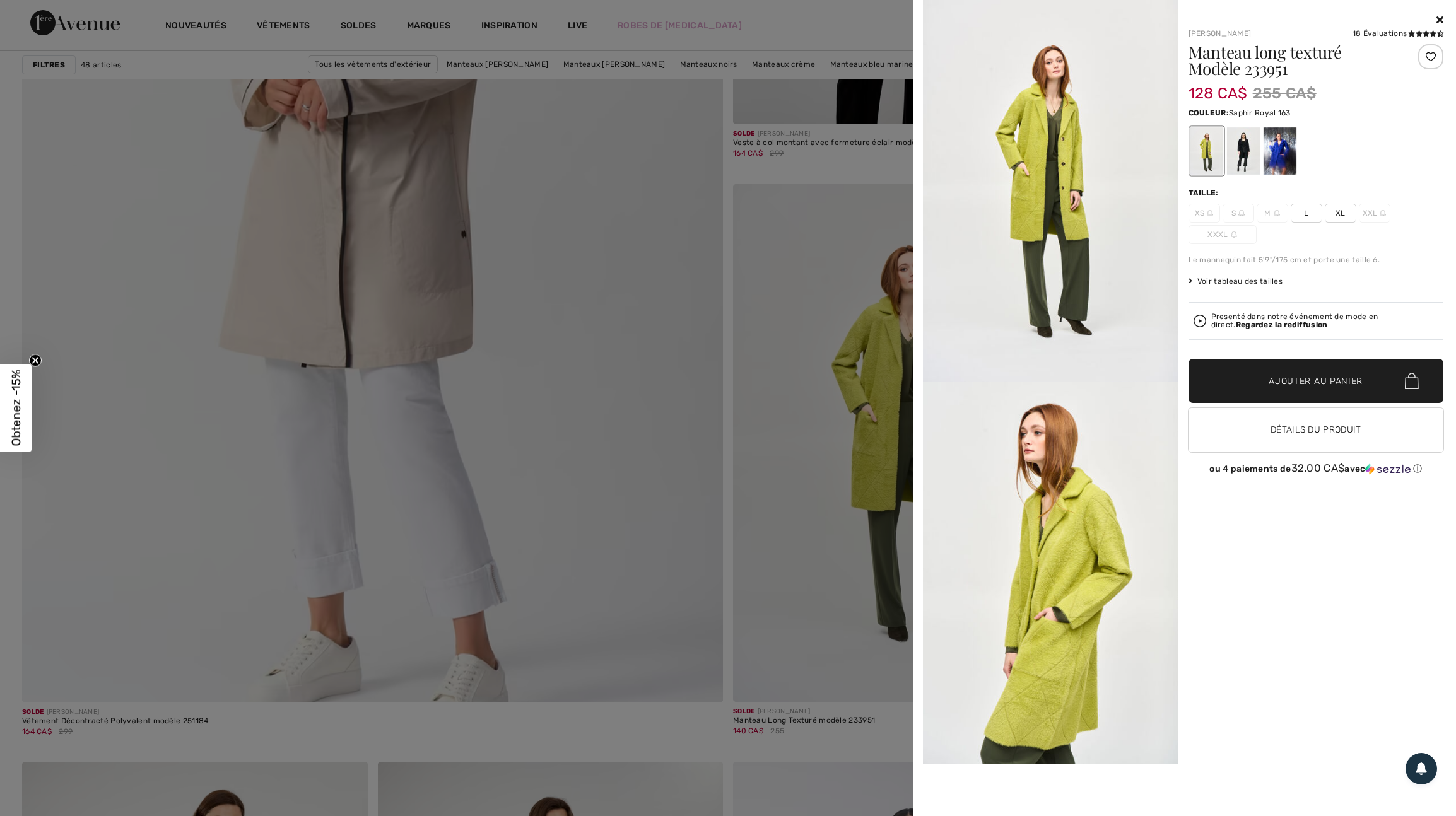
click at [1276, 154] on div at bounding box center [1278, 151] width 33 height 47
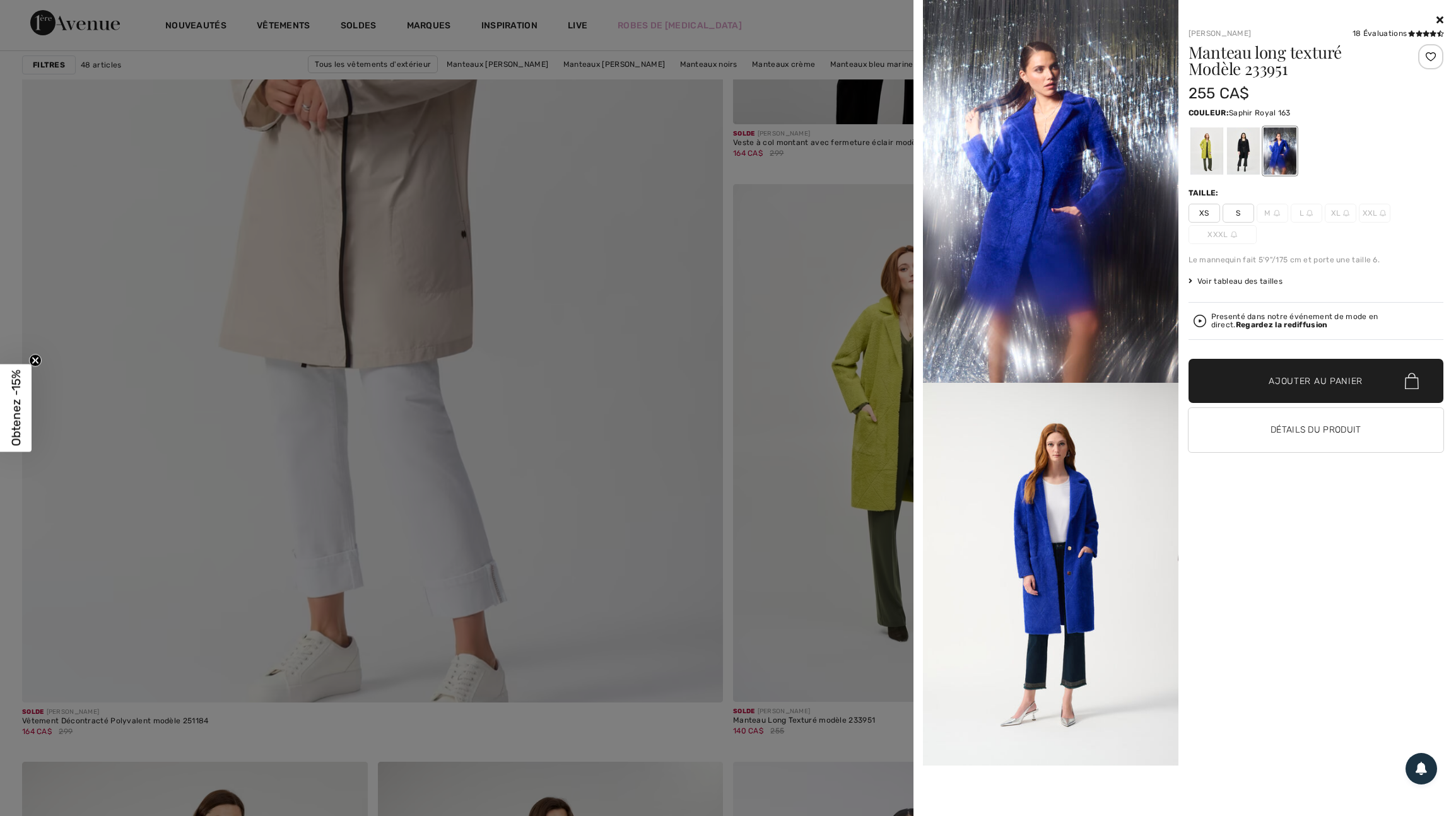
click at [851, 278] on div at bounding box center [728, 408] width 1456 height 816
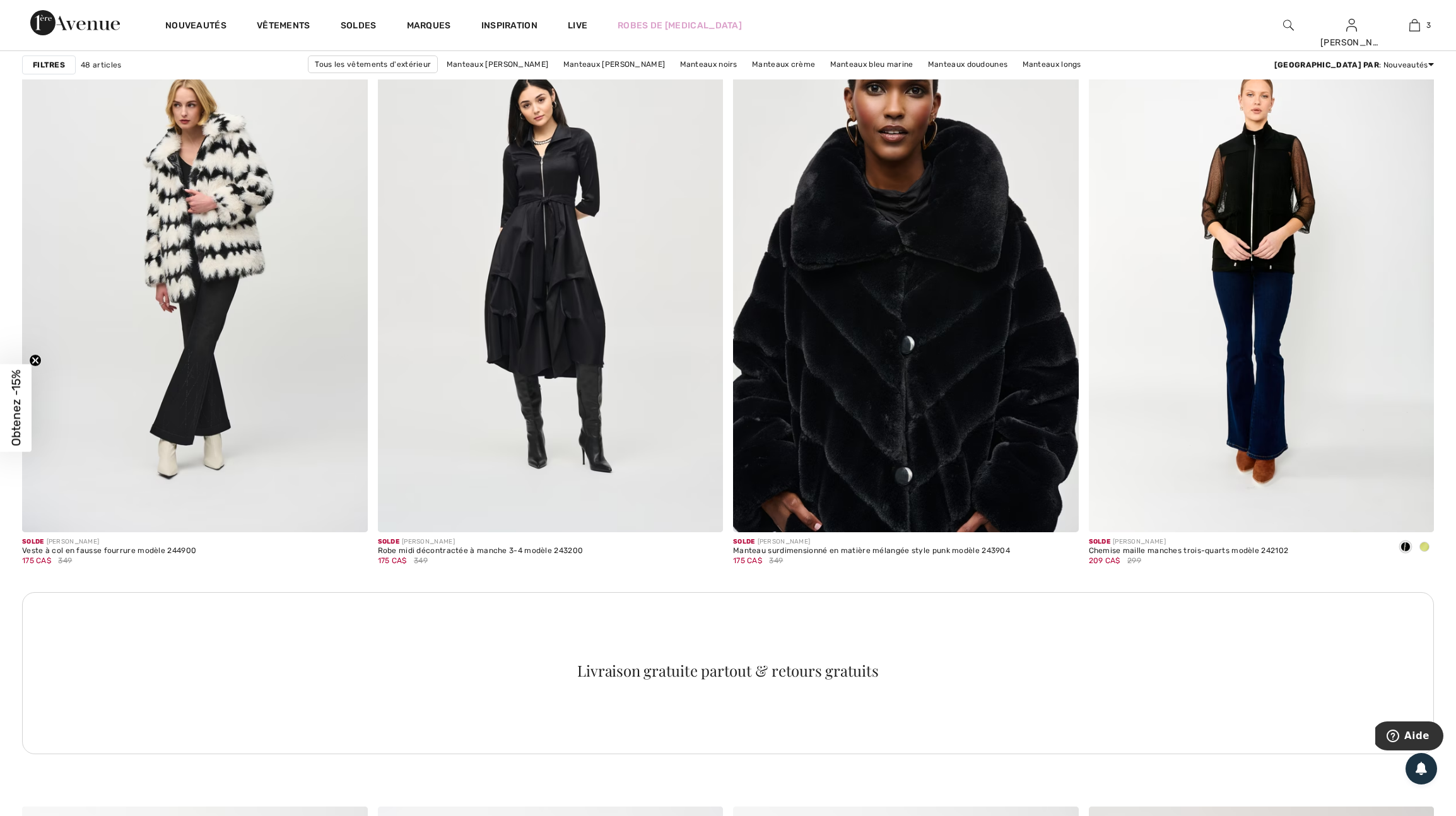
scroll to position [6421, 0]
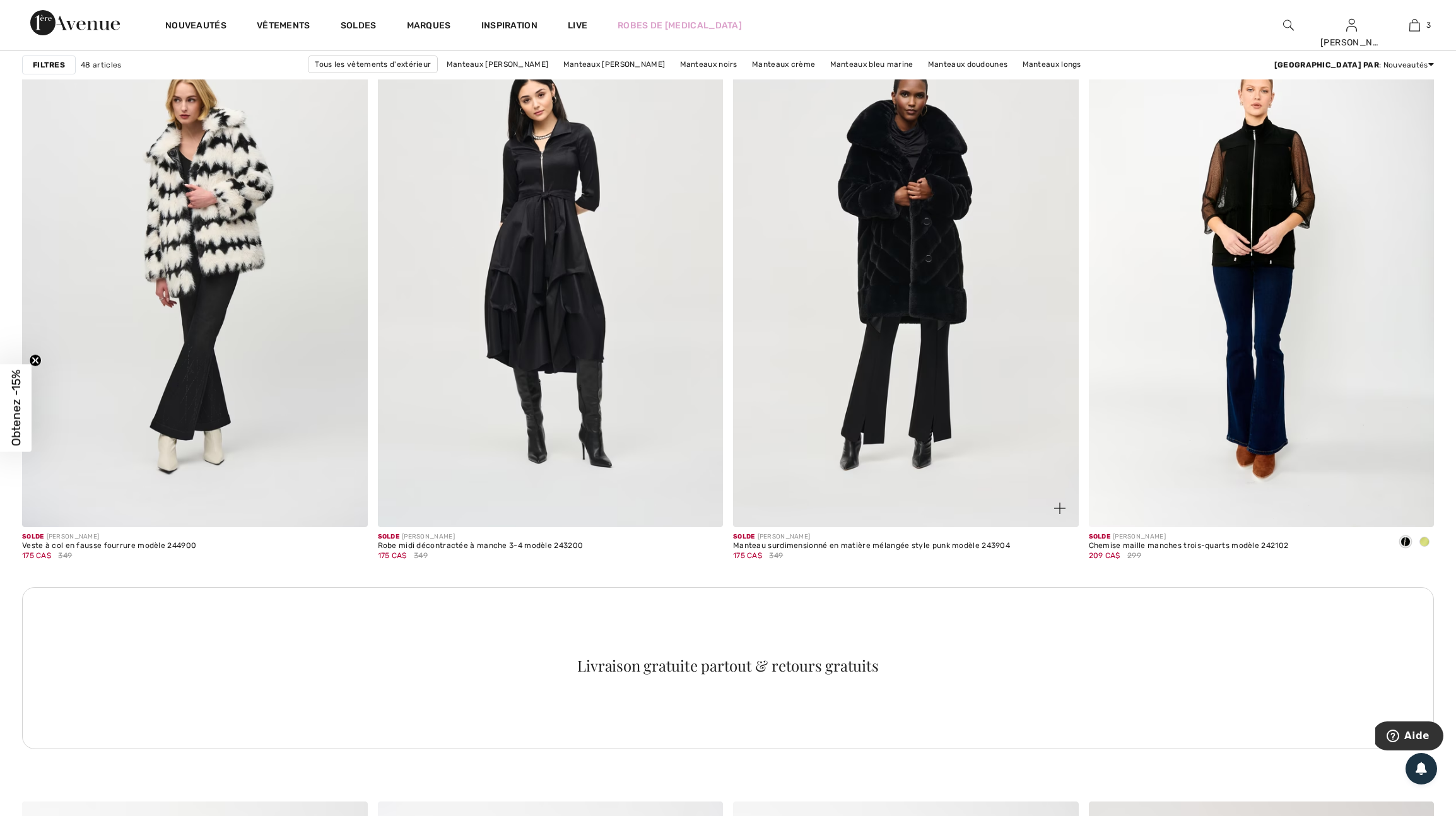
click at [1059, 514] on img at bounding box center [1059, 508] width 11 height 11
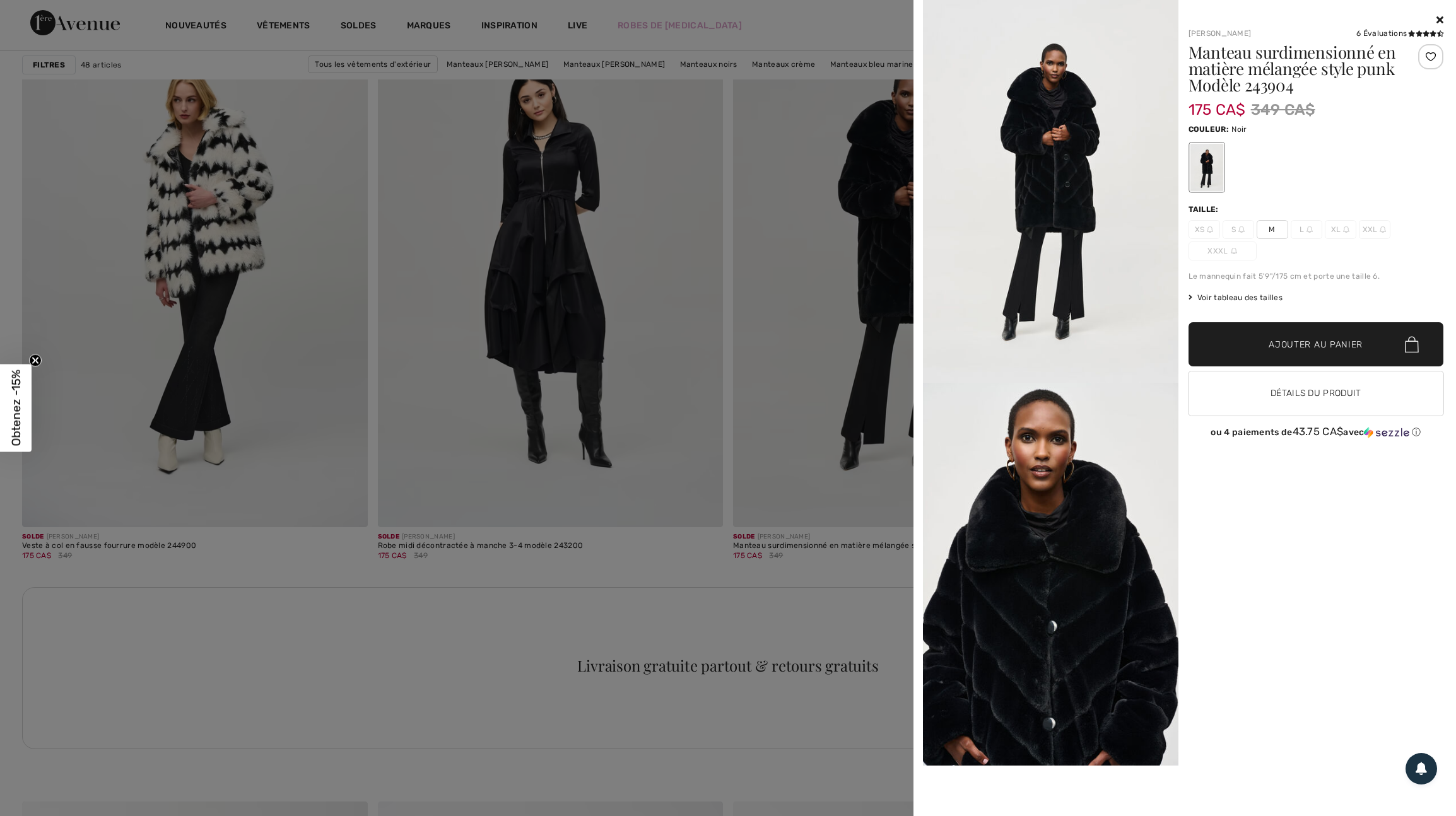
click at [809, 518] on div at bounding box center [728, 408] width 1456 height 816
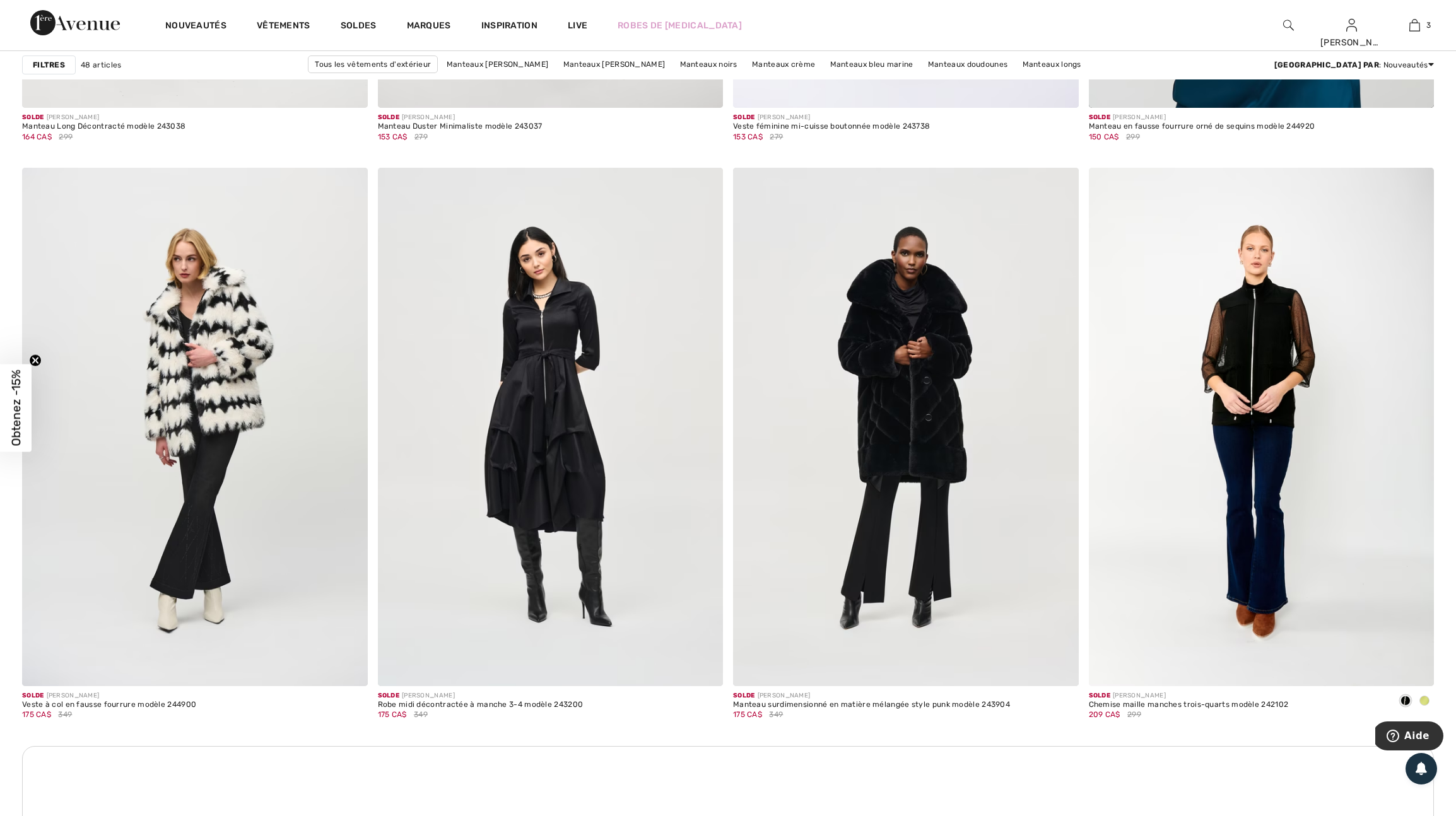
scroll to position [6064, 0]
